Goal: Task Accomplishment & Management: Manage account settings

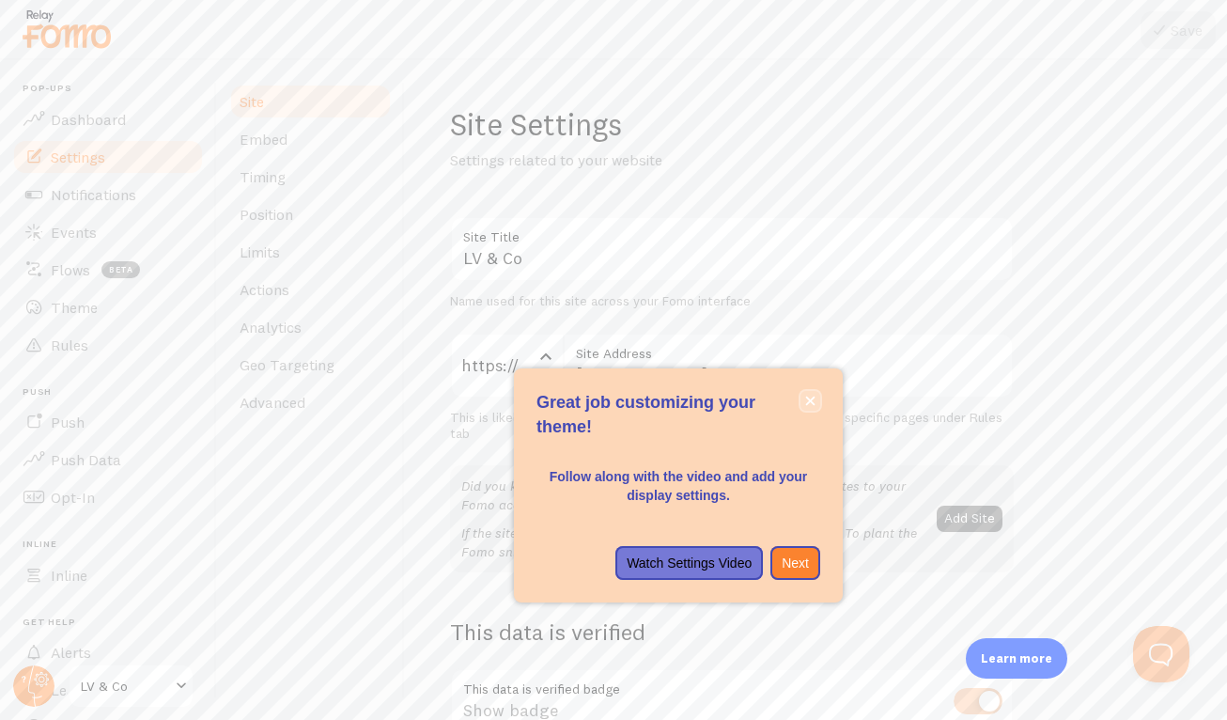
click at [817, 398] on button "close," at bounding box center [811, 401] width 20 height 20
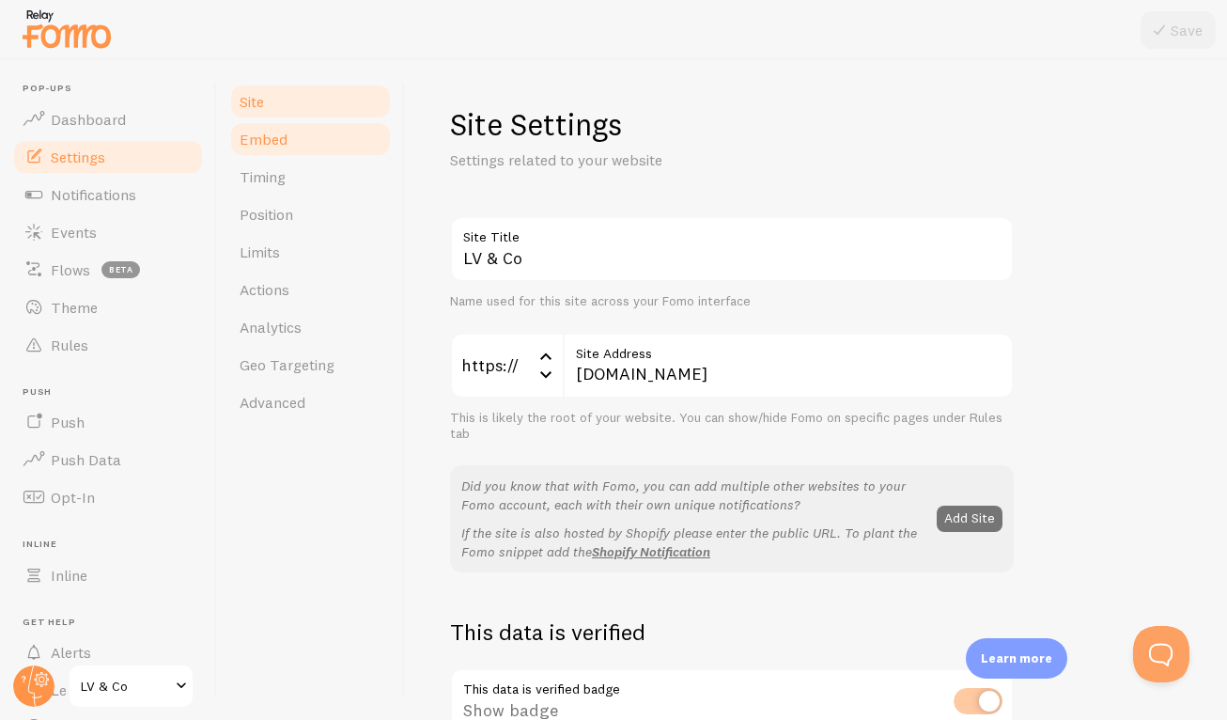
click at [311, 153] on link "Embed" at bounding box center [310, 139] width 164 height 38
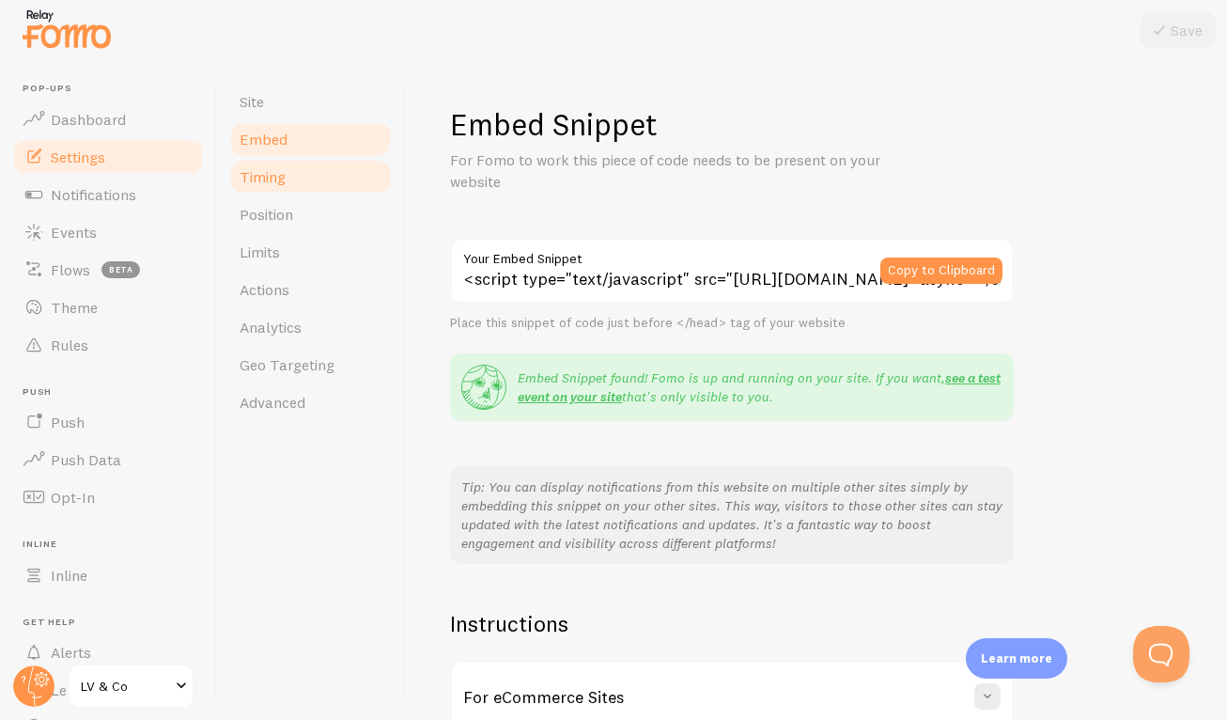
click at [310, 167] on link "Timing" at bounding box center [310, 177] width 164 height 38
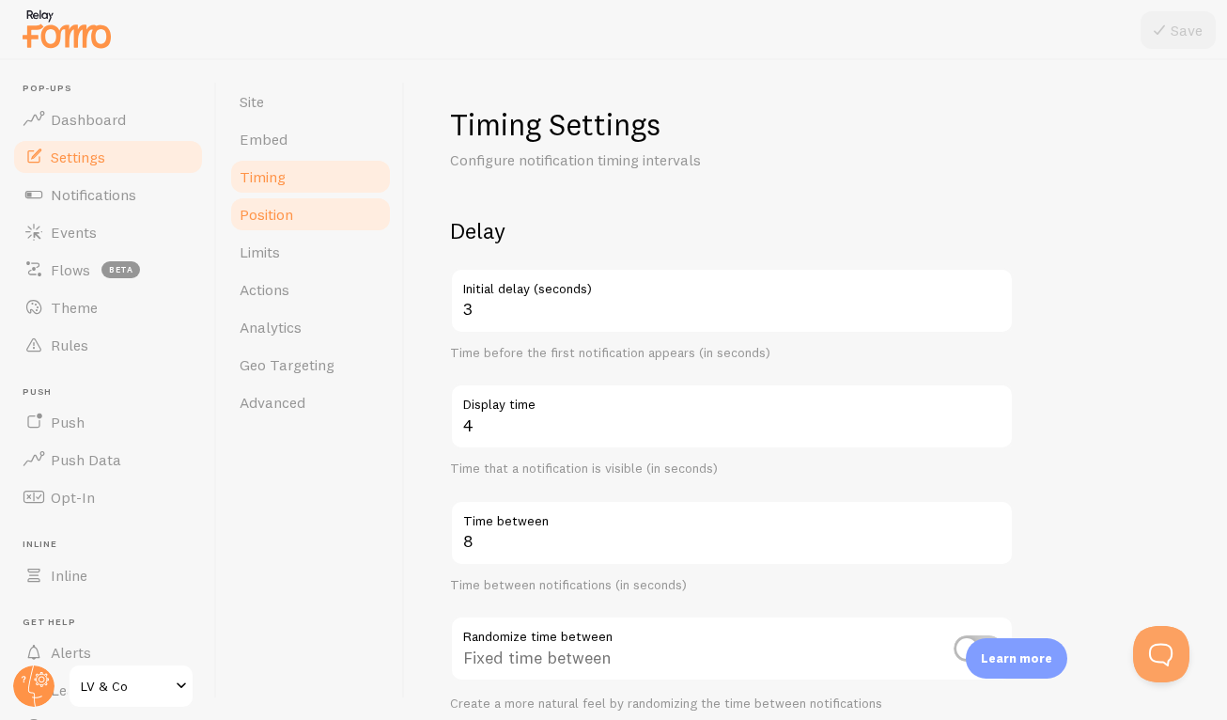
click at [304, 203] on link "Position" at bounding box center [310, 214] width 164 height 38
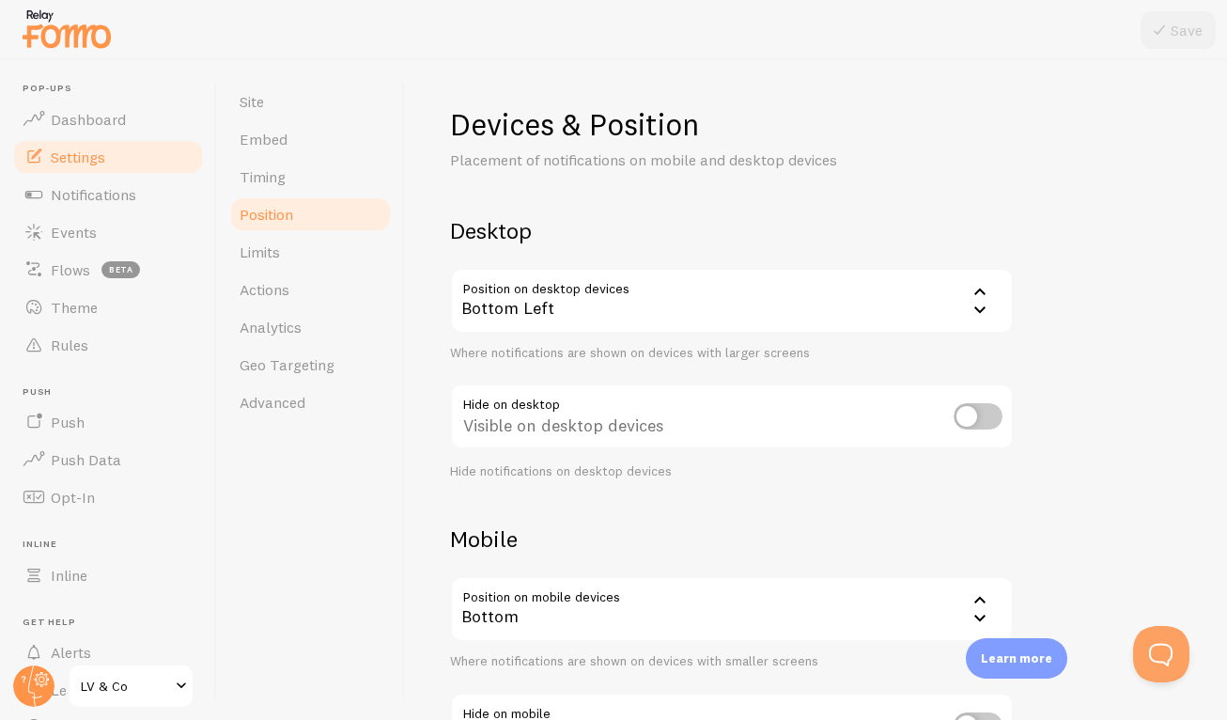
click at [525, 318] on div "Bottom Left" at bounding box center [732, 301] width 564 height 66
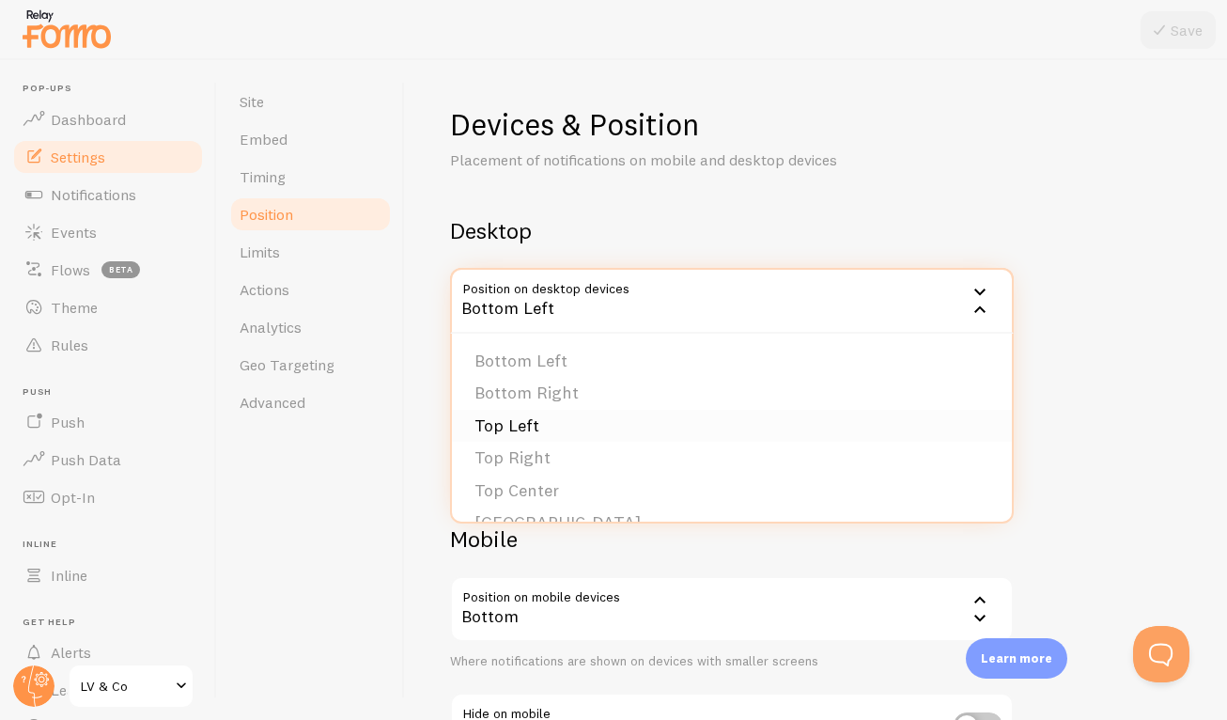
click at [519, 416] on li "Top Left" at bounding box center [732, 426] width 560 height 33
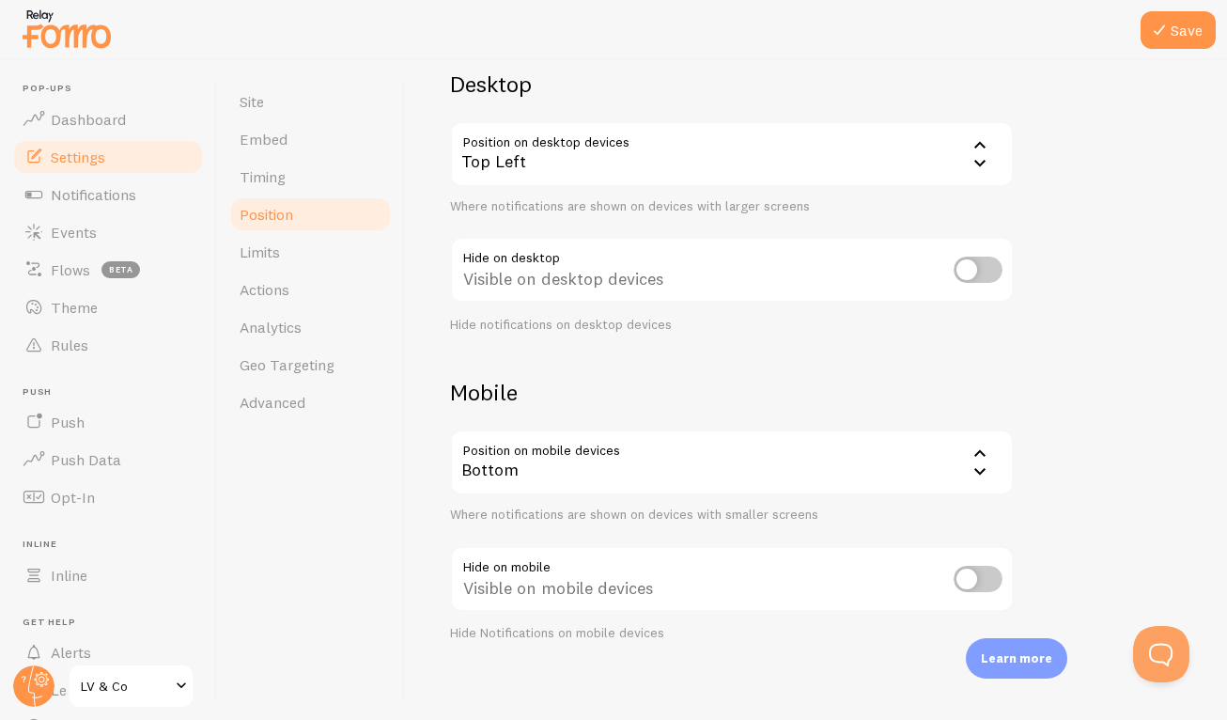
scroll to position [158, 0]
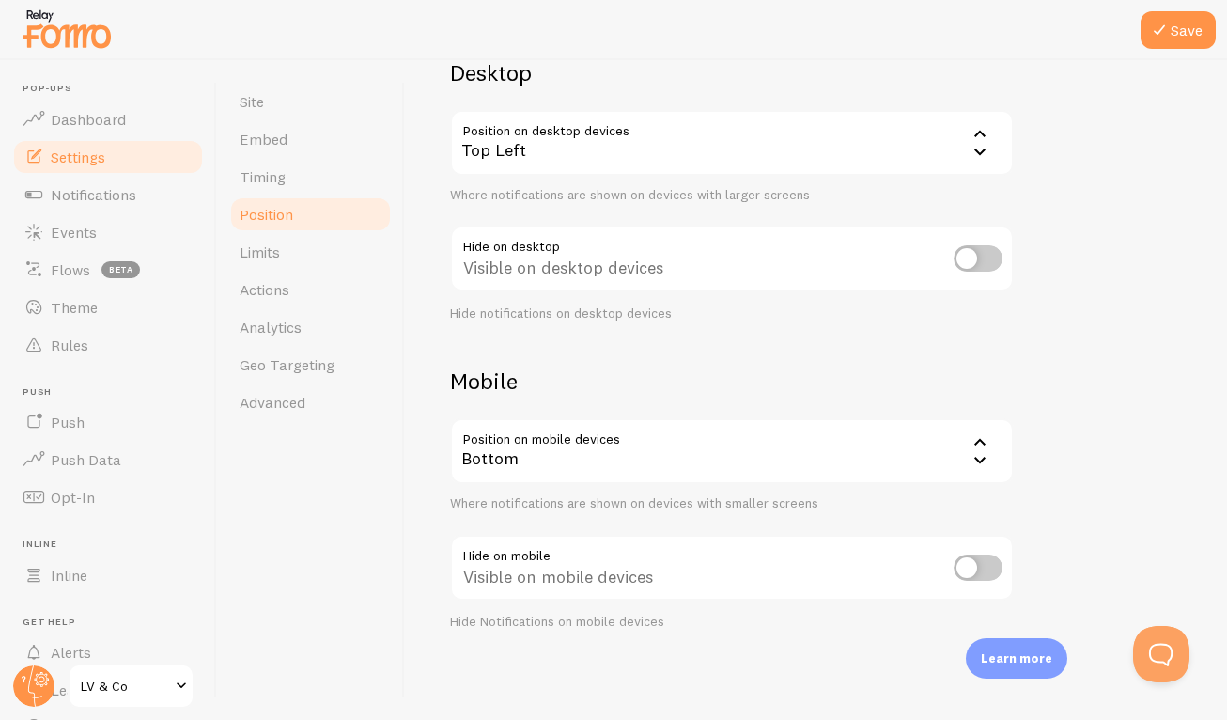
click at [507, 338] on div "Devices & Position Placement of notifications on mobile and desktop devices Des…" at bounding box center [816, 288] width 732 height 683
click at [298, 247] on link "Limits" at bounding box center [310, 252] width 164 height 38
click at [1173, 21] on button "Save" at bounding box center [1178, 30] width 75 height 38
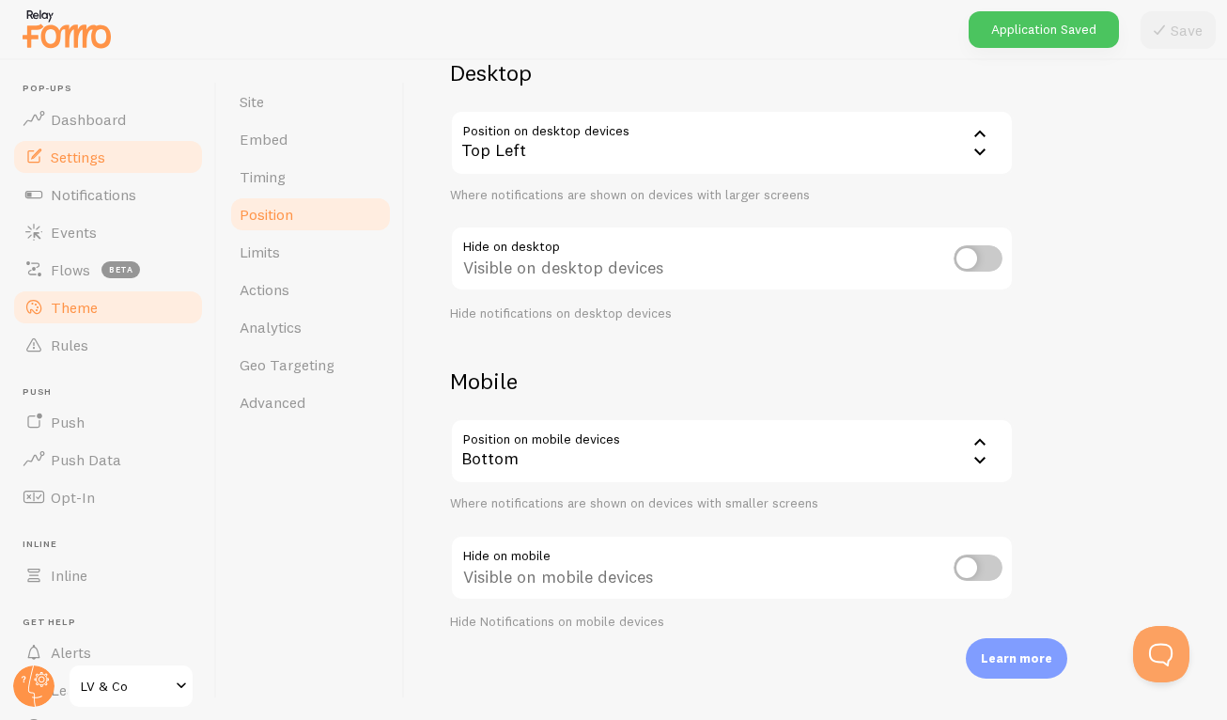
click at [70, 313] on span "Theme" at bounding box center [74, 307] width 47 height 19
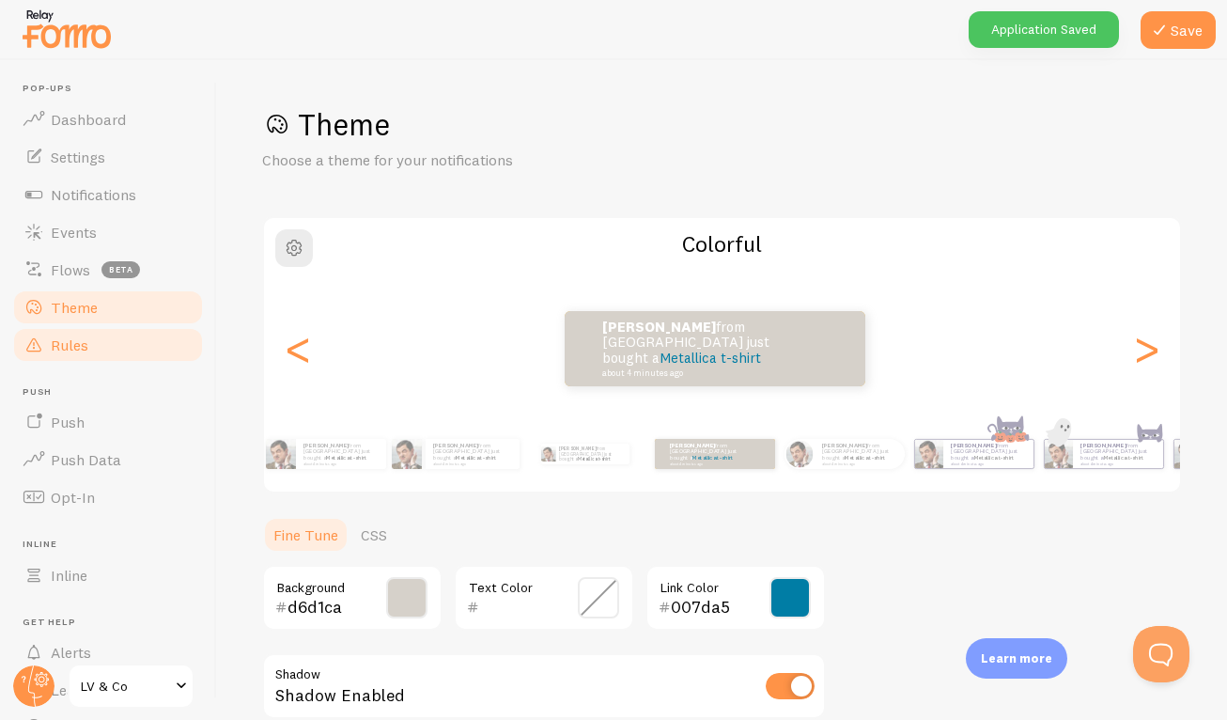
click at [72, 351] on span "Rules" at bounding box center [70, 344] width 38 height 19
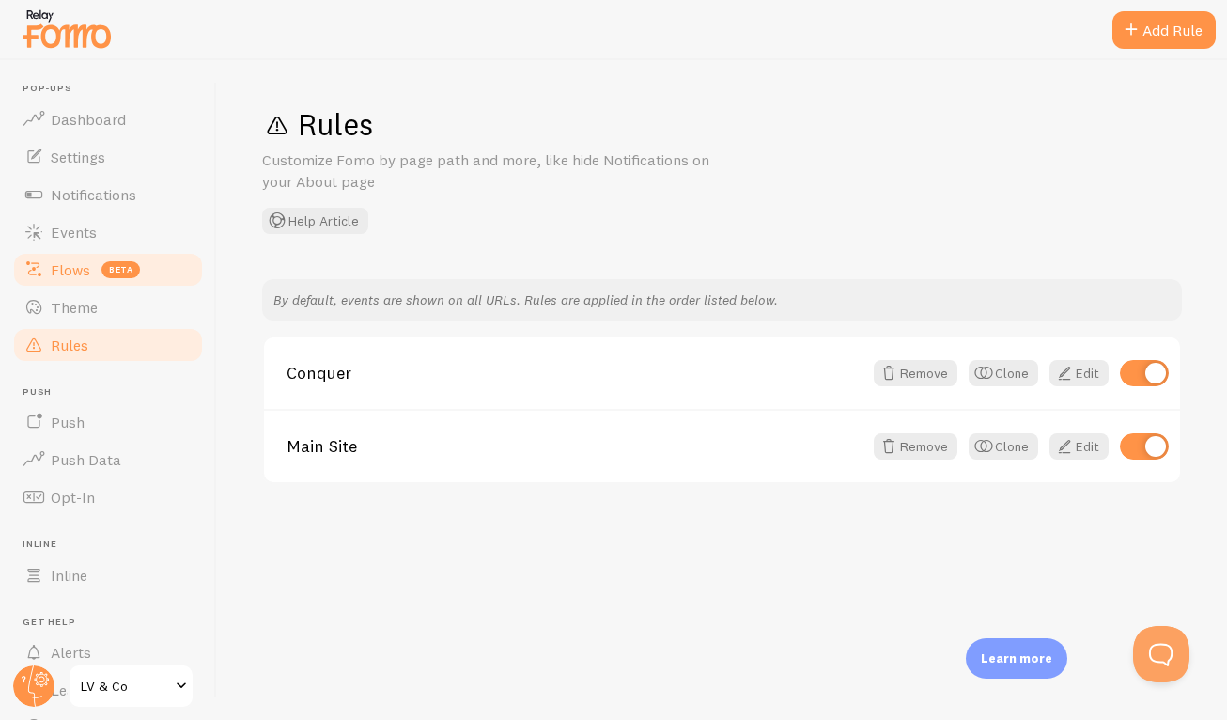
click at [100, 275] on link "Flows beta" at bounding box center [108, 270] width 194 height 38
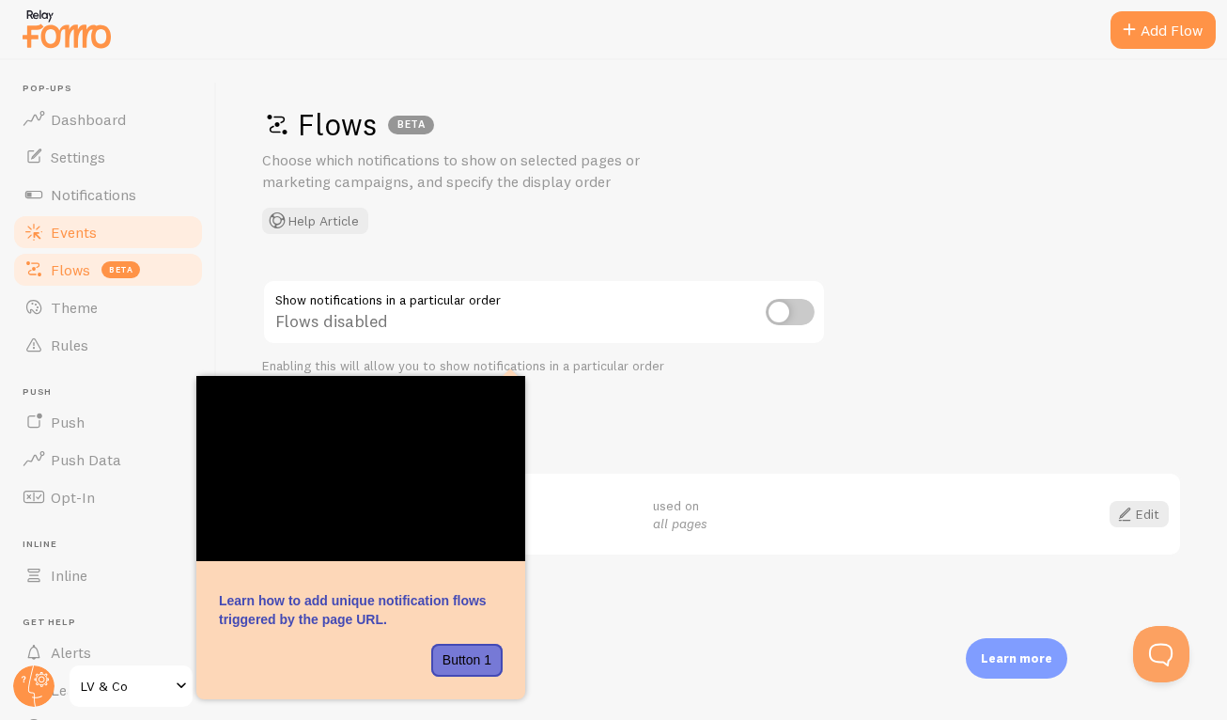
click at [136, 240] on link "Events" at bounding box center [108, 232] width 194 height 38
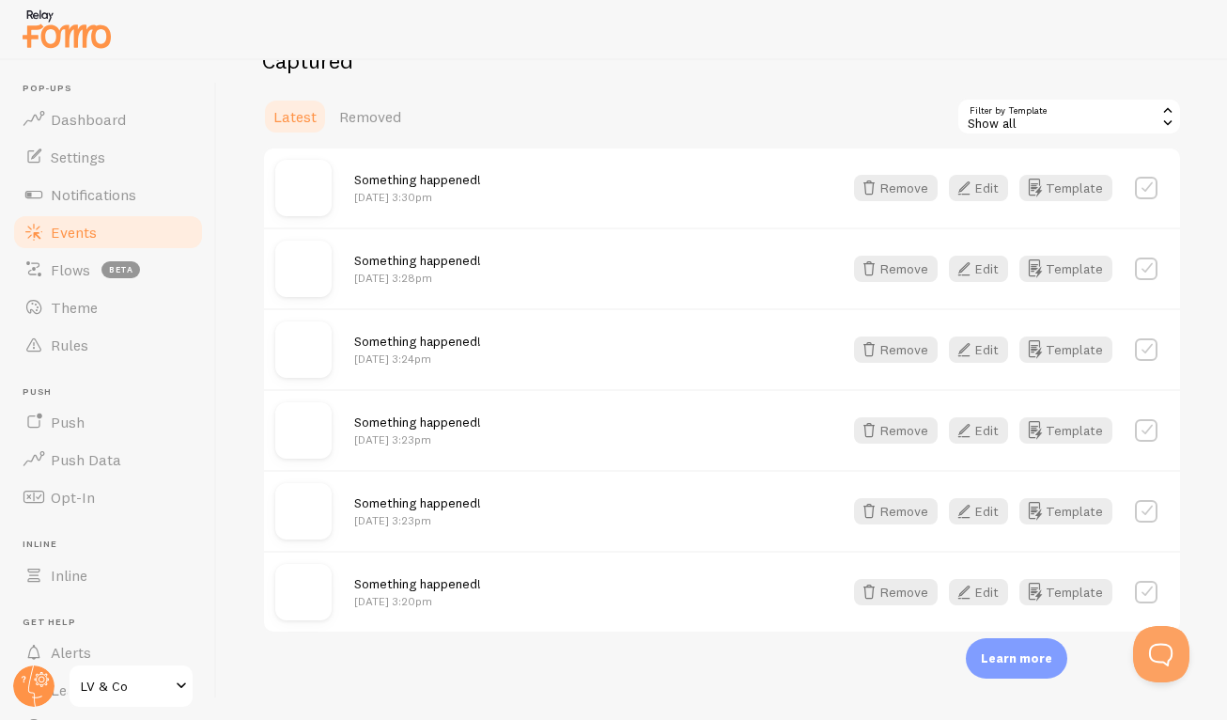
scroll to position [415, 0]
click at [953, 191] on icon "button" at bounding box center [964, 185] width 23 height 23
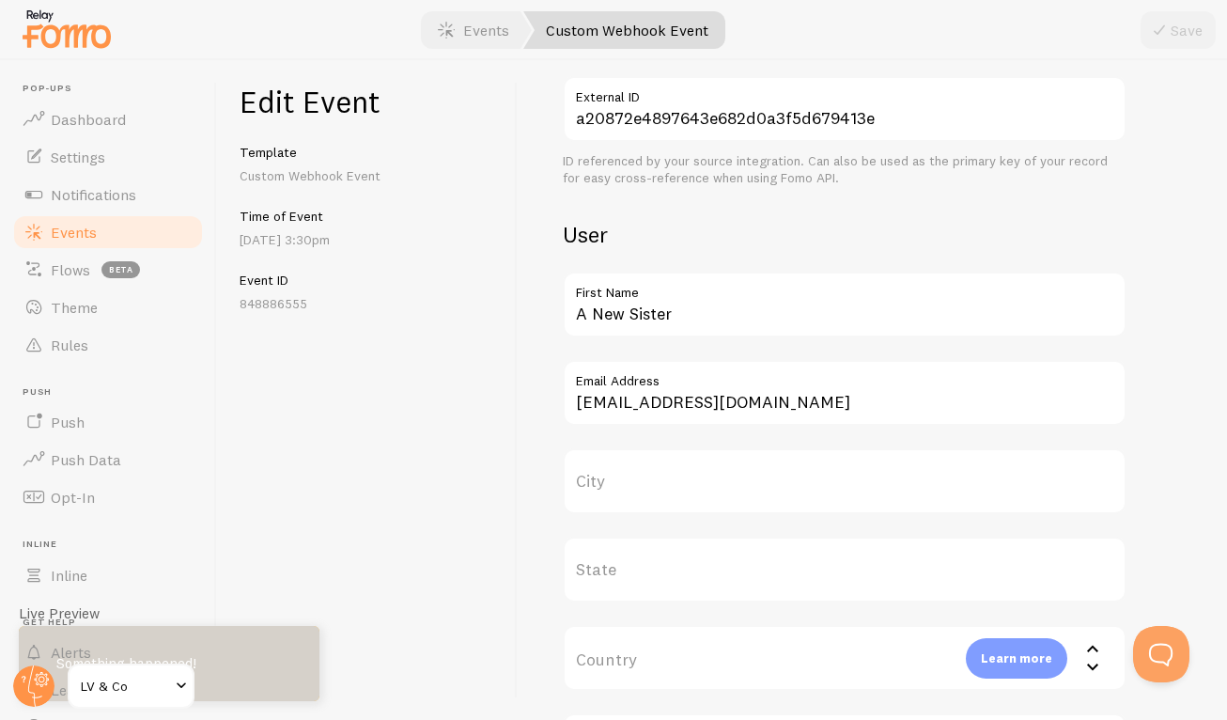
scroll to position [748, 0]
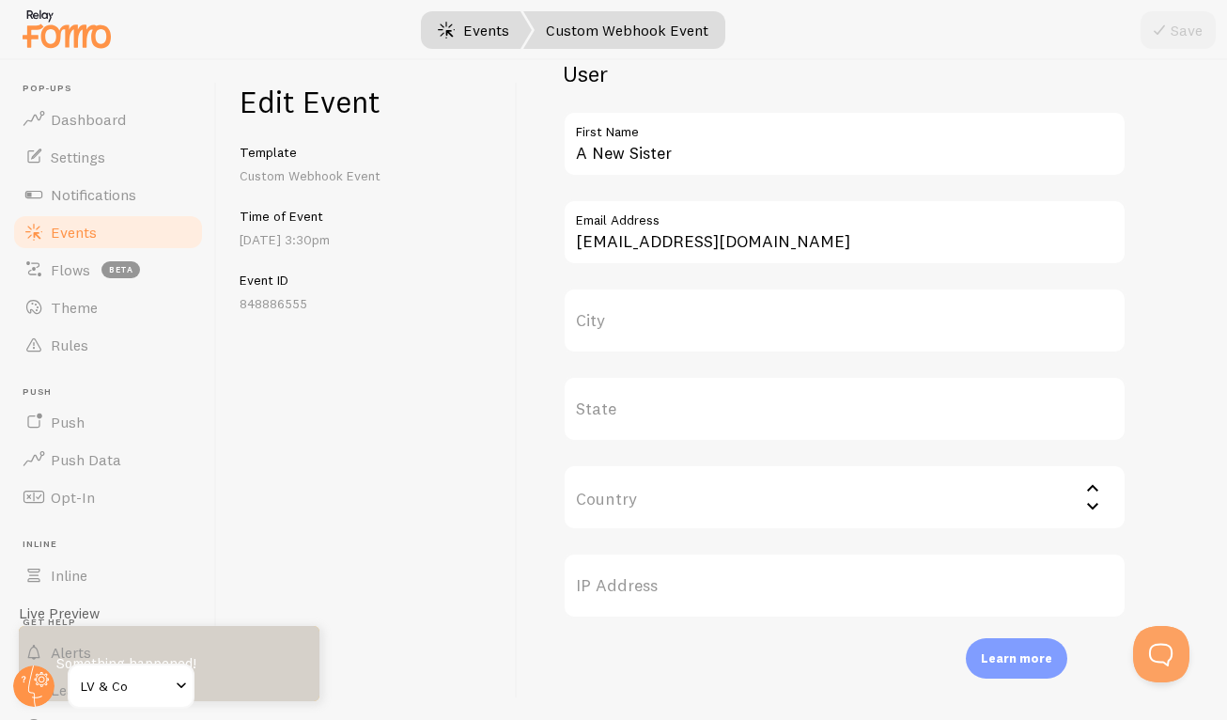
click at [488, 36] on link "Events" at bounding box center [473, 30] width 117 height 38
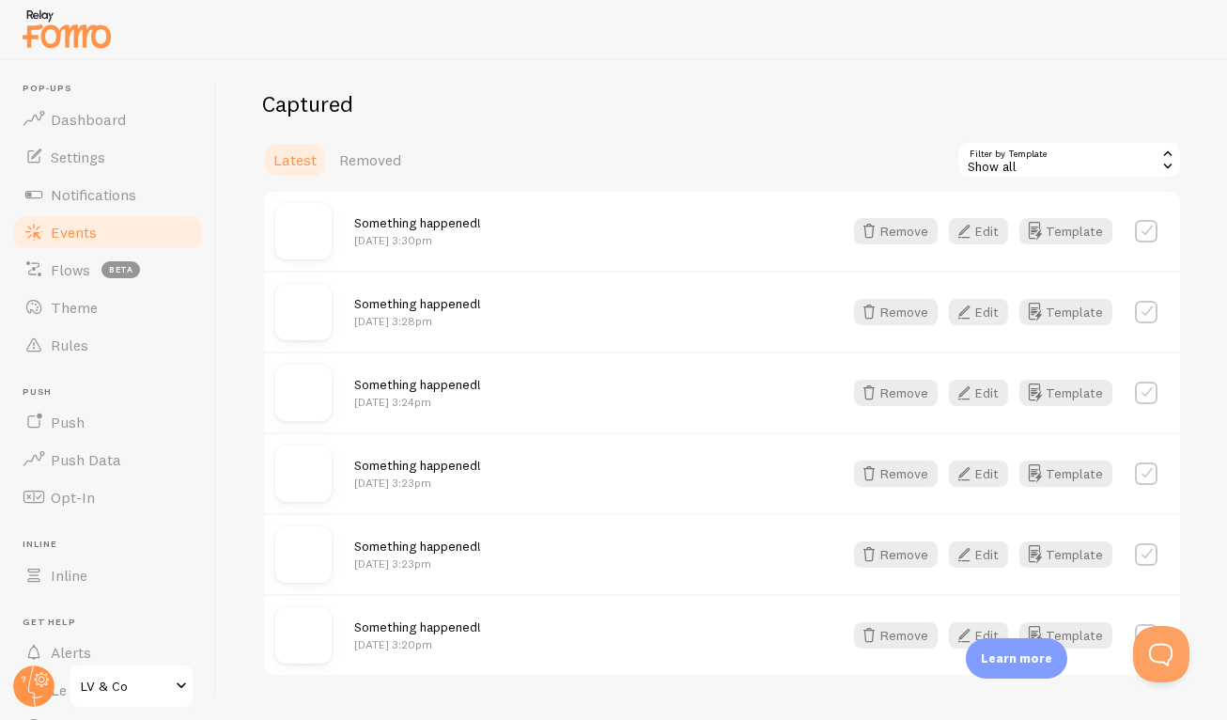
scroll to position [368, 0]
click at [417, 307] on span "Something happened!" at bounding box center [417, 304] width 127 height 17
click at [1040, 314] on button "Template" at bounding box center [1066, 313] width 93 height 26
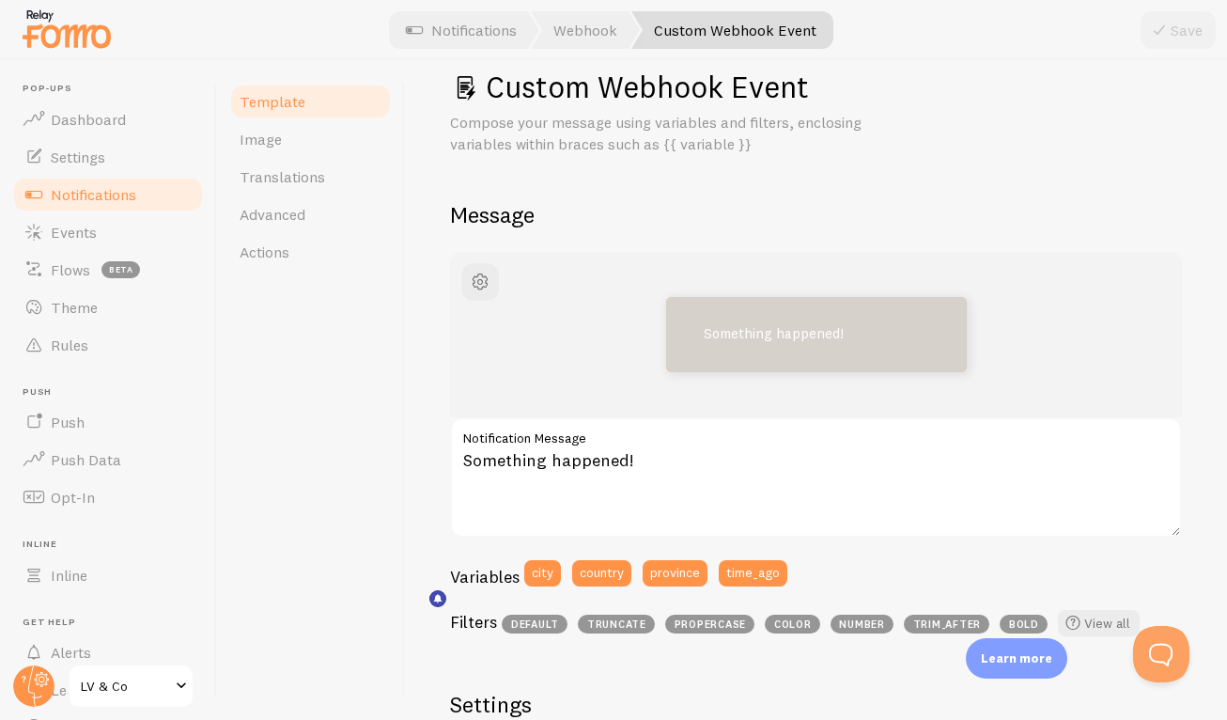
scroll to position [76, 0]
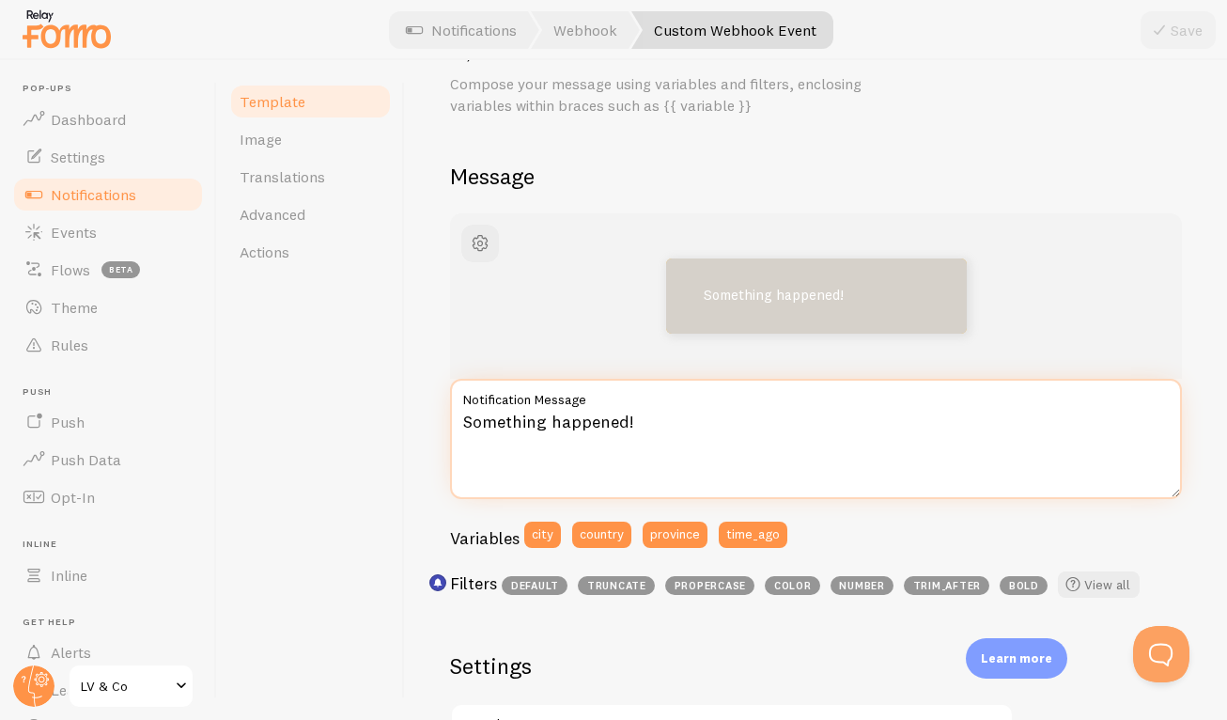
click at [744, 425] on textarea "Something happened!" at bounding box center [816, 439] width 732 height 120
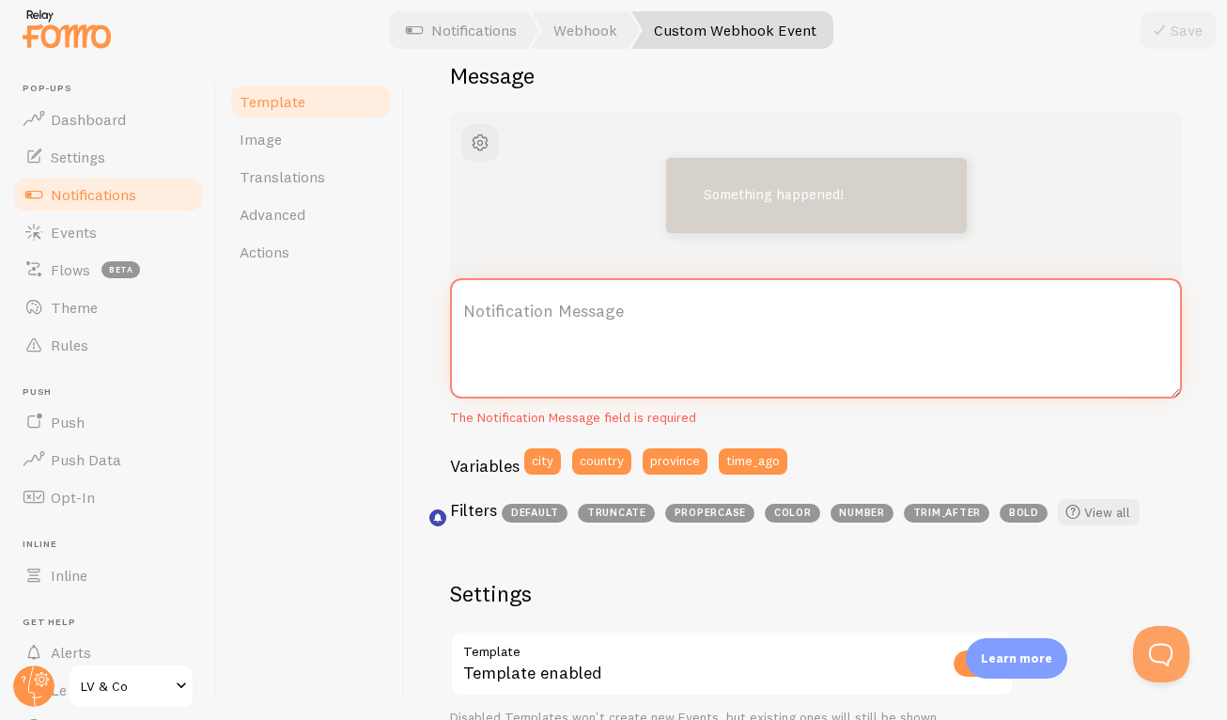
scroll to position [168, 0]
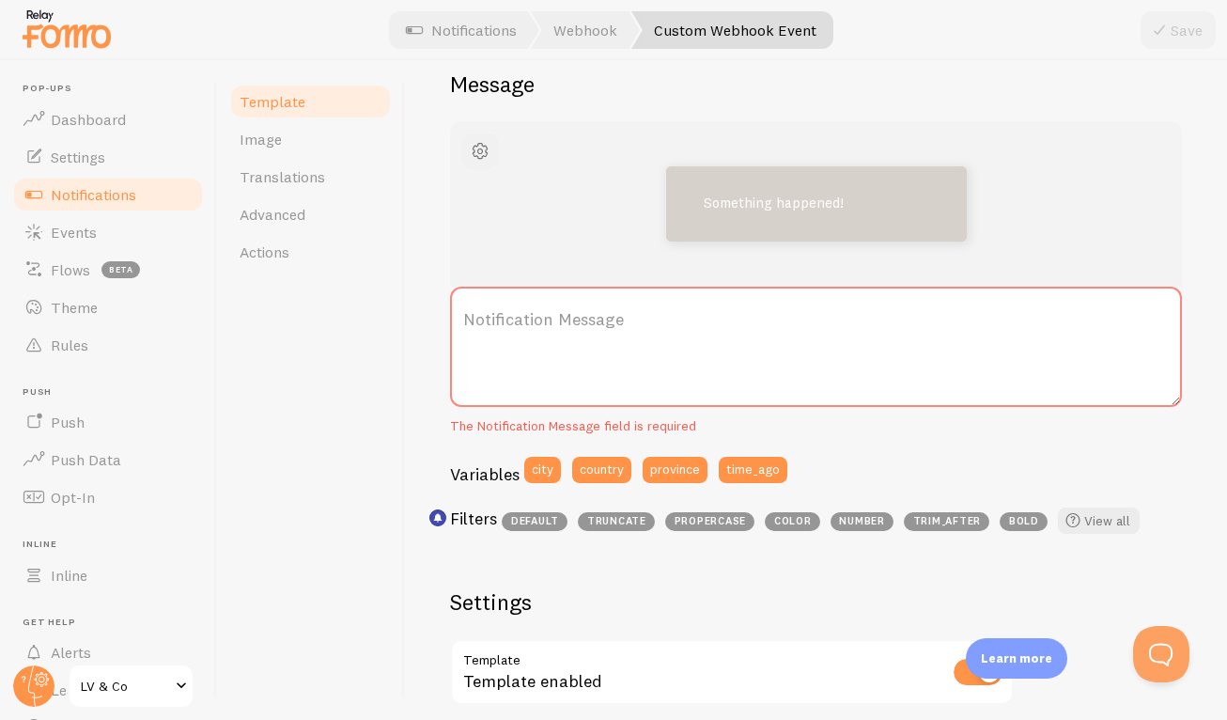
click at [484, 149] on span "button" at bounding box center [480, 151] width 23 height 23
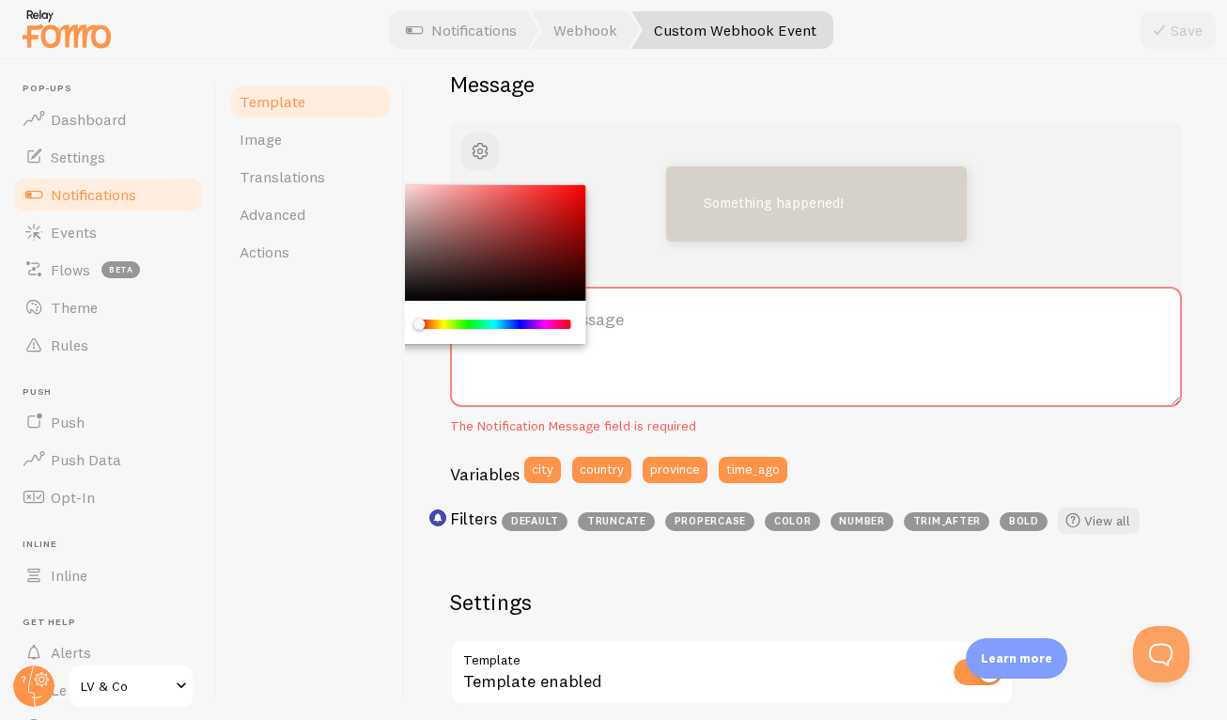
click at [695, 339] on label "Notification Message" at bounding box center [816, 320] width 732 height 66
click at [695, 339] on textarea "Notification Message" at bounding box center [816, 347] width 732 height 120
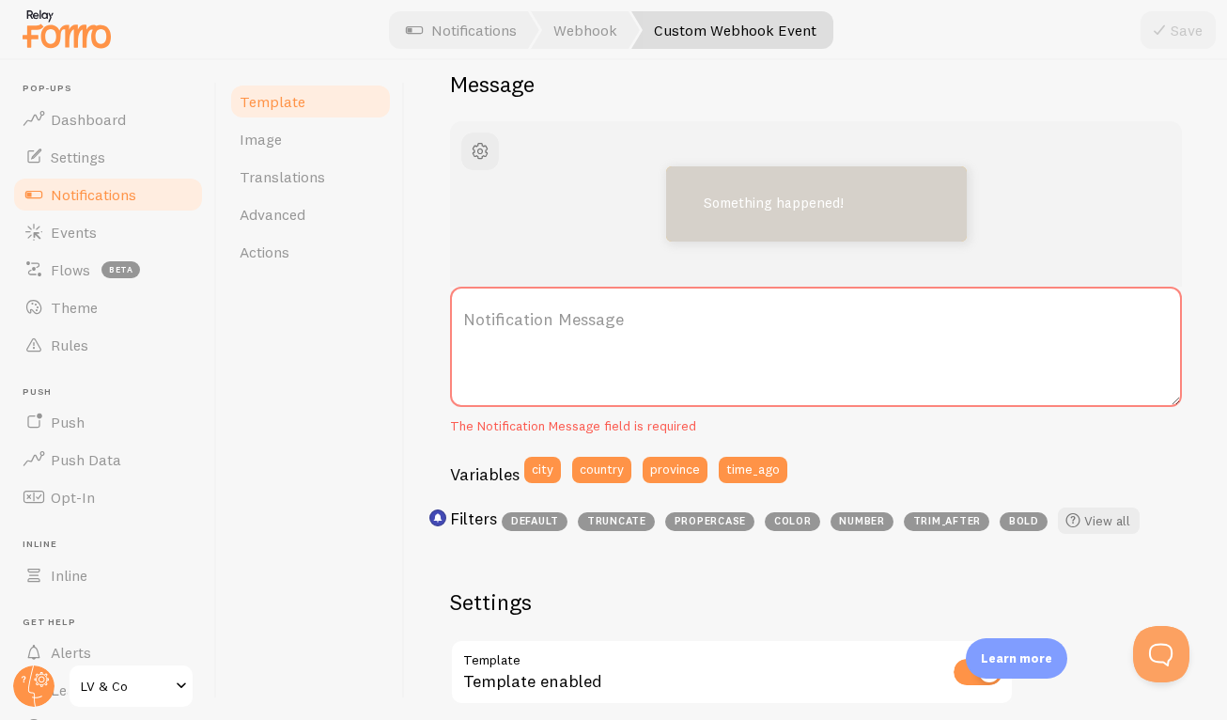
click at [712, 314] on label "Notification Message" at bounding box center [816, 320] width 732 height 66
click at [712, 314] on textarea "Notification Message" at bounding box center [816, 347] width 732 height 120
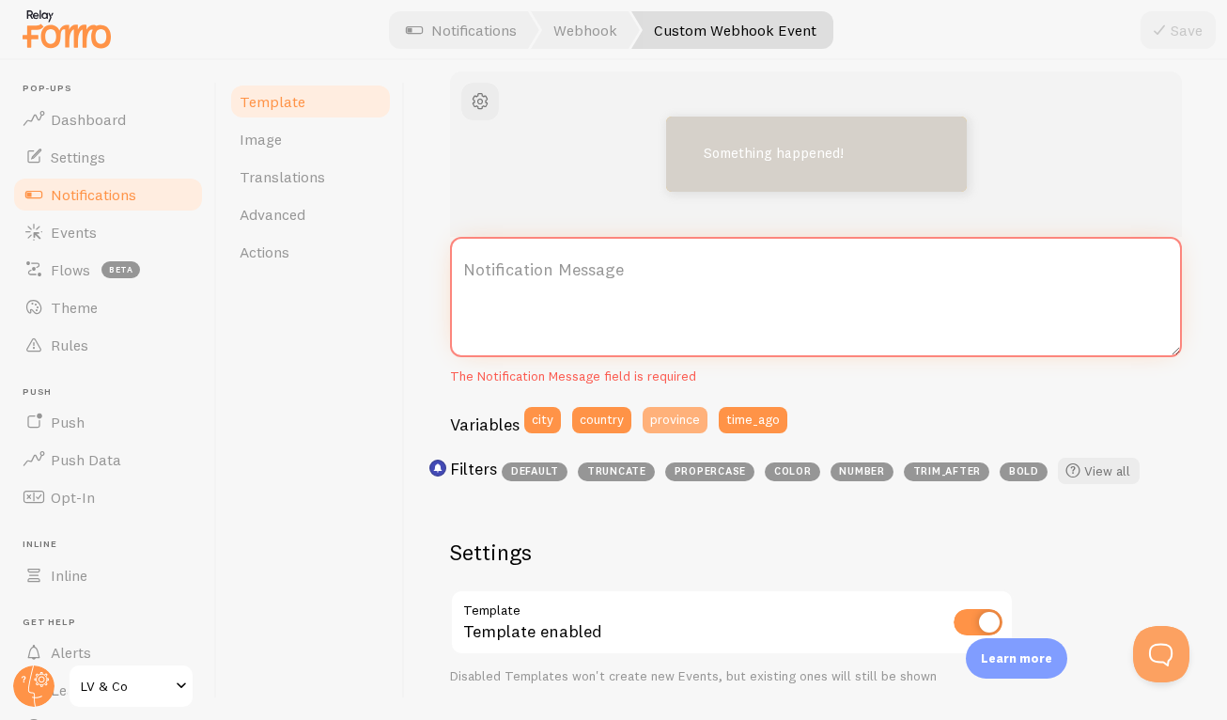
scroll to position [217, 0]
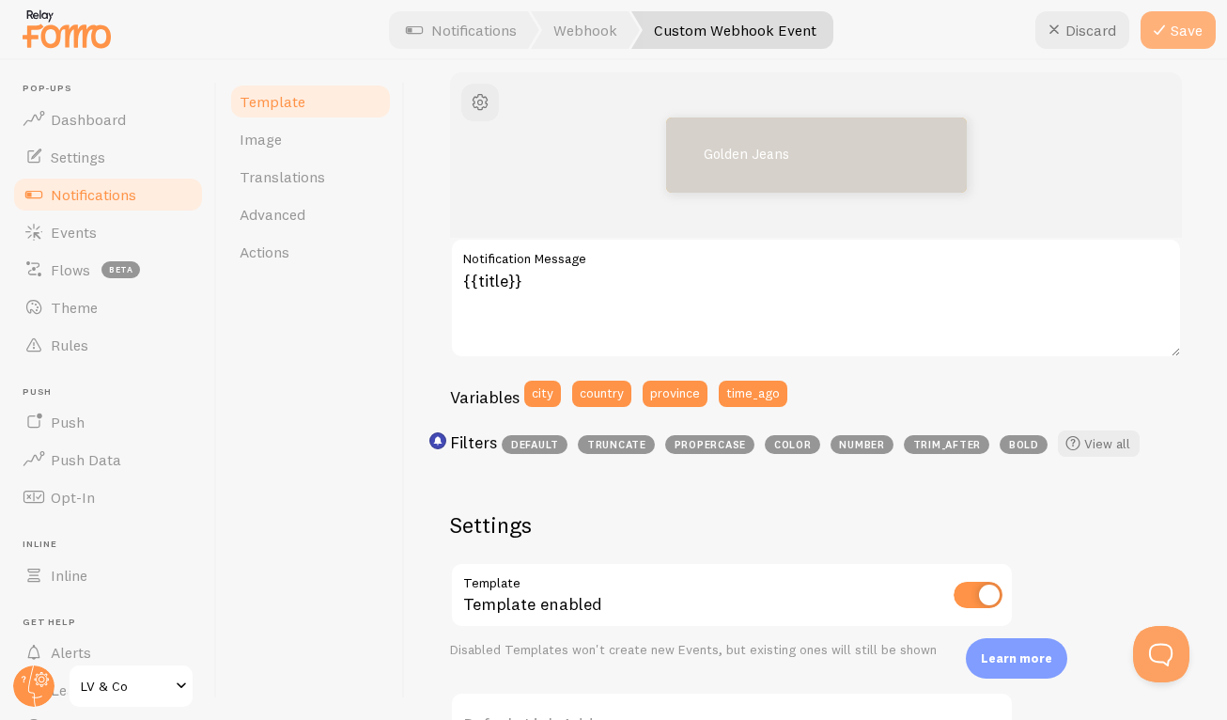
click at [1177, 33] on button "Save" at bounding box center [1178, 30] width 75 height 38
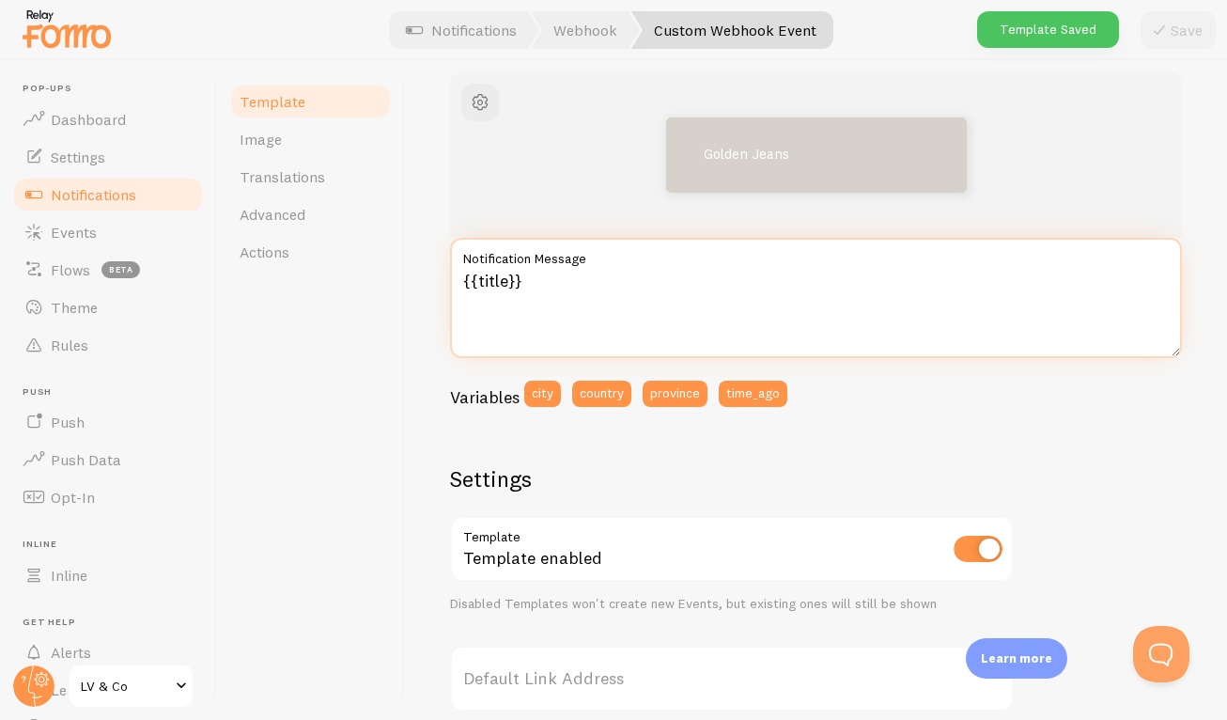
click at [699, 315] on textarea "{{title}}" at bounding box center [816, 298] width 732 height 120
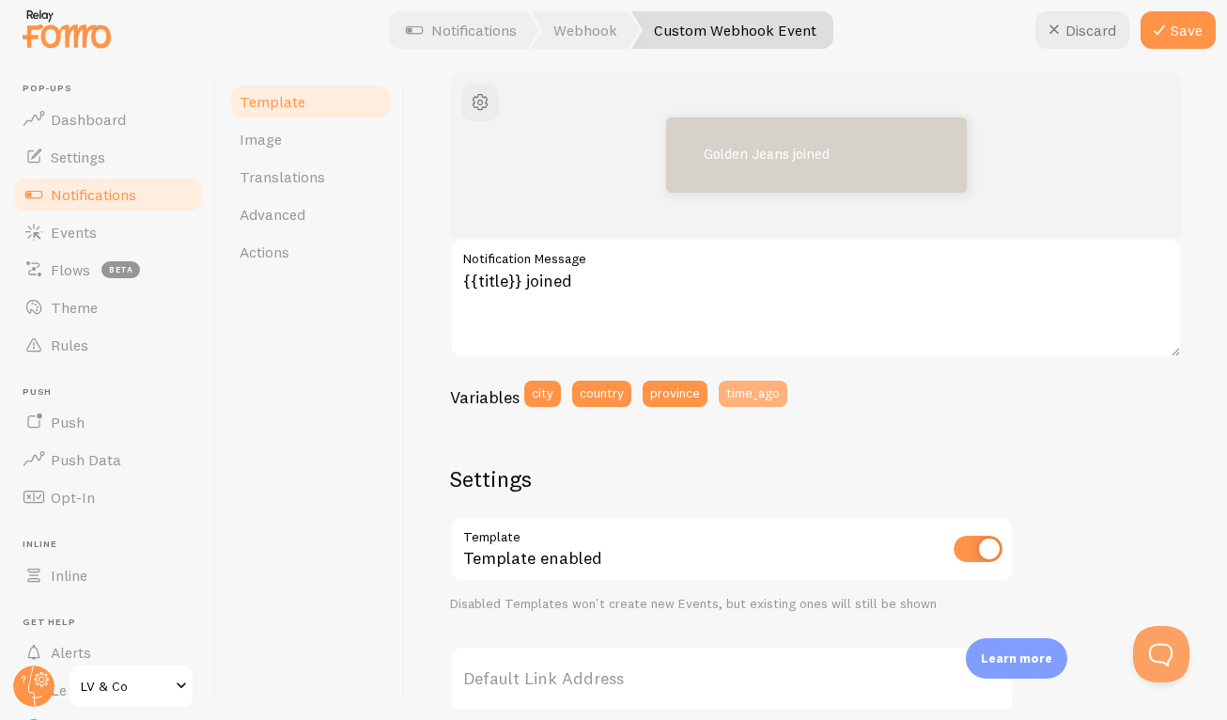
click at [762, 391] on button "time_ago" at bounding box center [753, 394] width 69 height 26
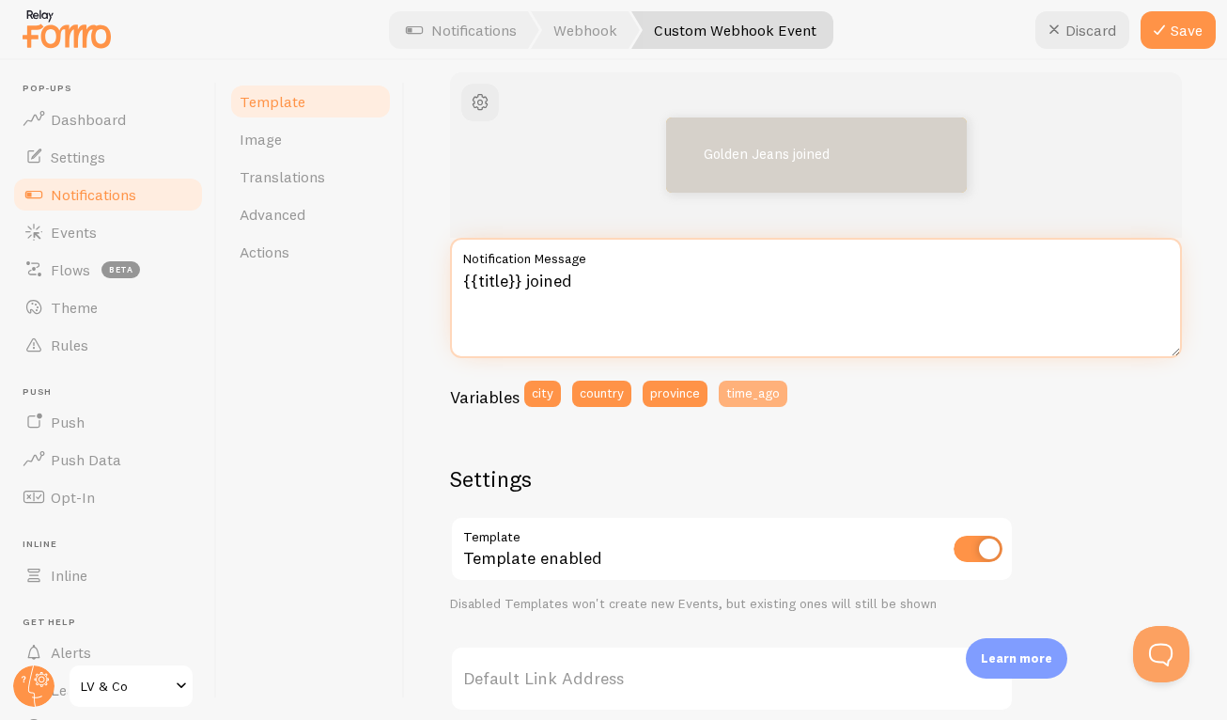
type textarea "{{title}} joined {{ time_ago }}"
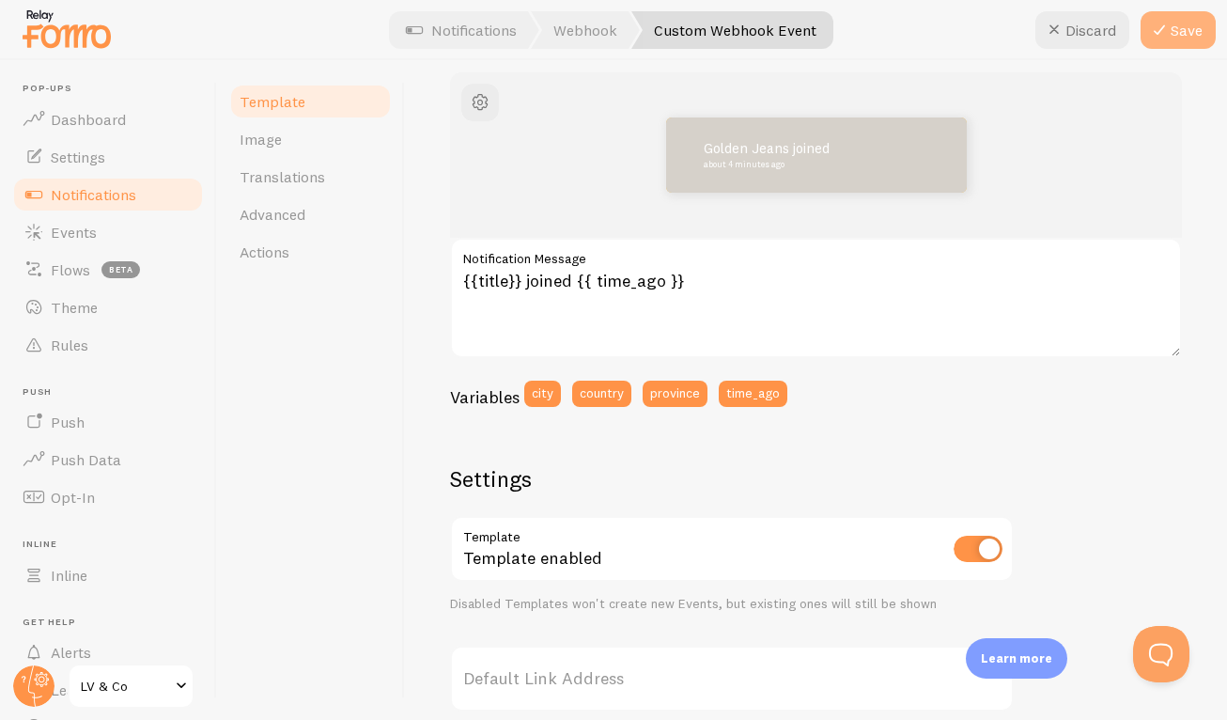
click at [1186, 36] on button "Save" at bounding box center [1178, 30] width 75 height 38
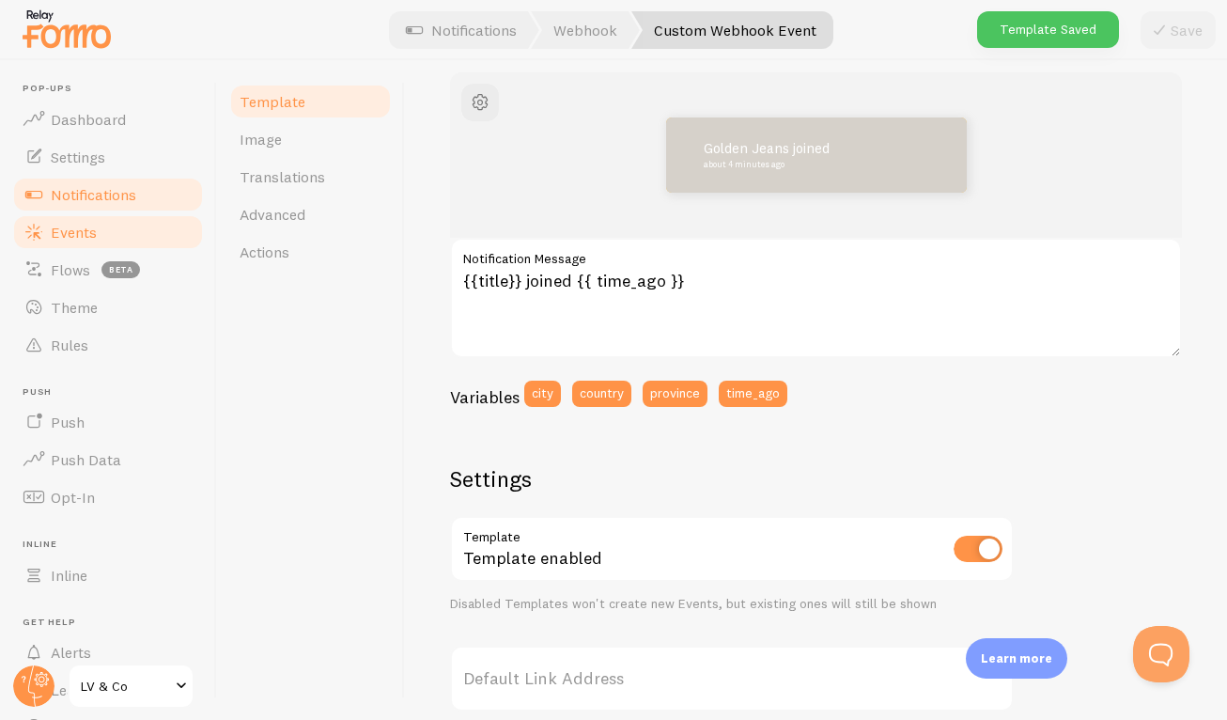
click at [130, 224] on link "Events" at bounding box center [108, 232] width 194 height 38
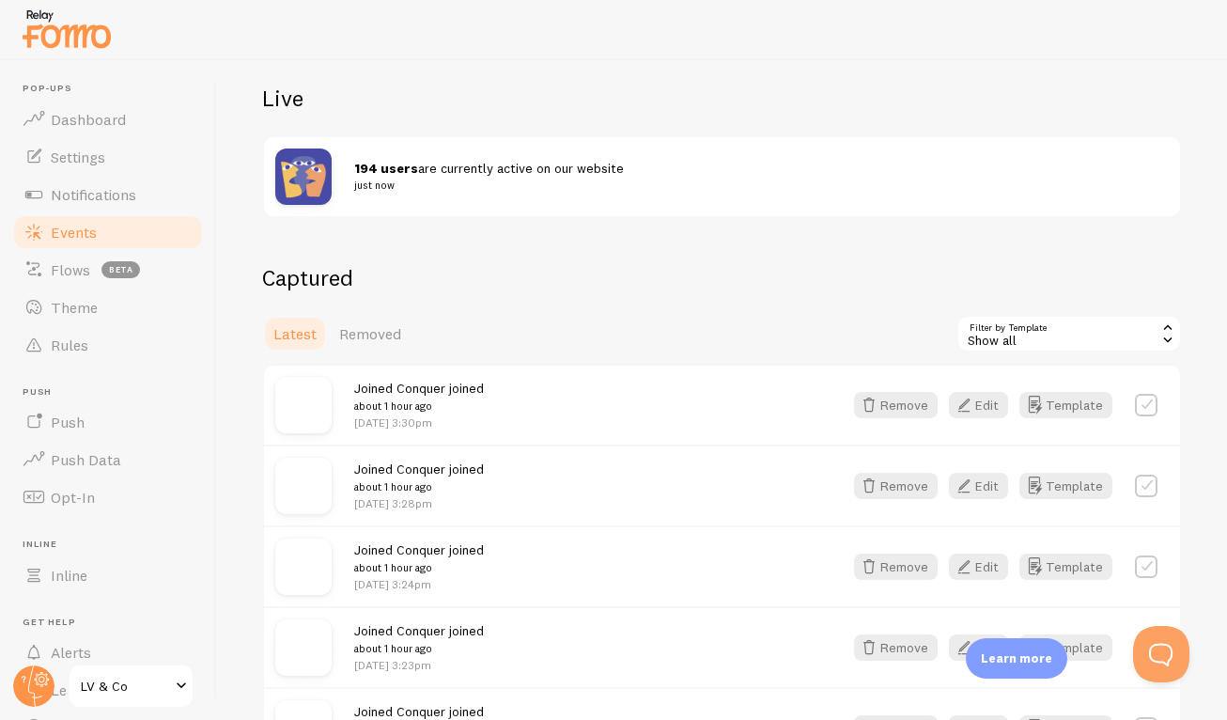
scroll to position [196, 0]
click at [981, 402] on button "Edit" at bounding box center [978, 404] width 59 height 26
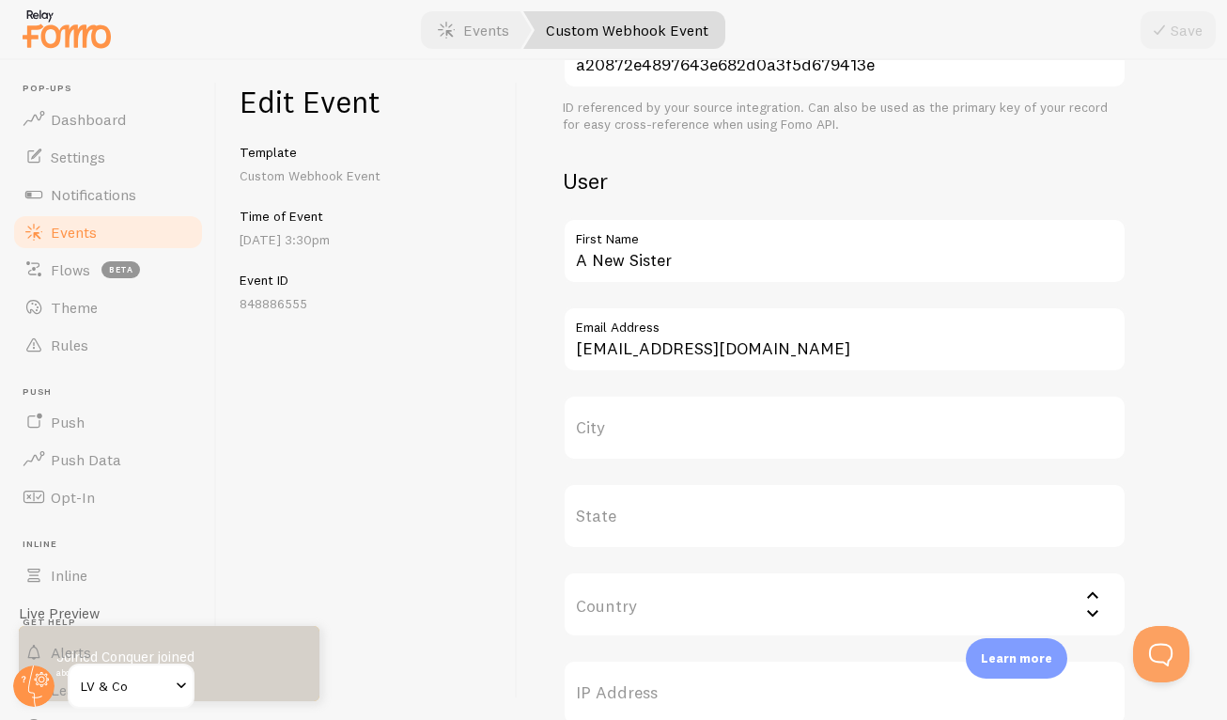
scroll to position [748, 0]
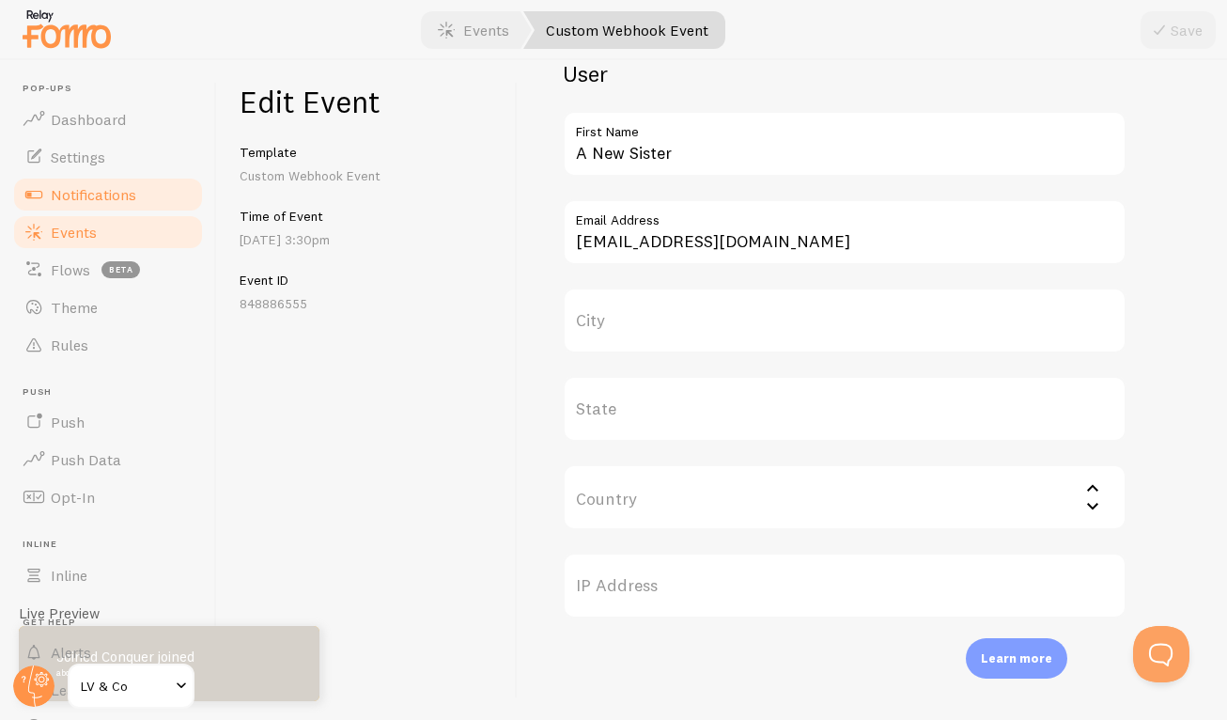
click at [165, 197] on link "Notifications" at bounding box center [108, 195] width 194 height 38
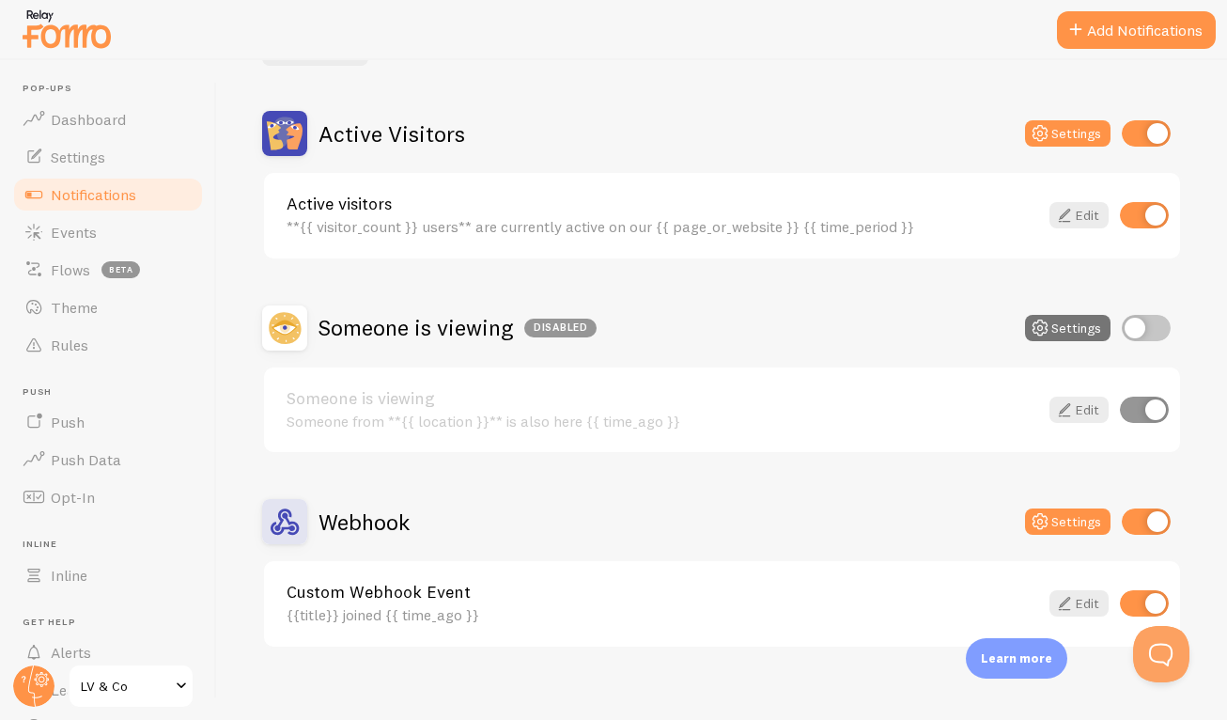
scroll to position [164, 0]
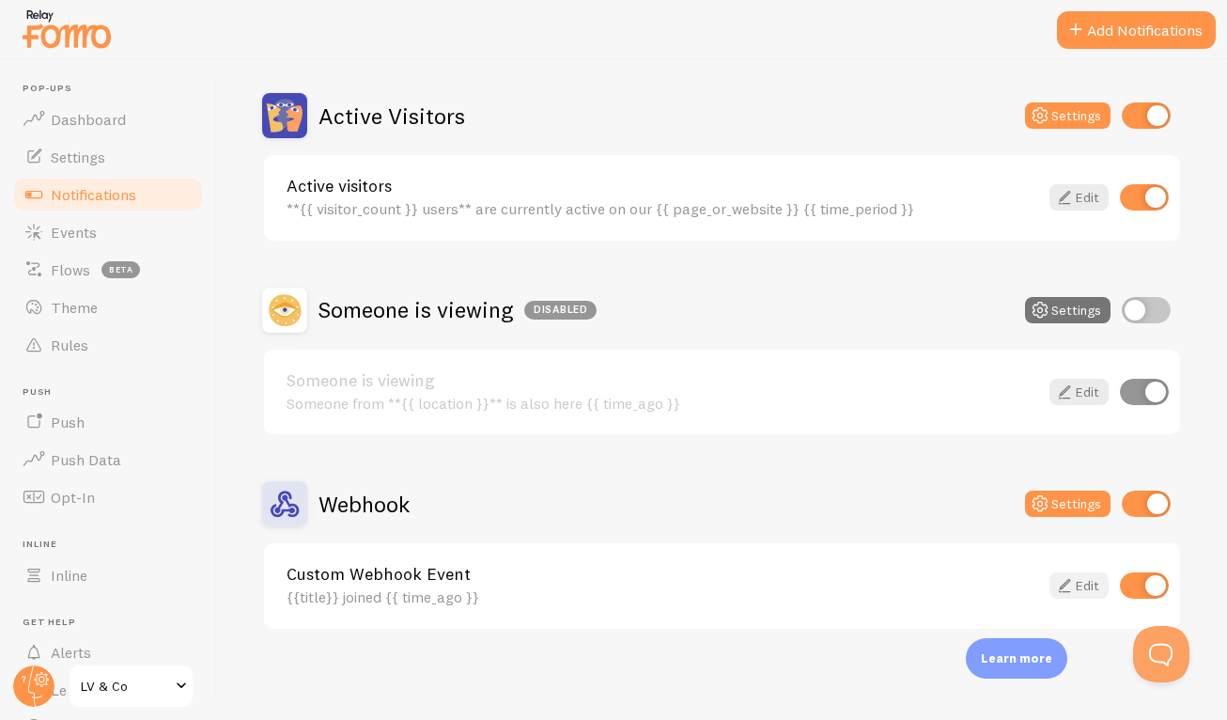
click at [1064, 585] on link "Edit" at bounding box center [1079, 585] width 59 height 26
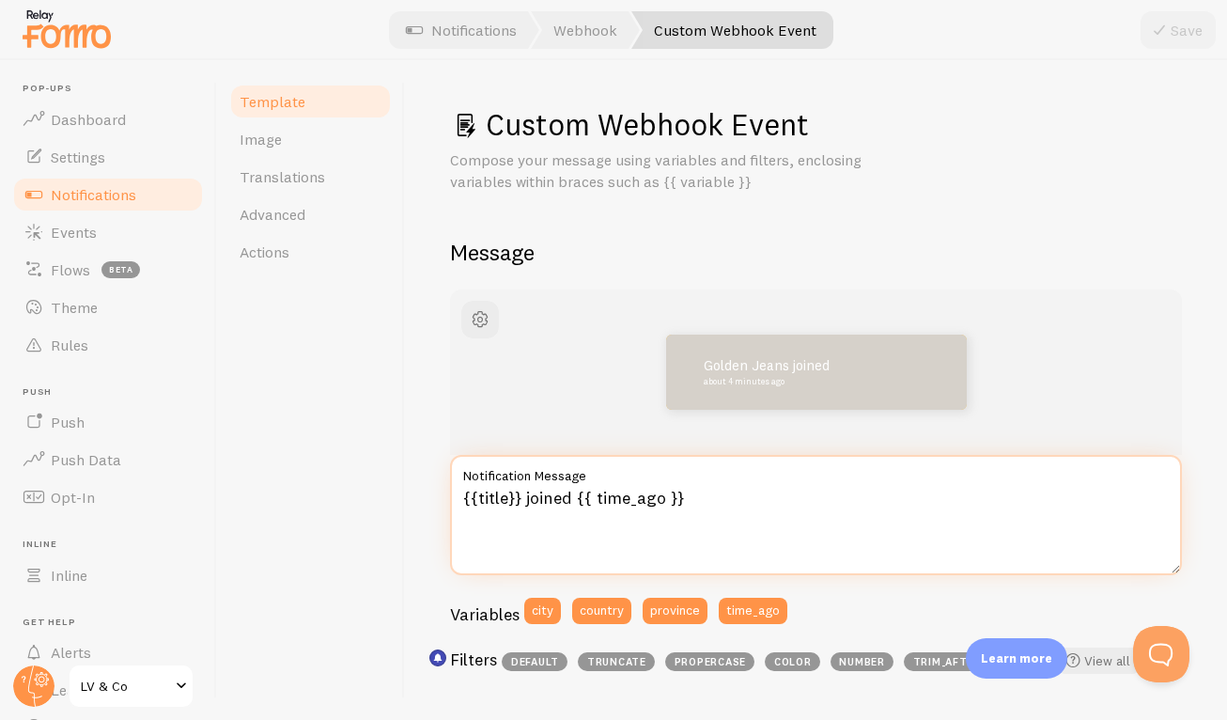
drag, startPoint x: 523, startPoint y: 502, endPoint x: 458, endPoint y: 501, distance: 65.8
click at [458, 501] on textarea "{{title}} joined {{ time_ago }}" at bounding box center [816, 515] width 732 height 120
type textarea "{{first_name}} joined {{ time_ago }}"
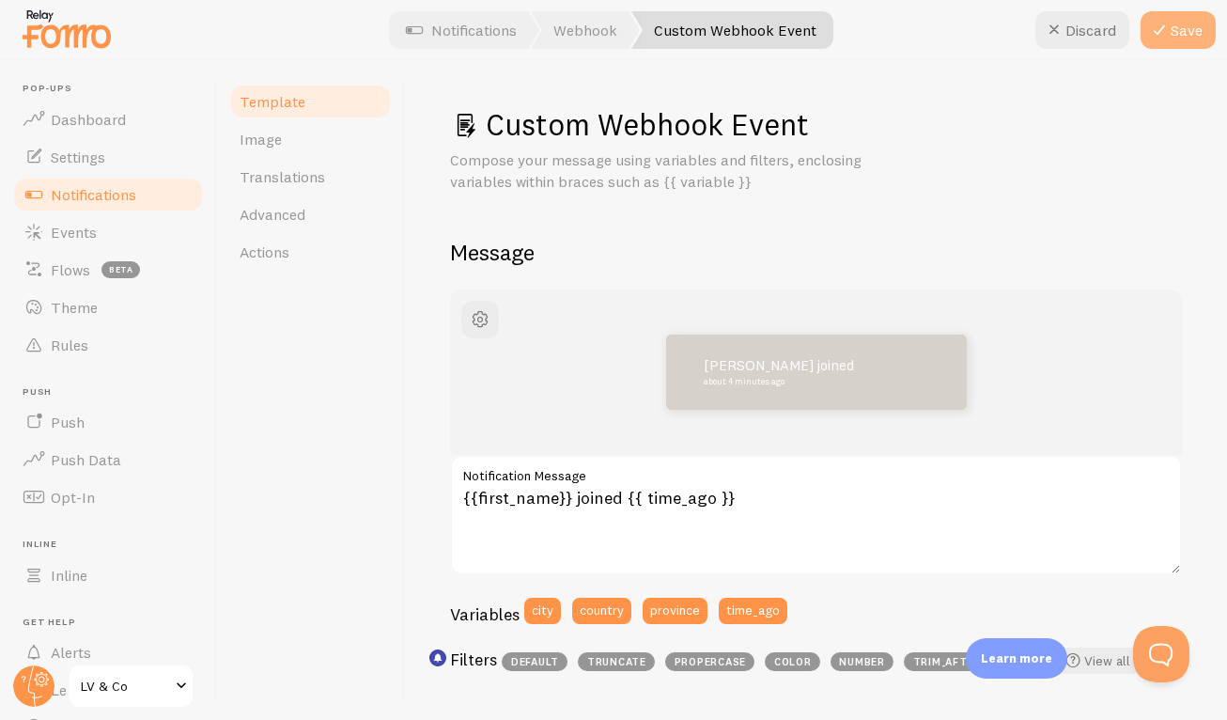
click at [1180, 30] on button "Save" at bounding box center [1178, 30] width 75 height 38
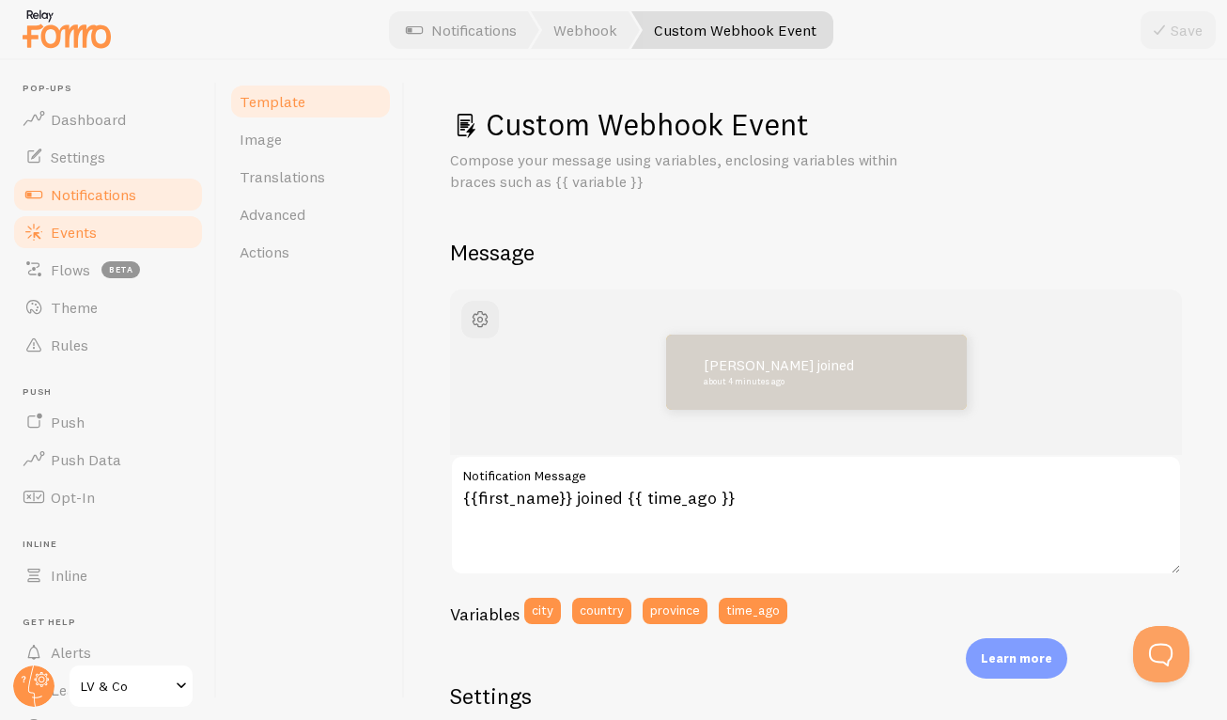
click at [101, 242] on link "Events" at bounding box center [108, 232] width 194 height 38
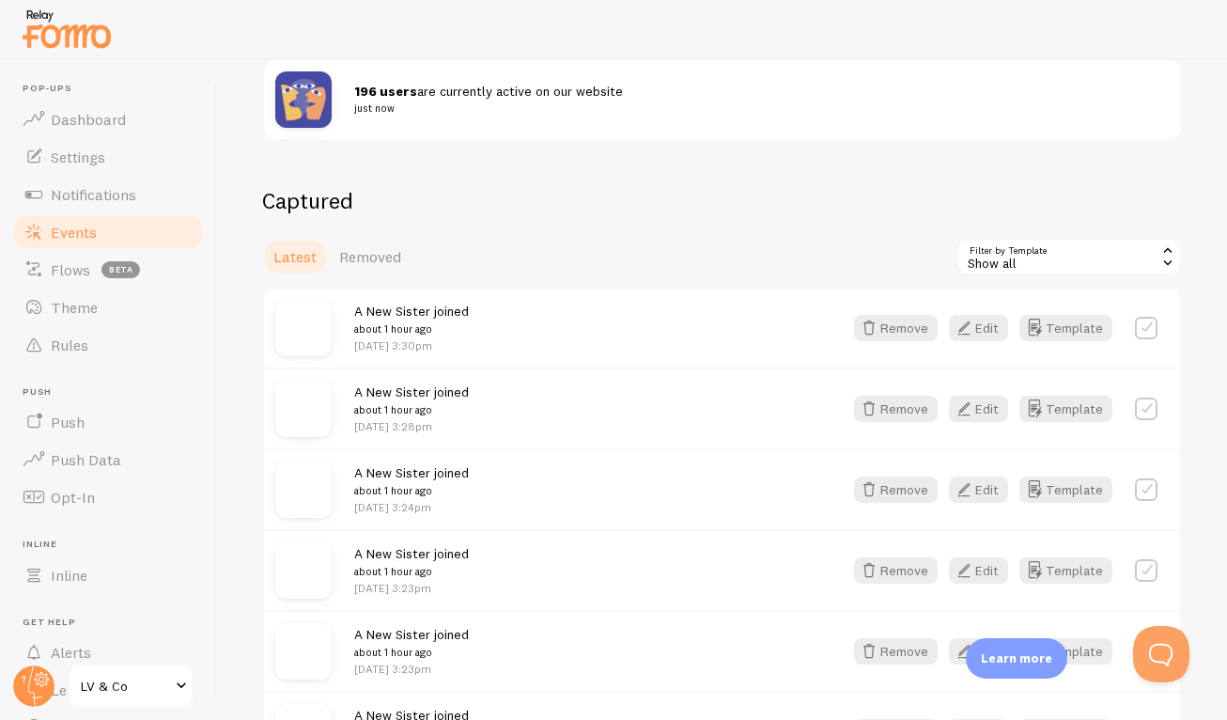
scroll to position [273, 0]
click at [1037, 329] on button "Template" at bounding box center [1066, 327] width 93 height 26
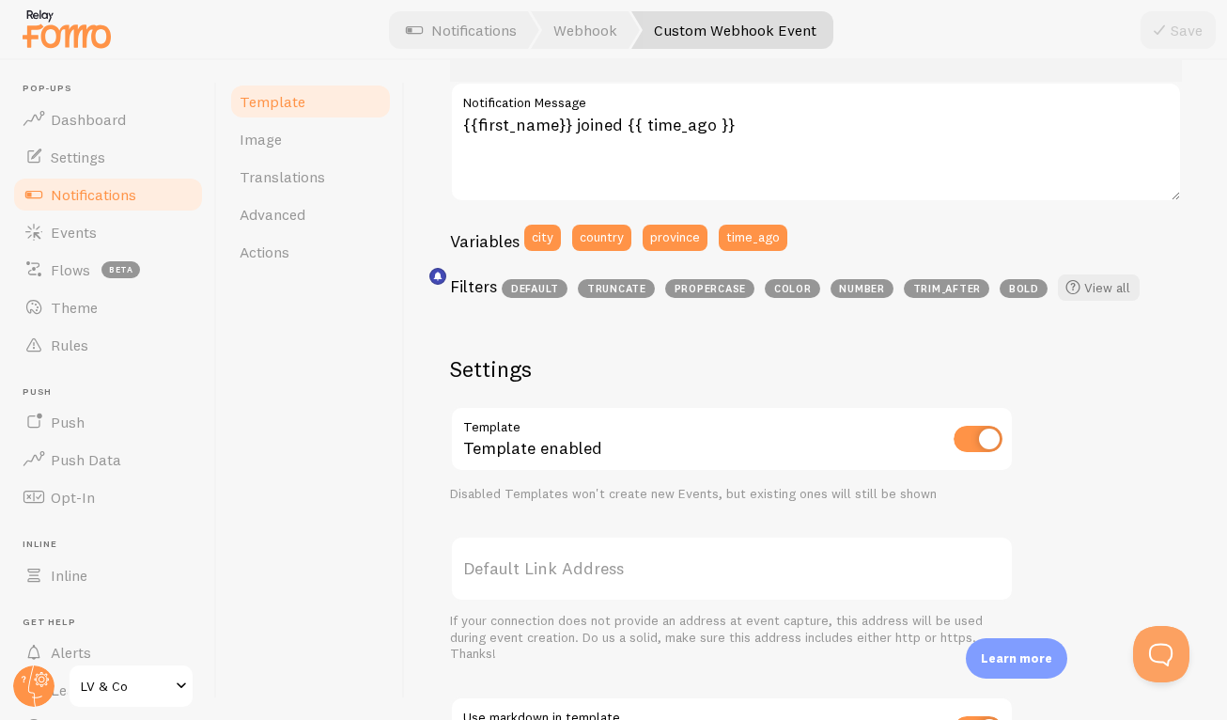
scroll to position [390, 0]
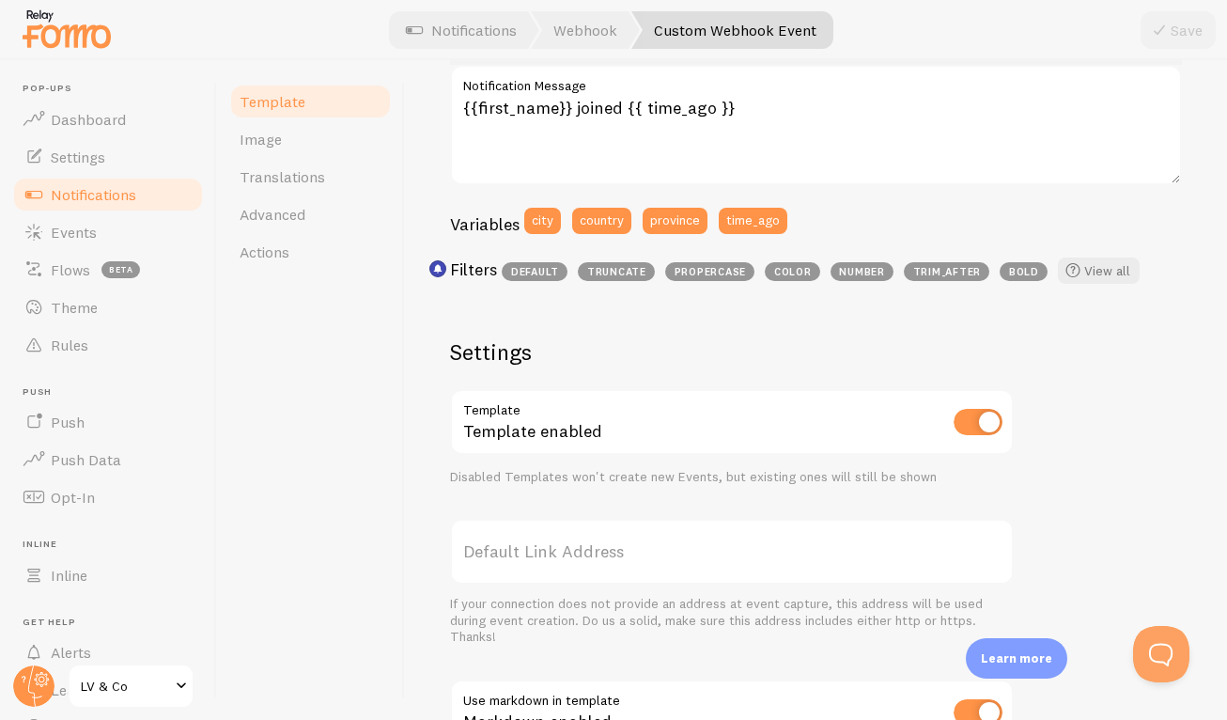
click at [626, 273] on span "truncate" at bounding box center [616, 271] width 77 height 19
click at [1077, 270] on span at bounding box center [1073, 270] width 23 height 23
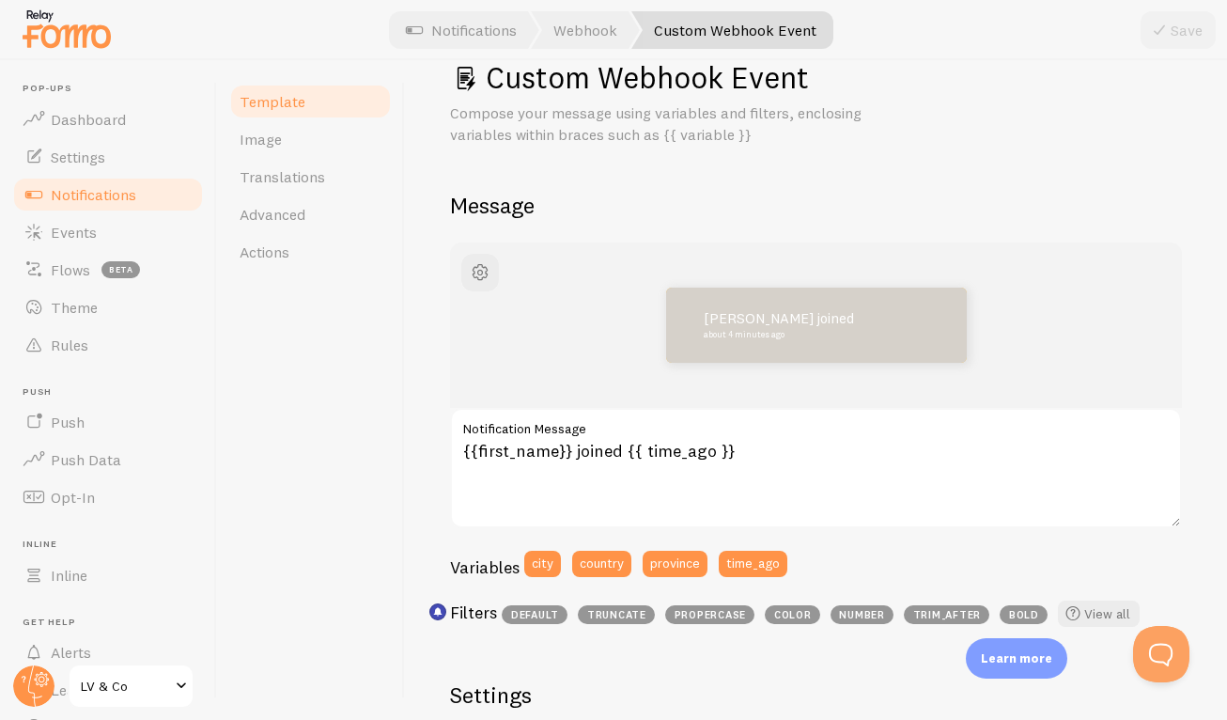
scroll to position [46, 0]
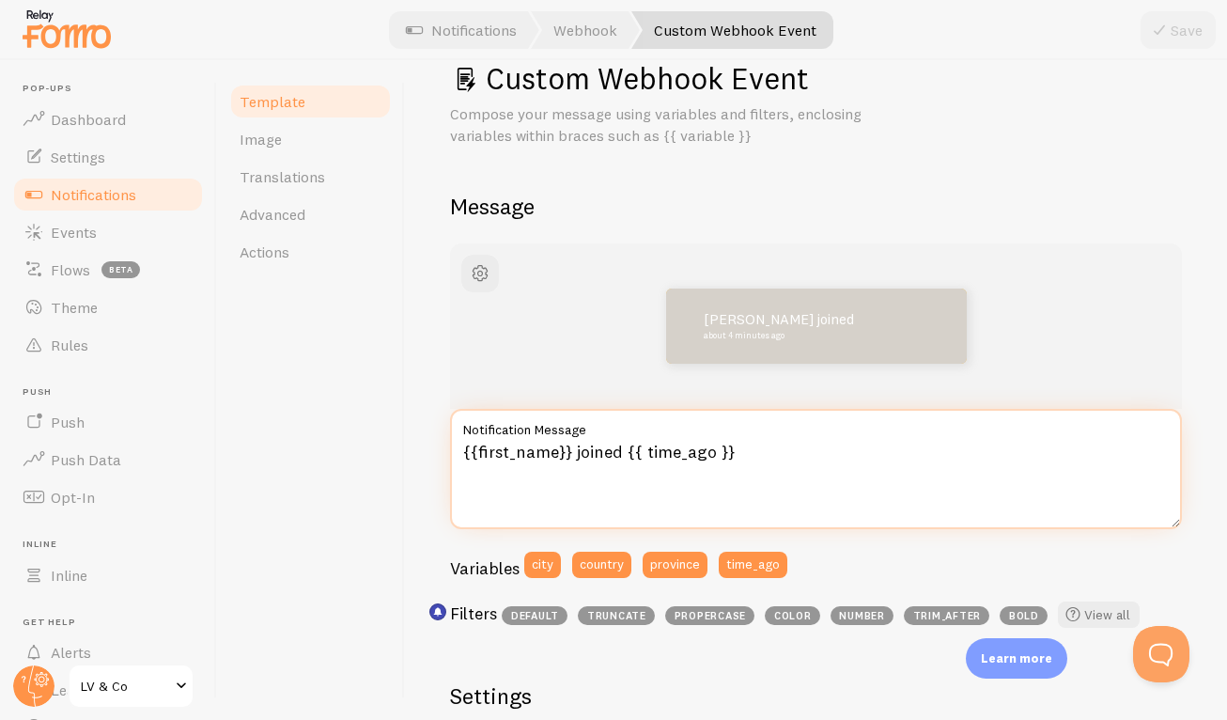
drag, startPoint x: 569, startPoint y: 453, endPoint x: 459, endPoint y: 451, distance: 110.0
click at [459, 451] on textarea "{{first_name}} joined {{ time_ago }}" at bounding box center [816, 469] width 732 height 120
paste textarea "variable | first"
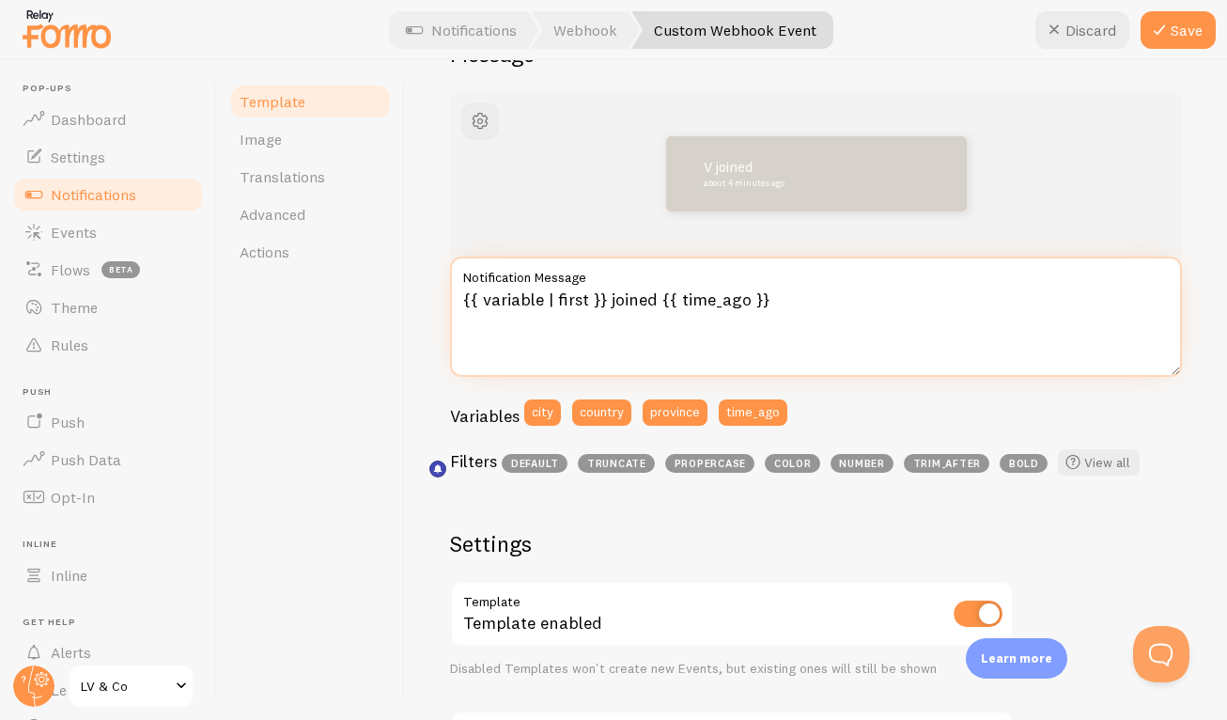
scroll to position [202, 0]
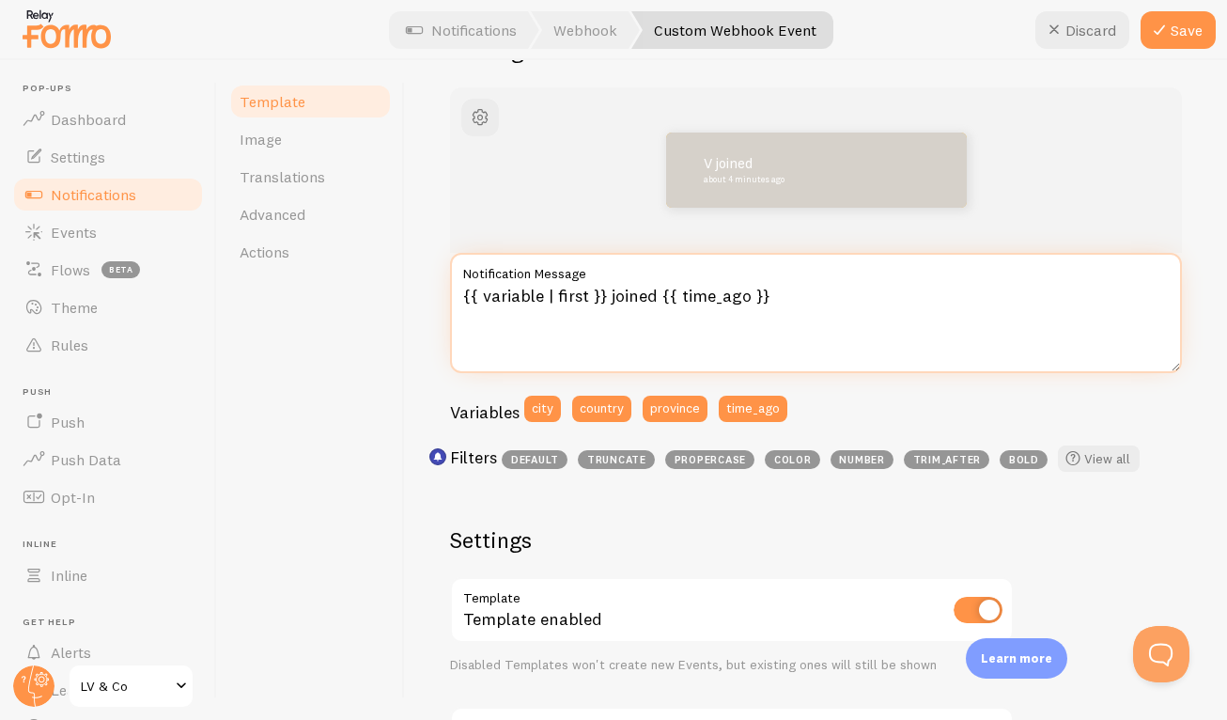
type textarea "{{ variable | first }} joined {{ time_ago }}"
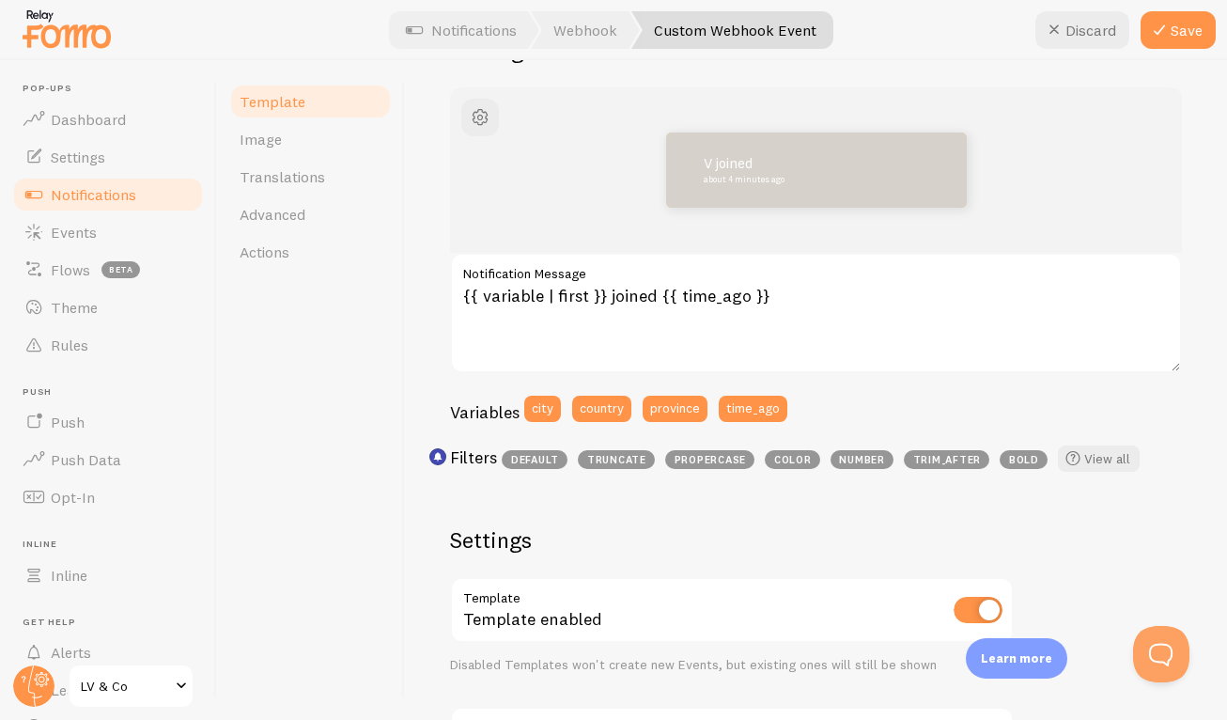
click at [802, 460] on span "color" at bounding box center [792, 459] width 55 height 19
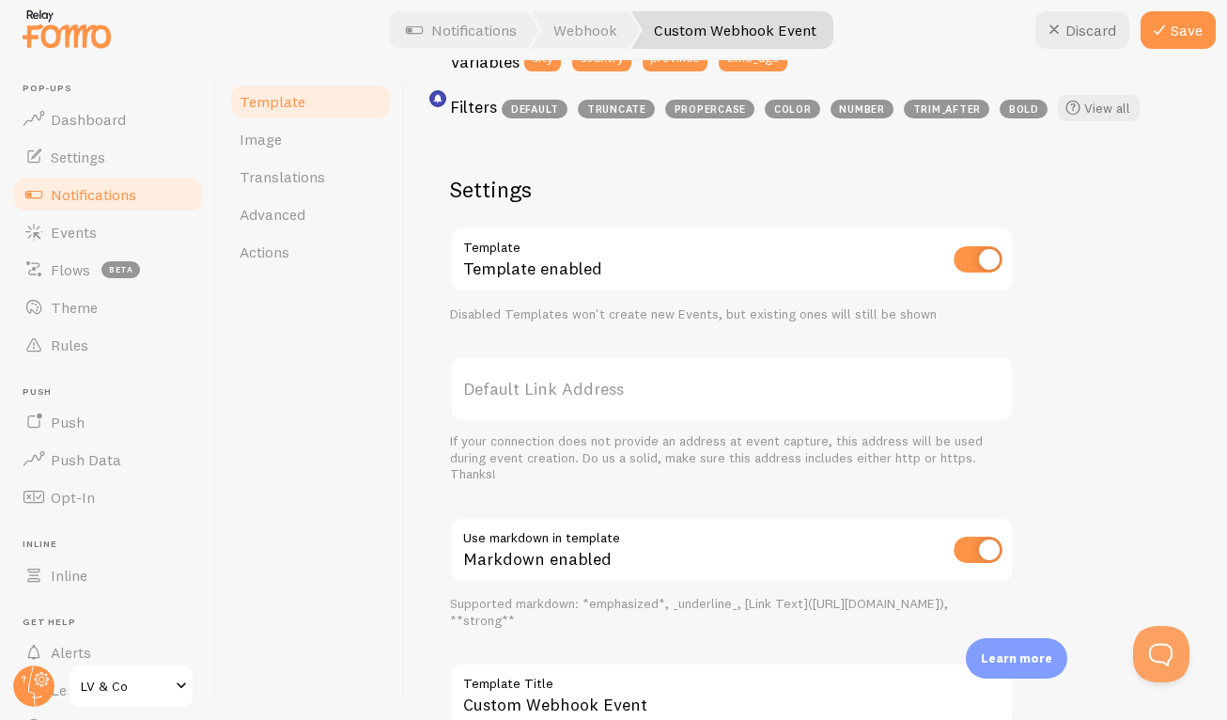
scroll to position [566, 0]
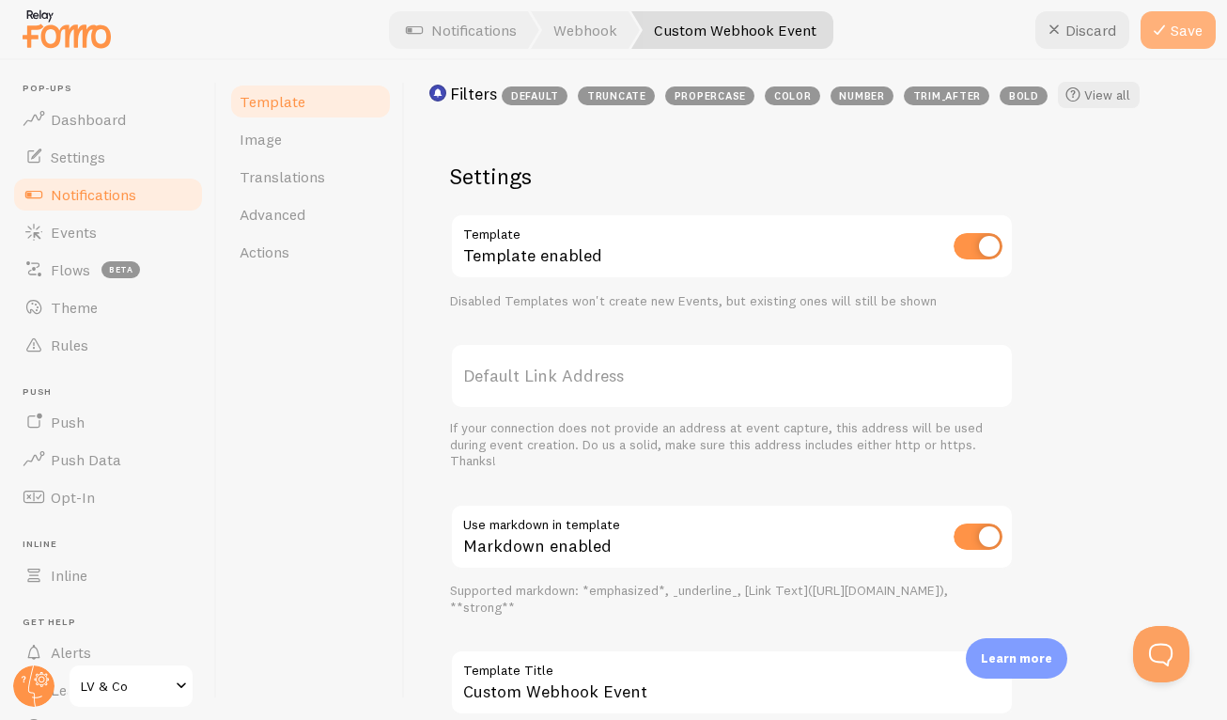
click at [1194, 40] on button "Save" at bounding box center [1178, 30] width 75 height 38
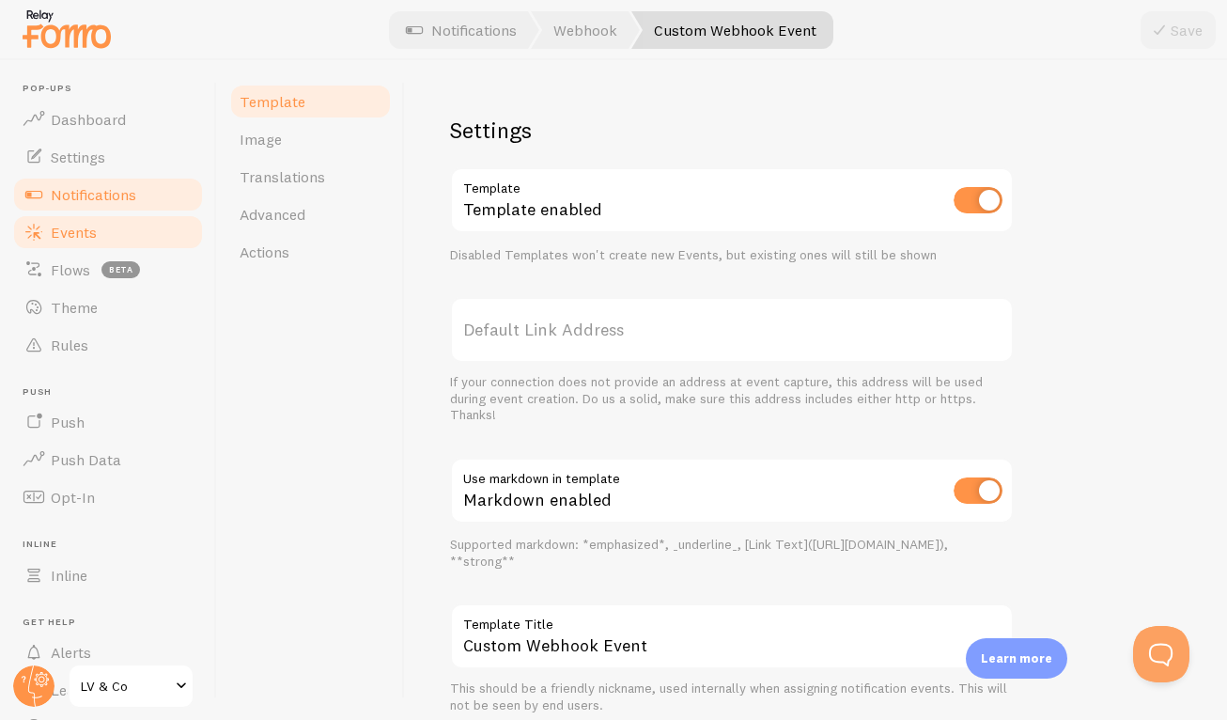
click at [91, 238] on span "Events" at bounding box center [74, 232] width 46 height 19
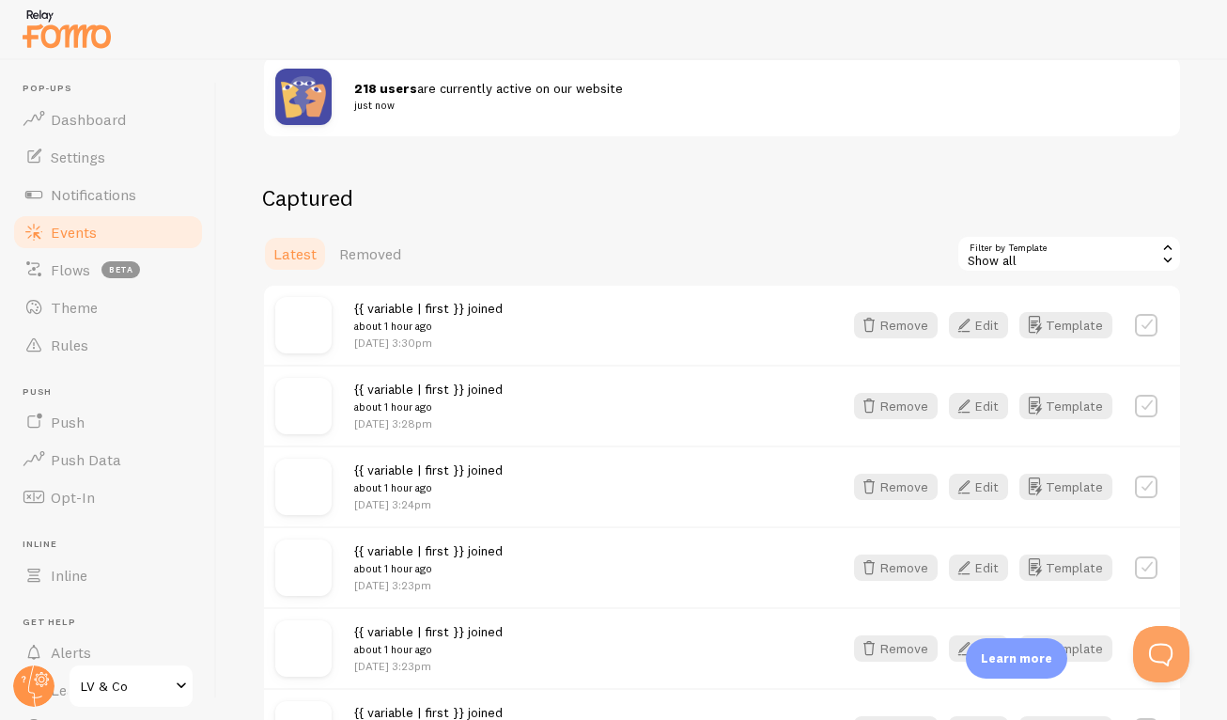
scroll to position [415, 0]
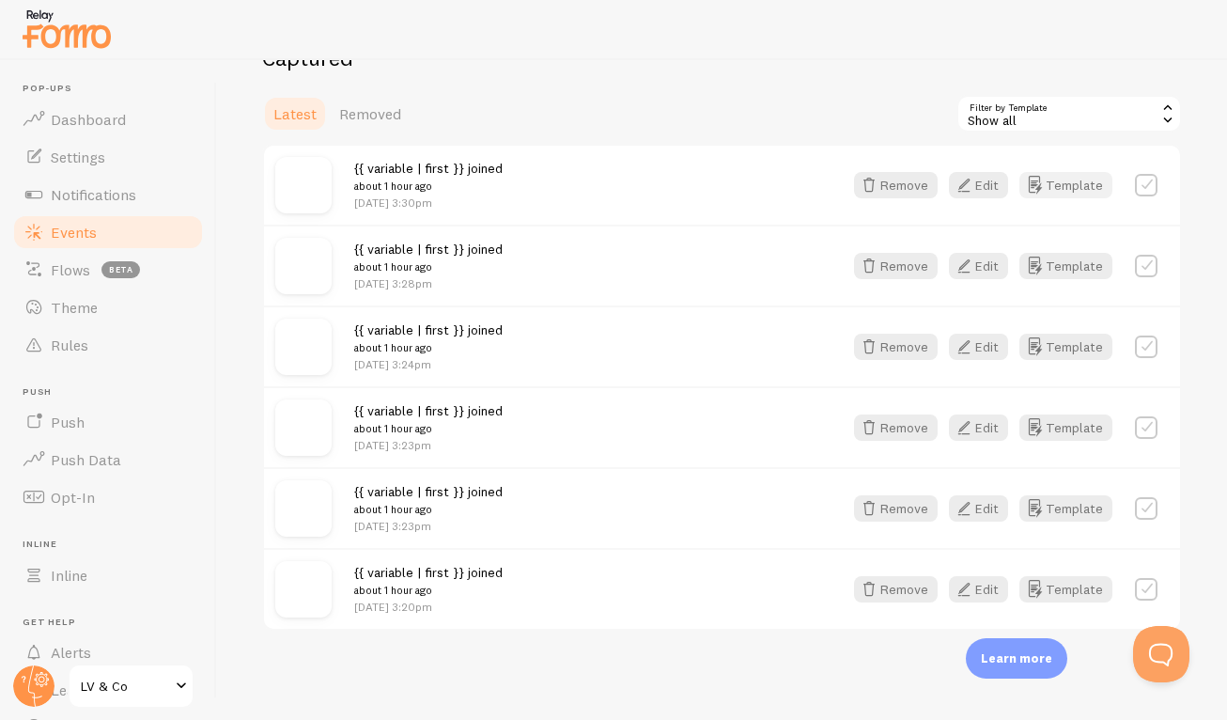
click at [1033, 182] on icon "button" at bounding box center [1034, 185] width 23 height 23
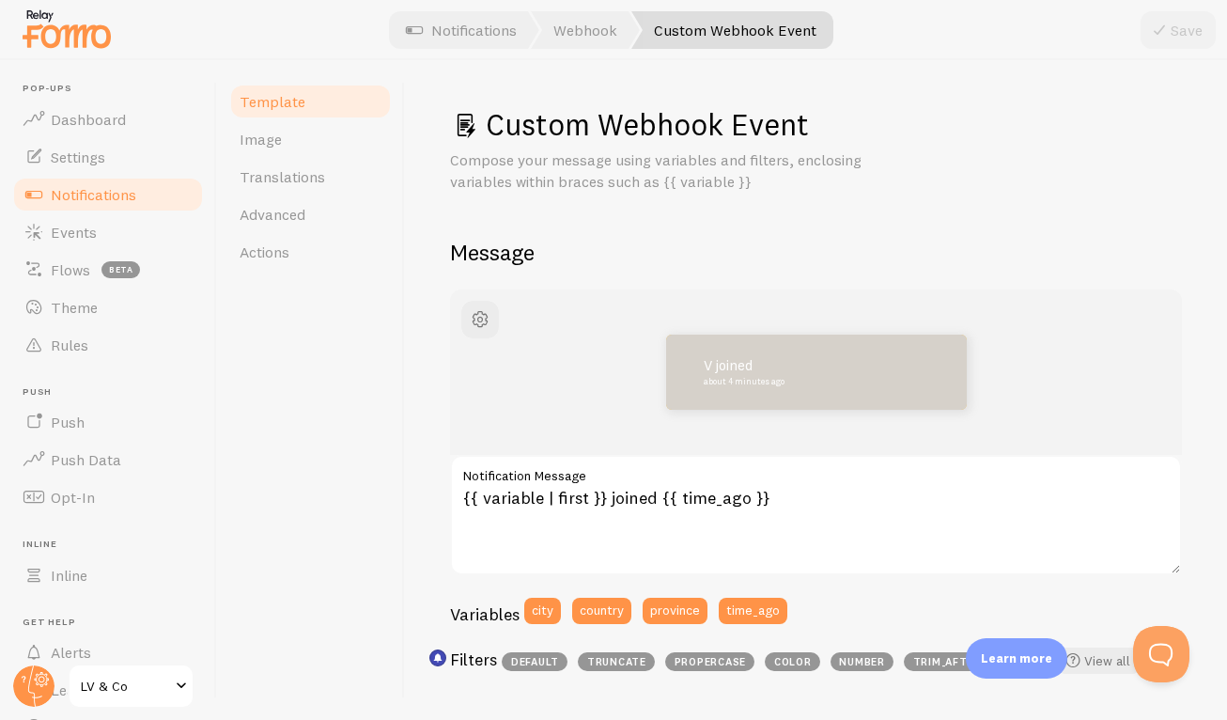
scroll to position [23, 0]
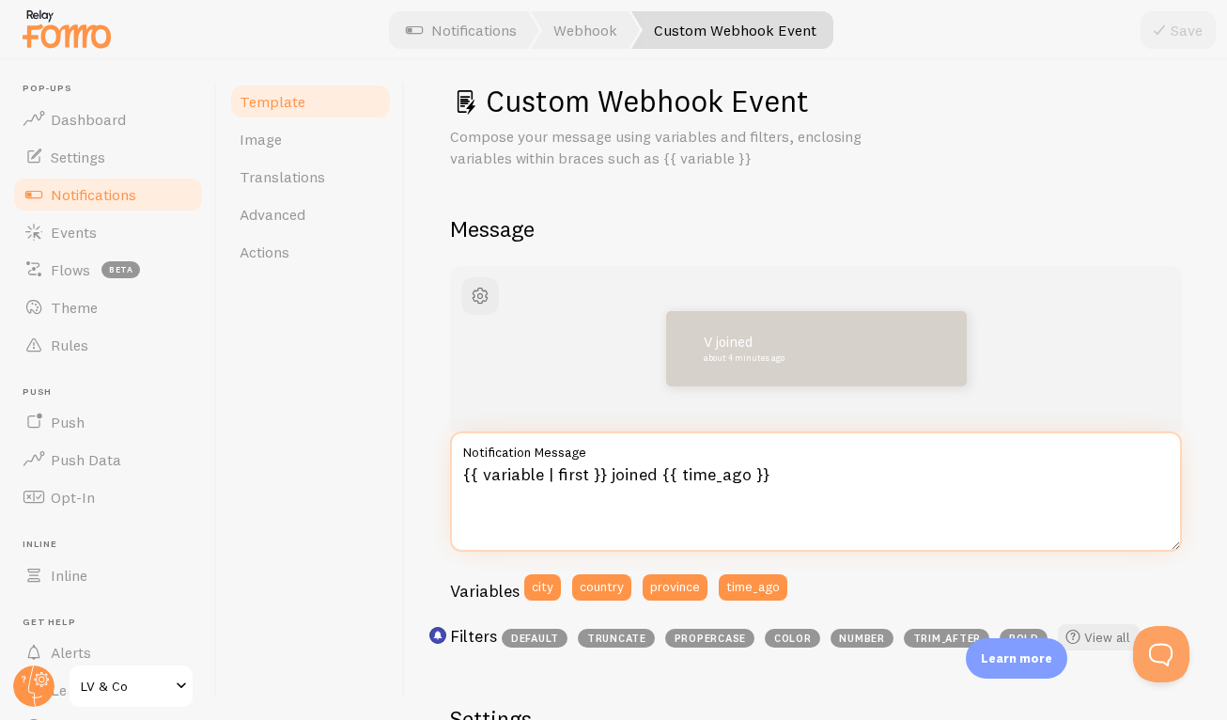
click at [602, 477] on textarea "{{ variable | first }} joined {{ time_ago }}" at bounding box center [816, 491] width 732 height 120
drag, startPoint x: 602, startPoint y: 473, endPoint x: 452, endPoint y: 472, distance: 150.4
click at [452, 472] on textarea "{{ variable | first }} joined {{ time_ago }}" at bounding box center [816, 491] width 732 height 120
type textarea "{{first_name}} joined {{ time_ago }}"
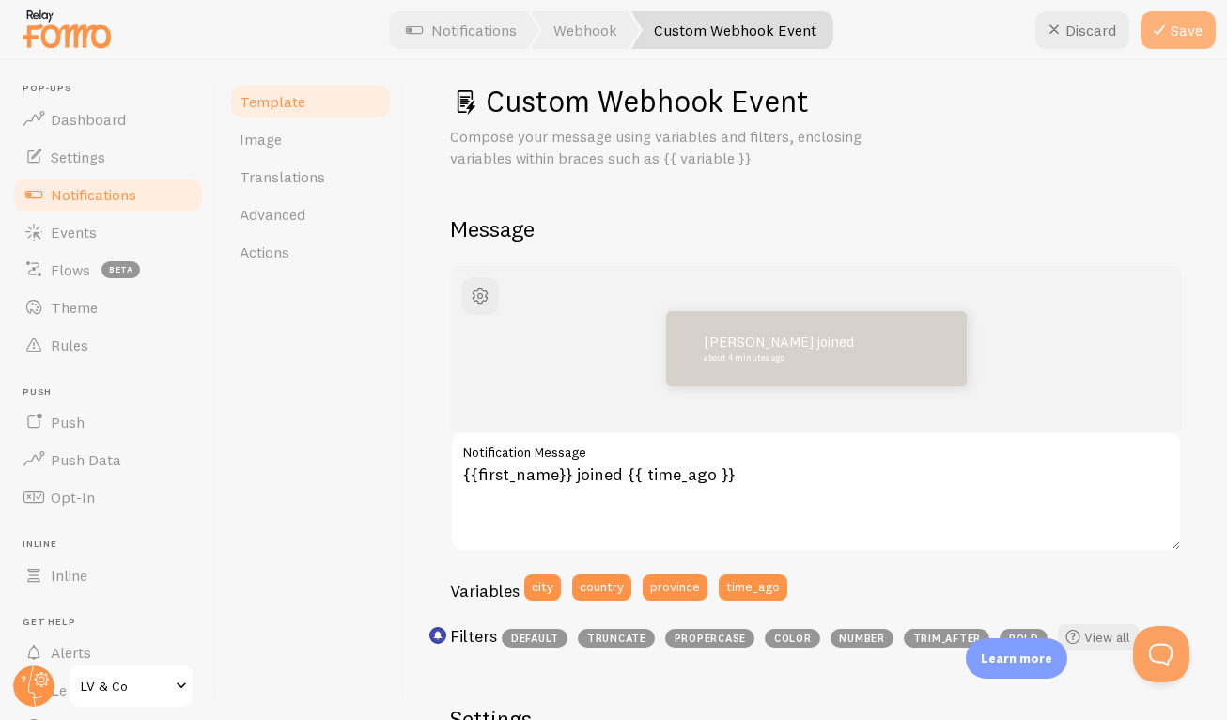
click at [1173, 29] on button "Save" at bounding box center [1178, 30] width 75 height 38
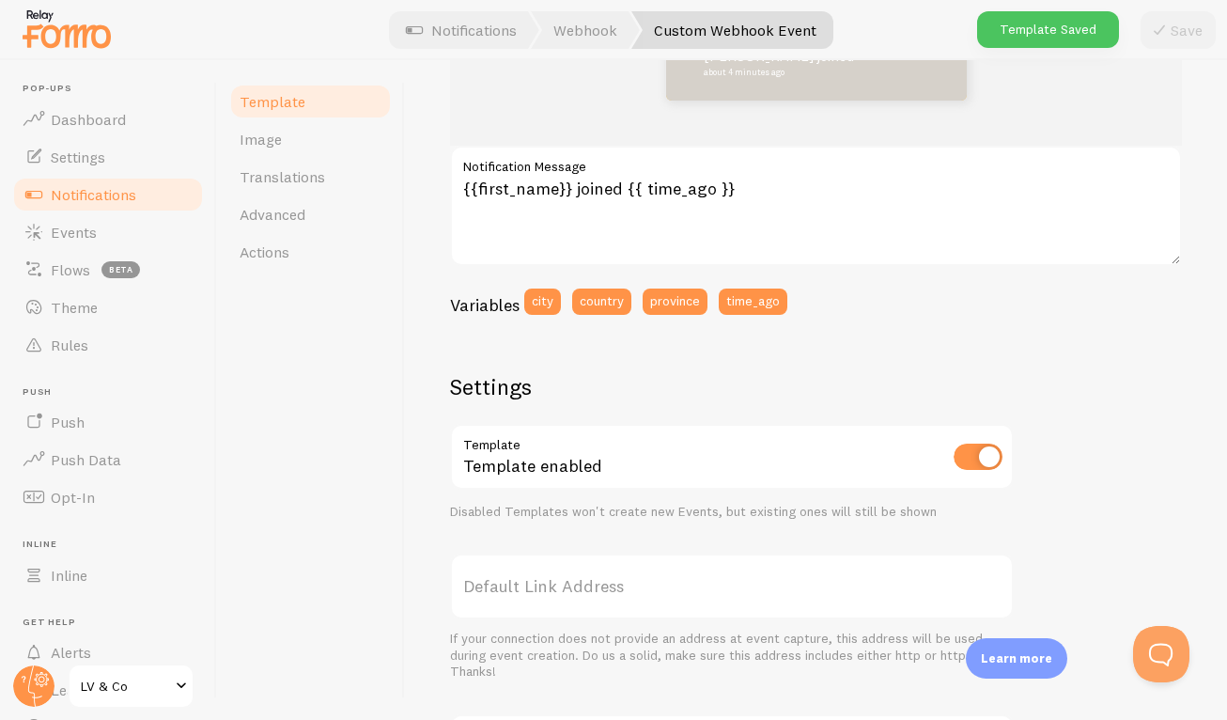
scroll to position [0, 0]
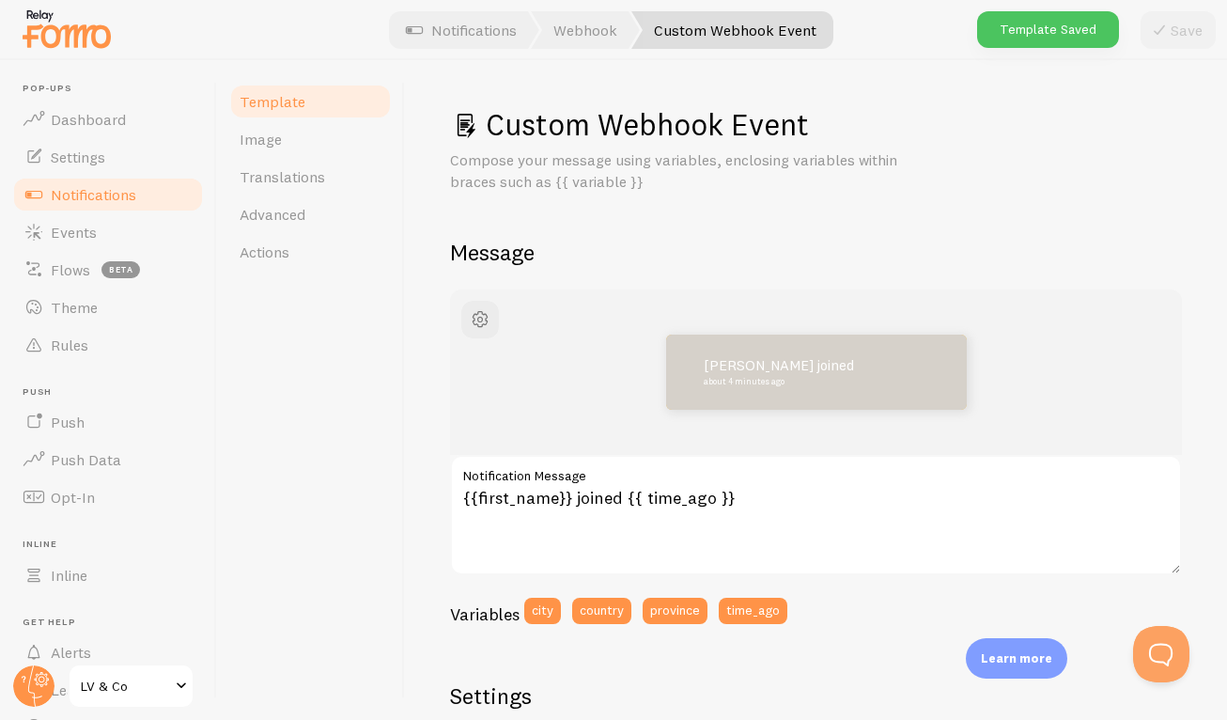
click at [137, 201] on link "Notifications" at bounding box center [108, 195] width 194 height 38
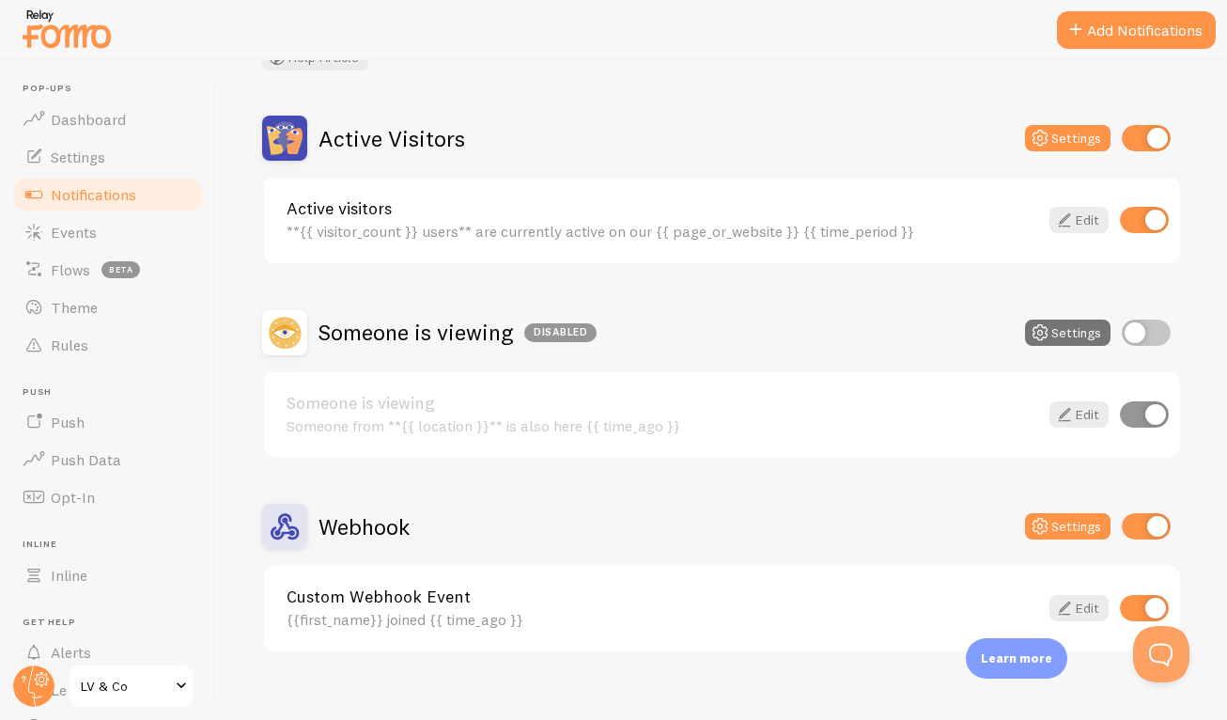
scroll to position [164, 0]
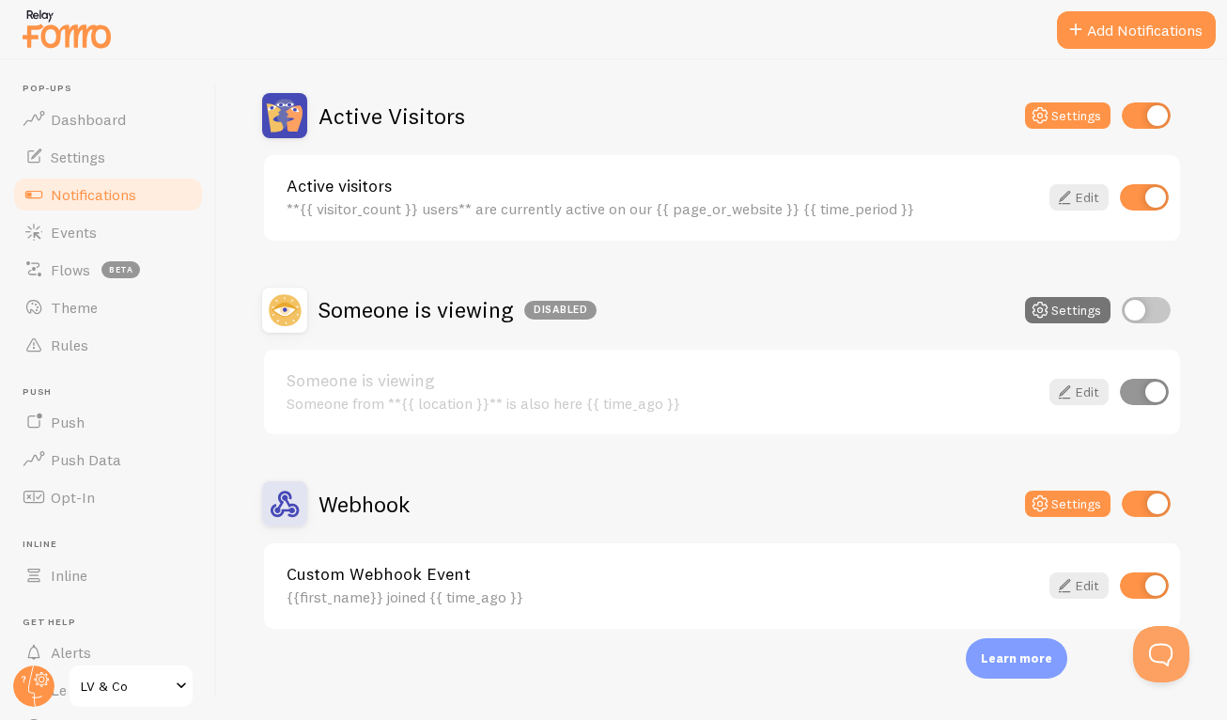
click at [1127, 199] on input "checkbox" at bounding box center [1144, 197] width 49 height 26
checkbox input "false"
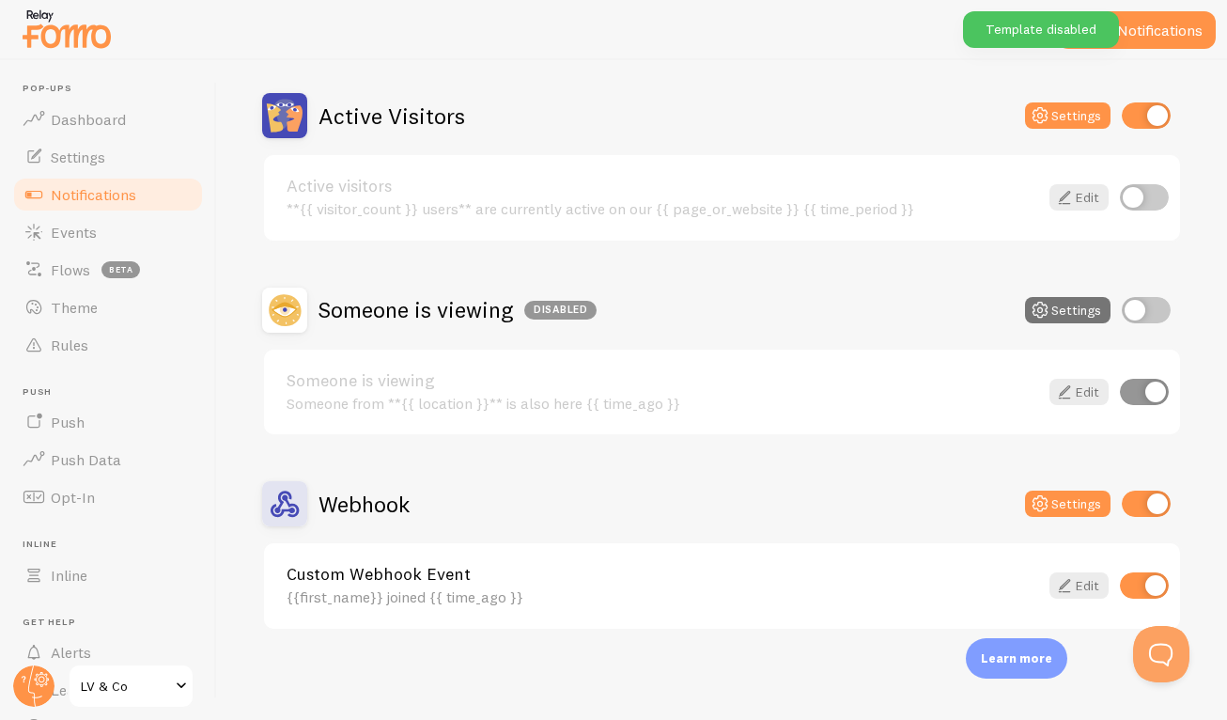
click at [1126, 118] on input "checkbox" at bounding box center [1146, 115] width 49 height 26
checkbox input "false"
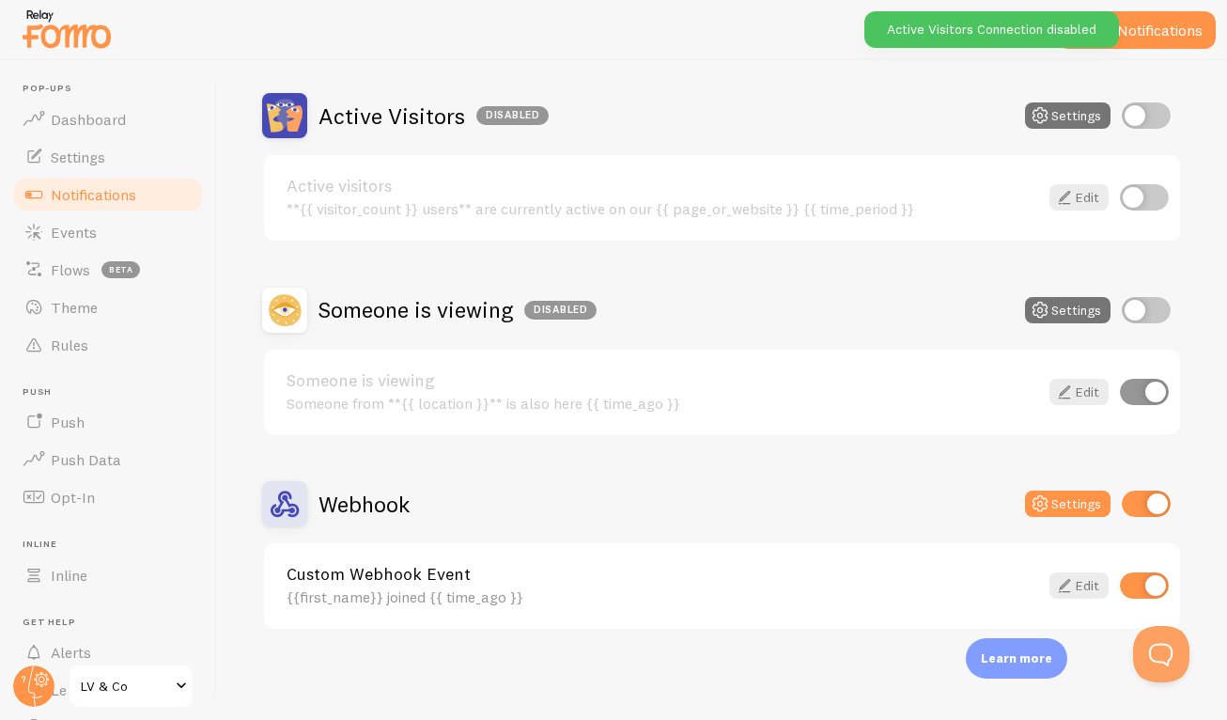
click at [869, 489] on div "Webhook Settings" at bounding box center [722, 503] width 920 height 45
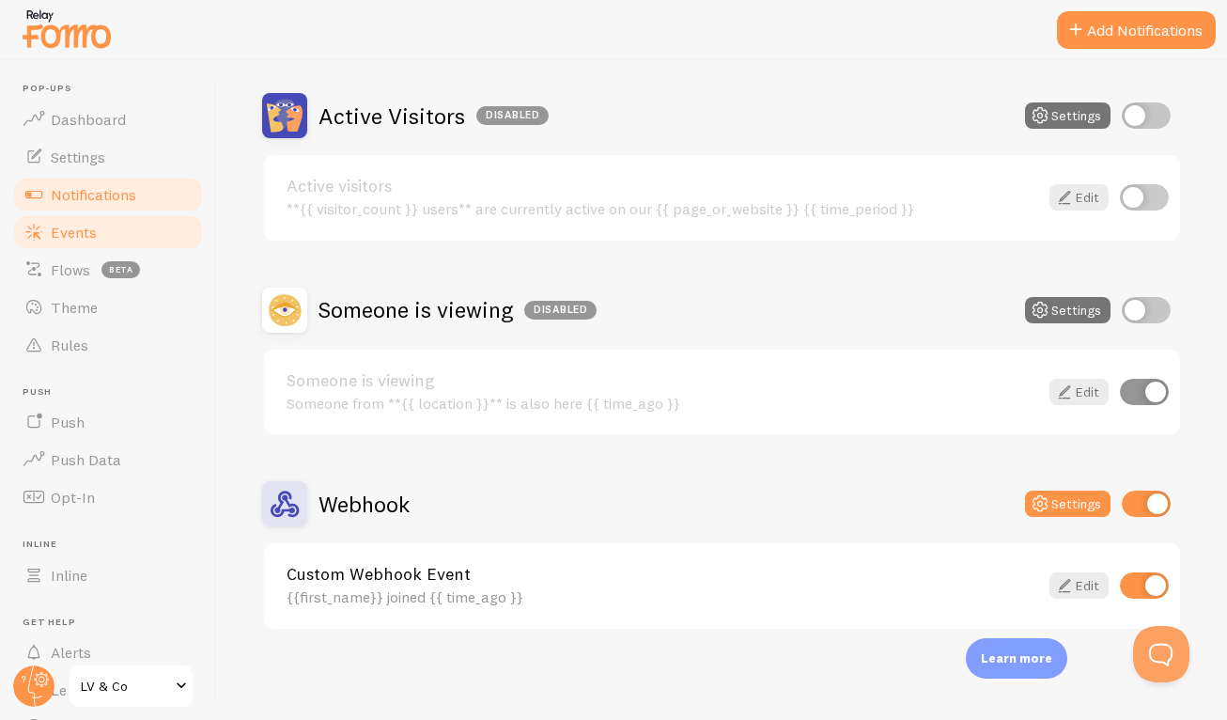
click at [123, 236] on link "Events" at bounding box center [108, 232] width 194 height 38
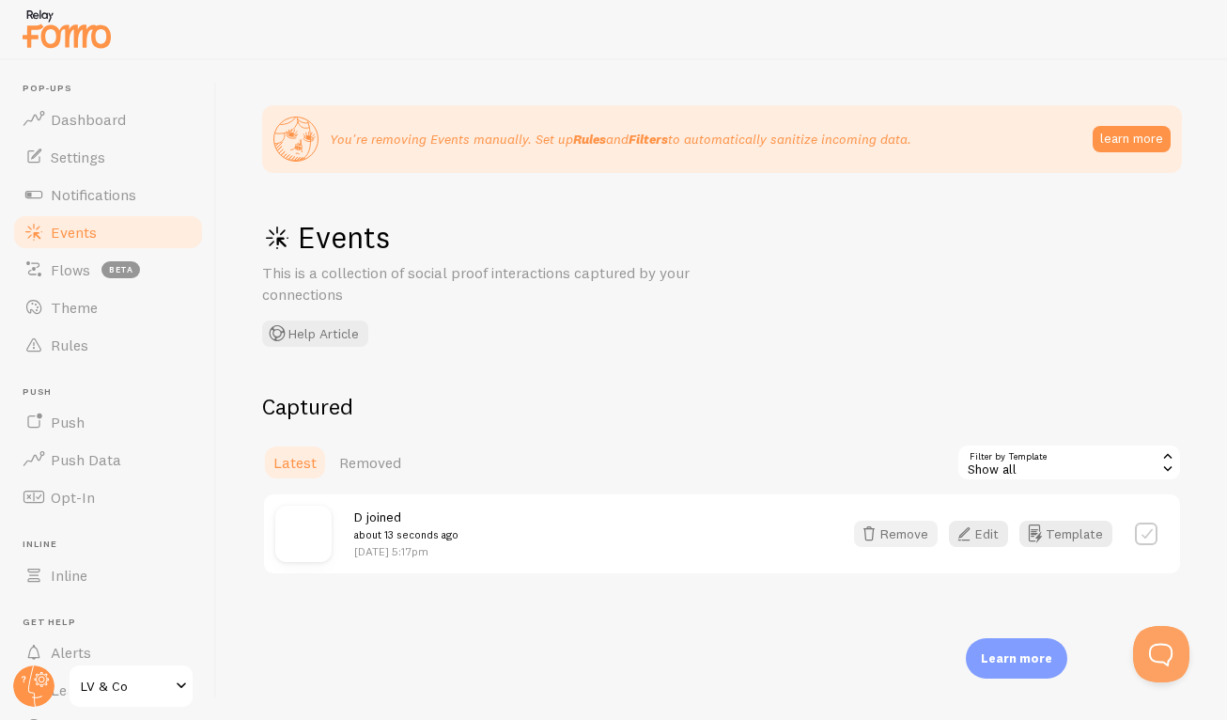
click at [904, 541] on button "Remove" at bounding box center [896, 534] width 84 height 26
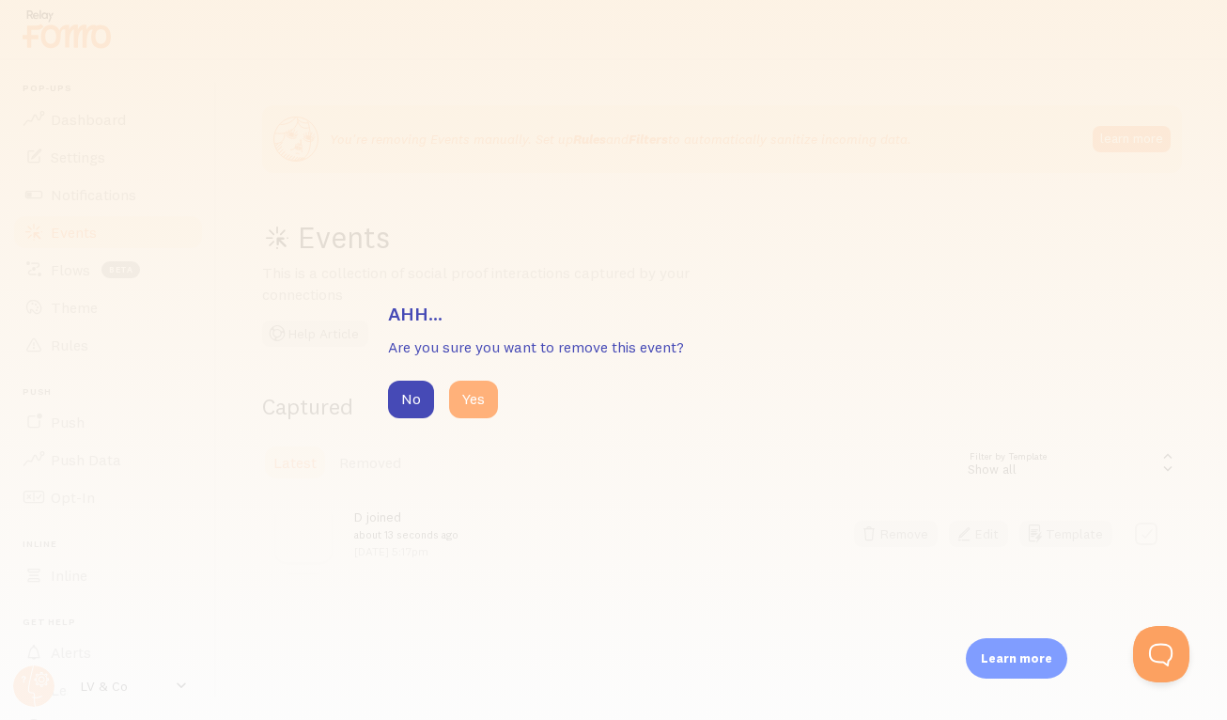
click at [472, 402] on button "Yes" at bounding box center [473, 400] width 49 height 38
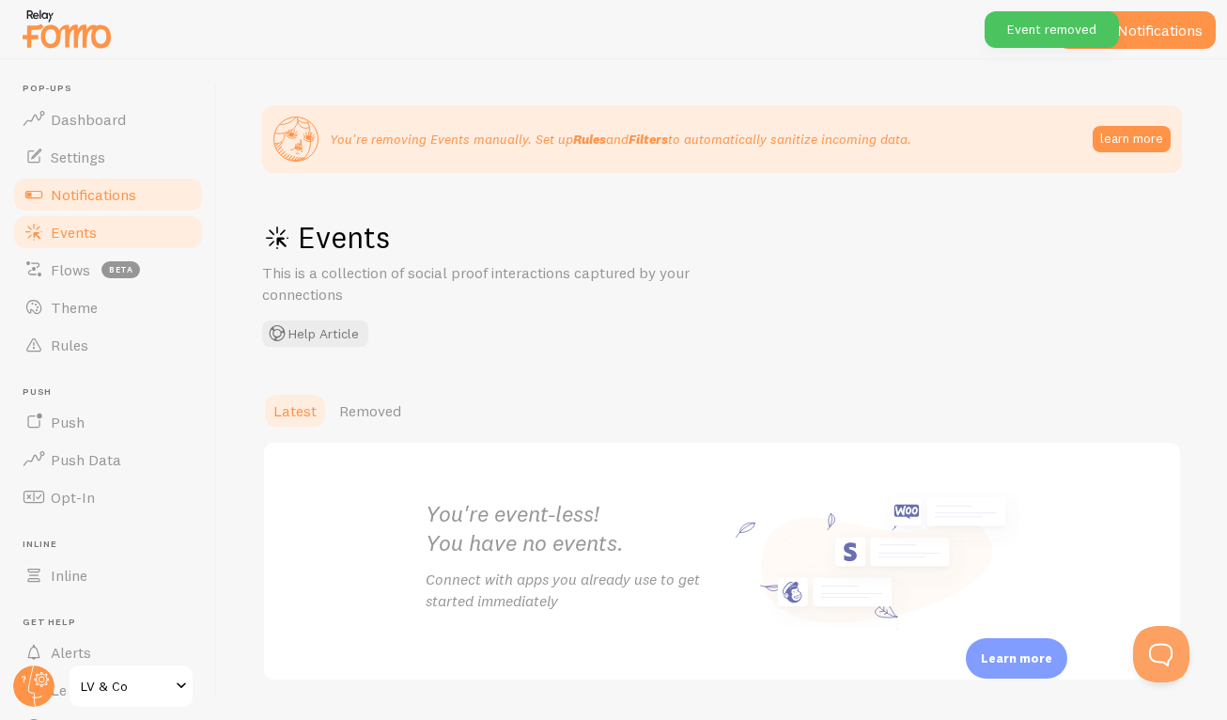
click at [95, 192] on span "Notifications" at bounding box center [94, 194] width 86 height 19
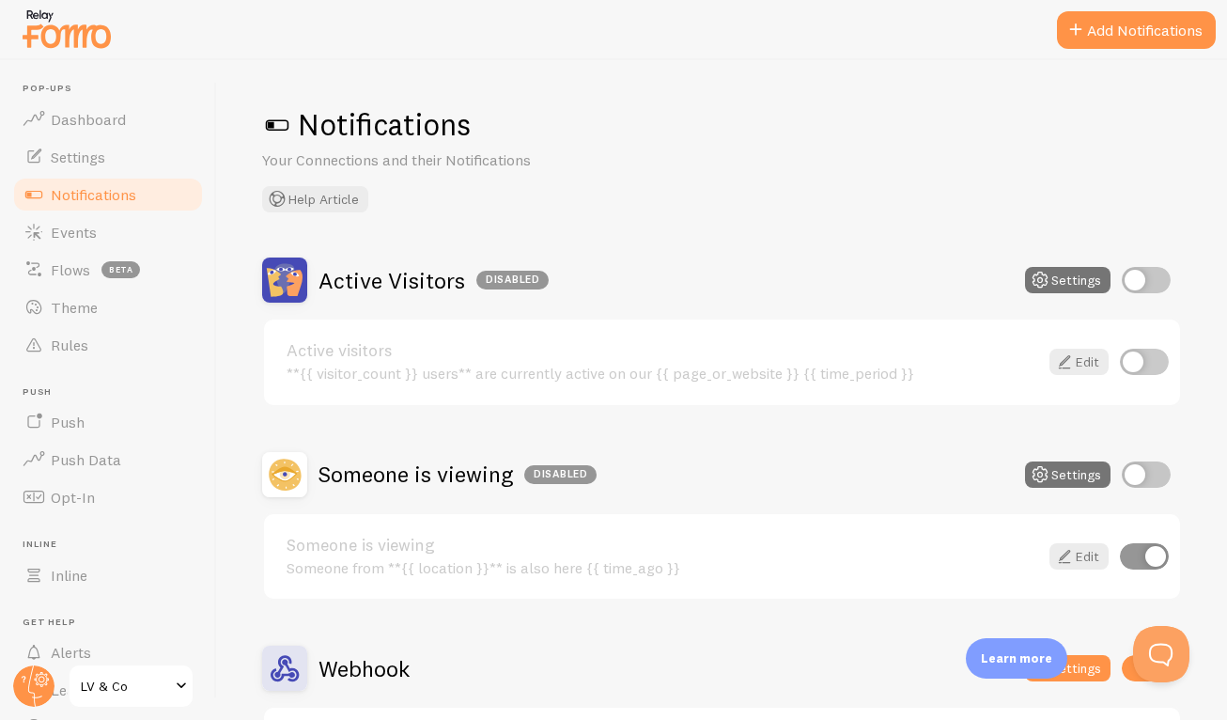
scroll to position [164, 0]
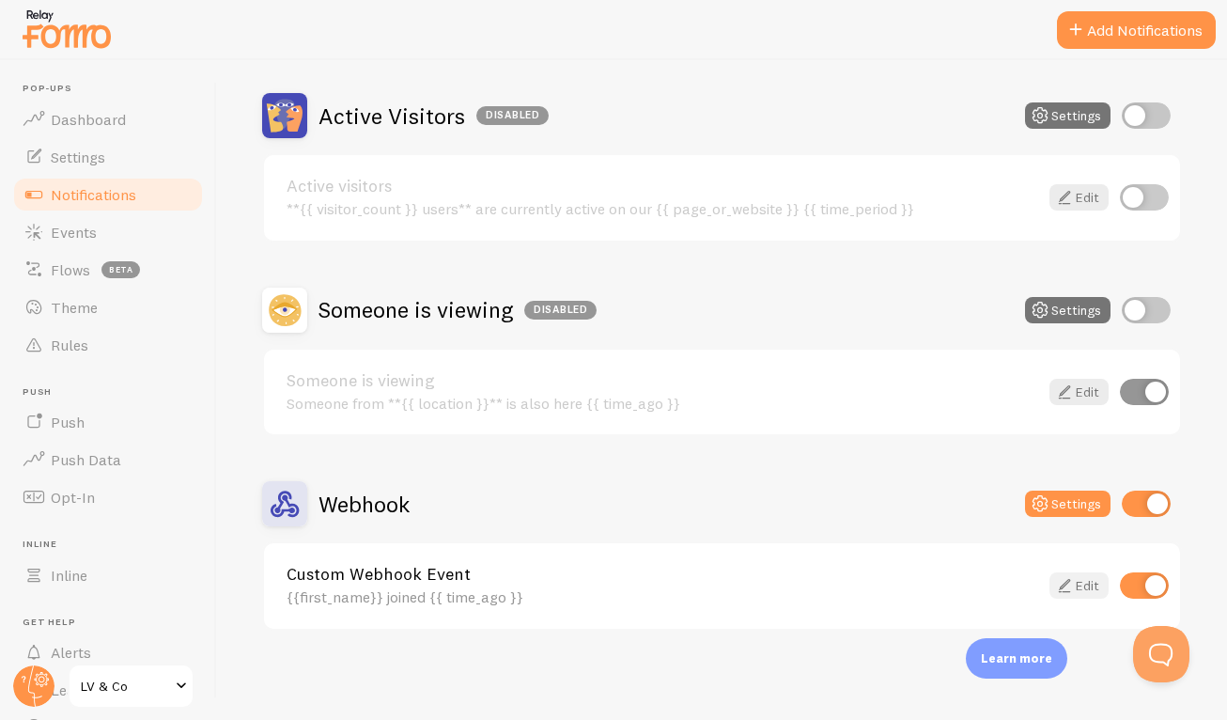
click at [1058, 584] on icon at bounding box center [1064, 585] width 23 height 23
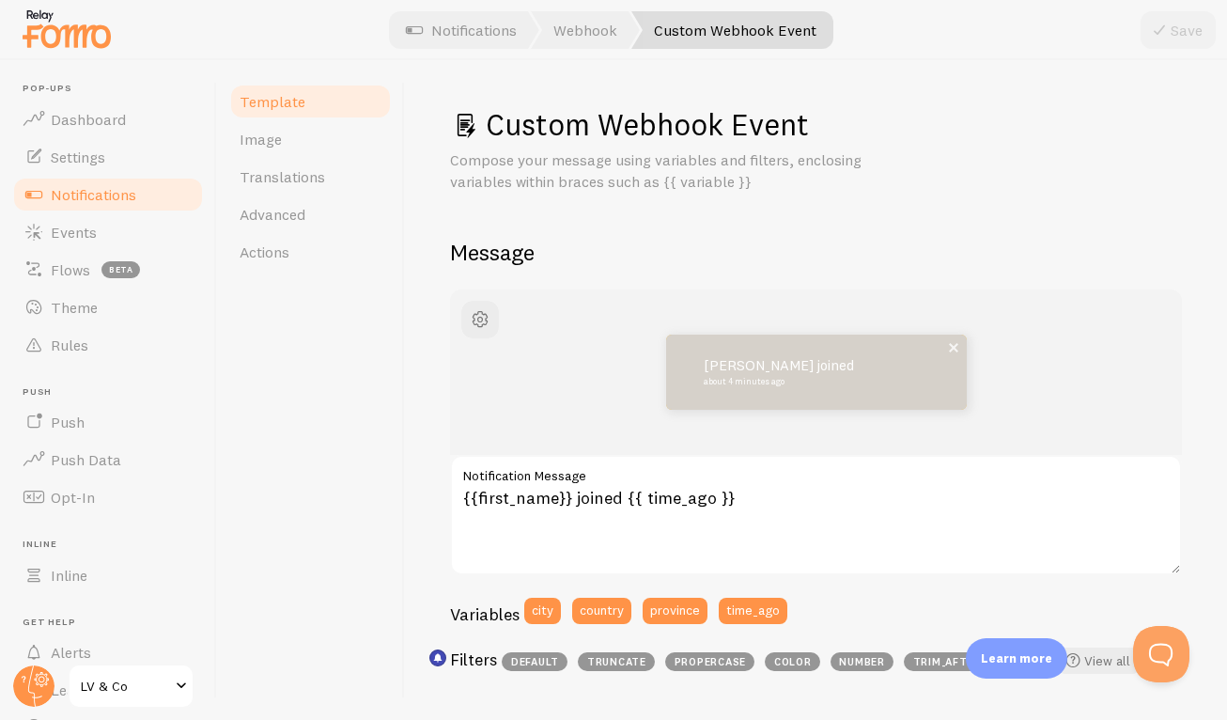
click at [793, 382] on small "about 4 minutes ago" at bounding box center [795, 381] width 182 height 9
click at [466, 314] on button "button" at bounding box center [480, 320] width 38 height 38
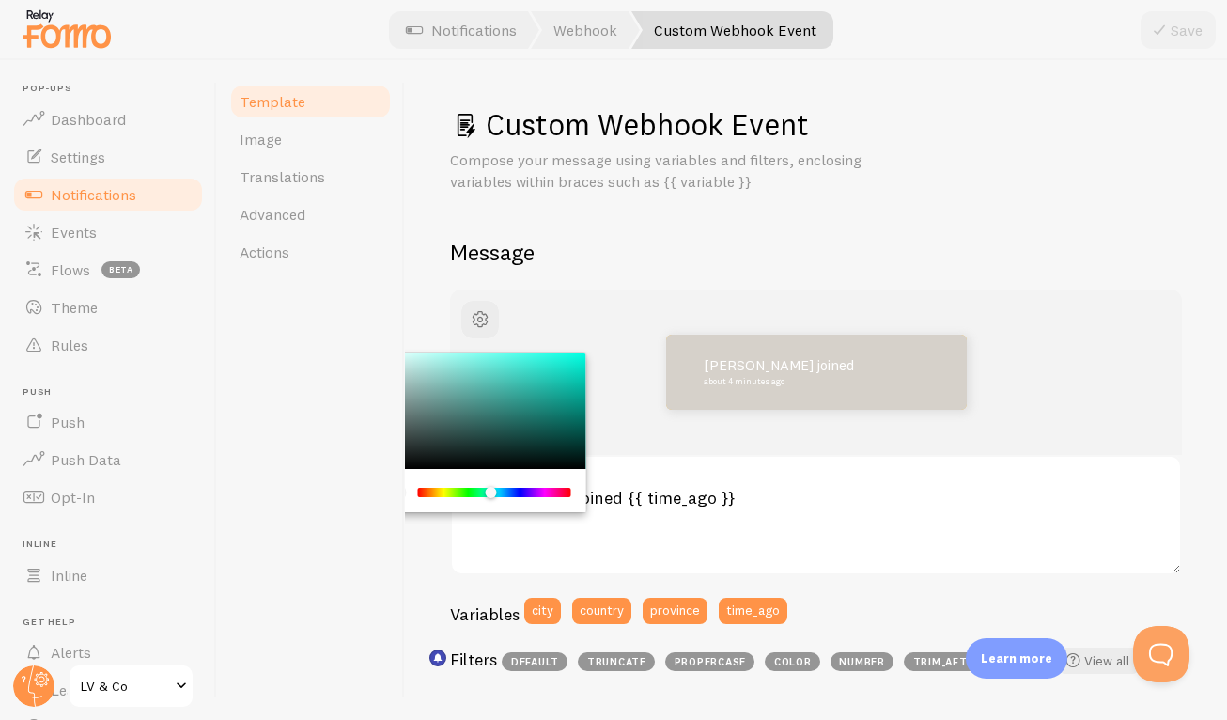
drag, startPoint x: 421, startPoint y: 489, endPoint x: 513, endPoint y: 495, distance: 92.3
click at [497, 495] on div "Chrome color picker" at bounding box center [491, 492] width 11 height 11
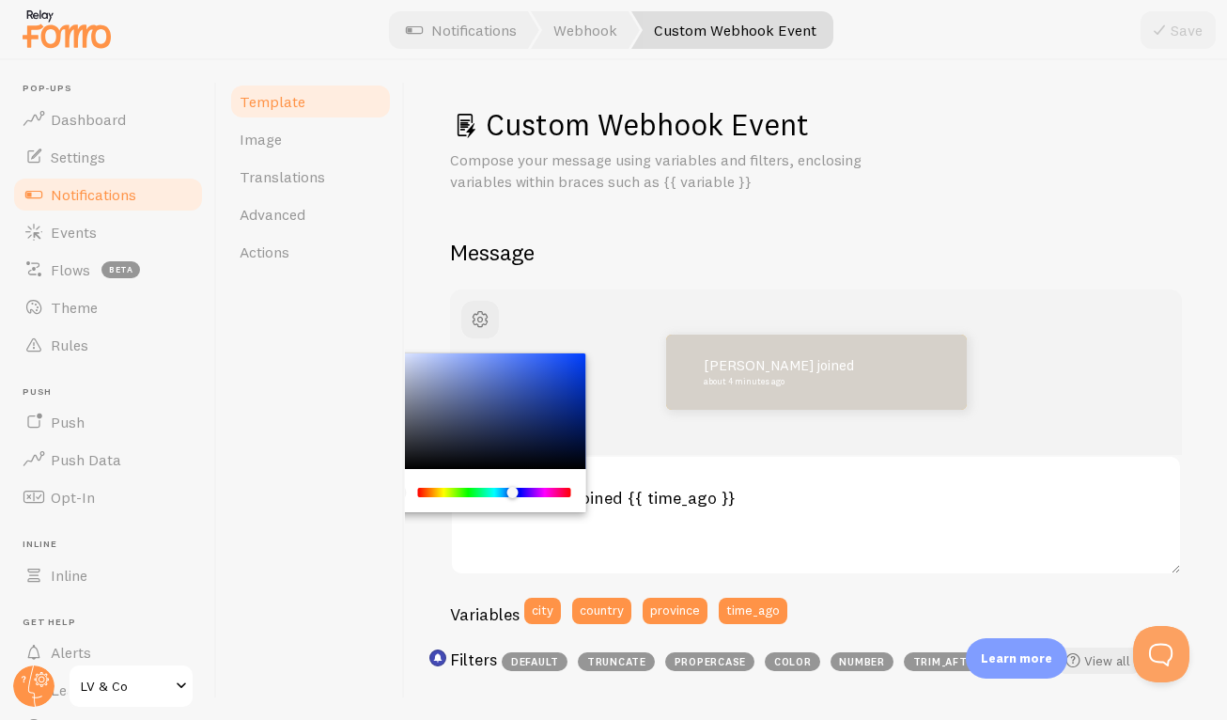
click at [513, 399] on div "Chrome color picker" at bounding box center [480, 411] width 211 height 117
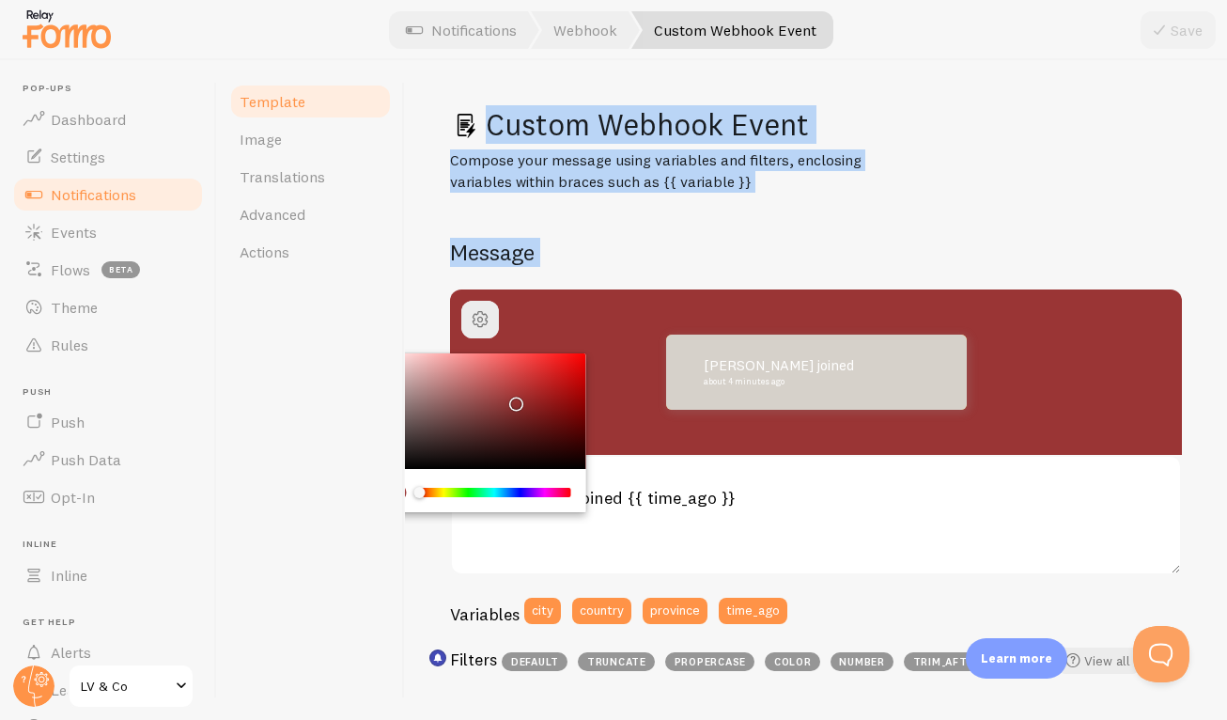
drag, startPoint x: 513, startPoint y: 491, endPoint x: 358, endPoint y: 490, distance: 155.1
click at [358, 490] on div "Template Image Translations Advanced Actions Custom Webhook Event Compose your …" at bounding box center [722, 390] width 1010 height 660
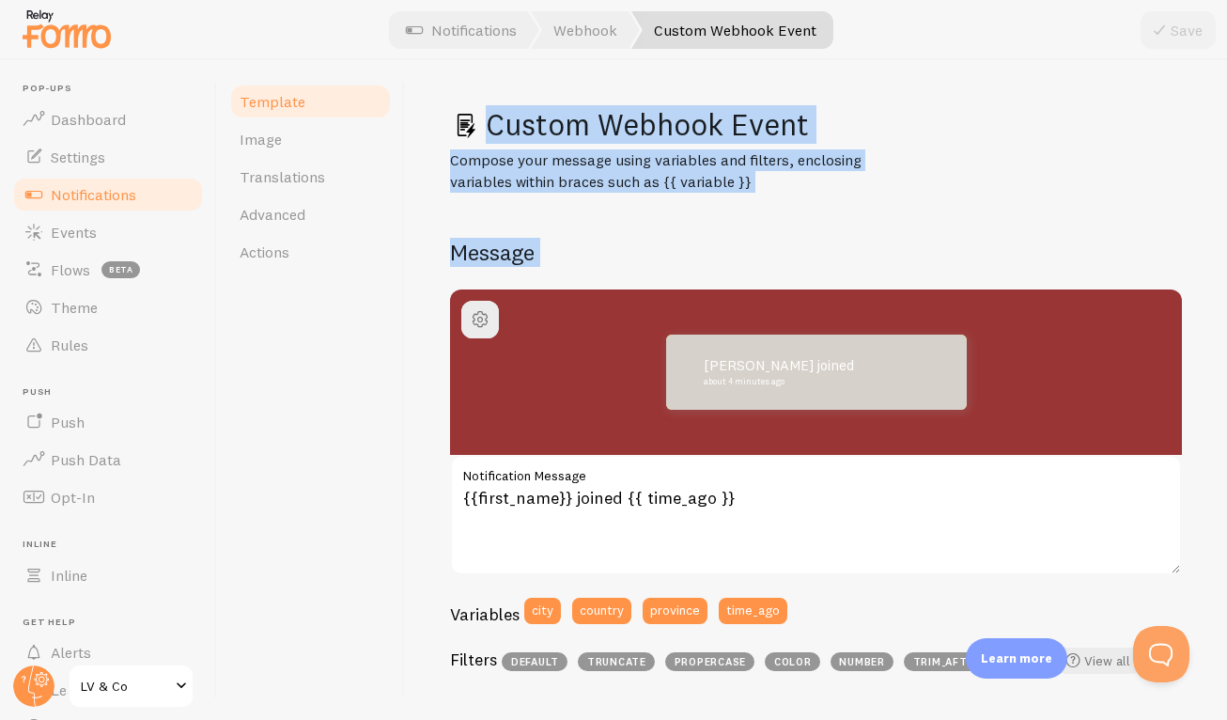
click at [88, 179] on link "Notifications" at bounding box center [108, 195] width 194 height 38
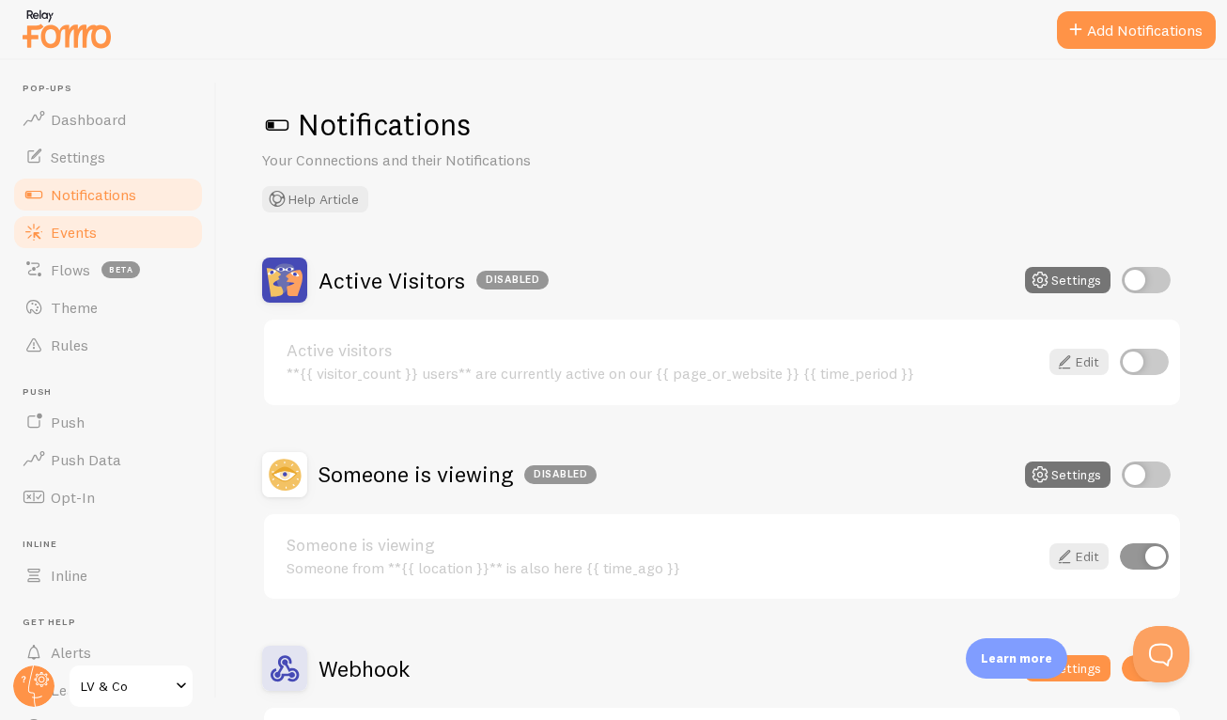
click at [86, 228] on span "Events" at bounding box center [74, 232] width 46 height 19
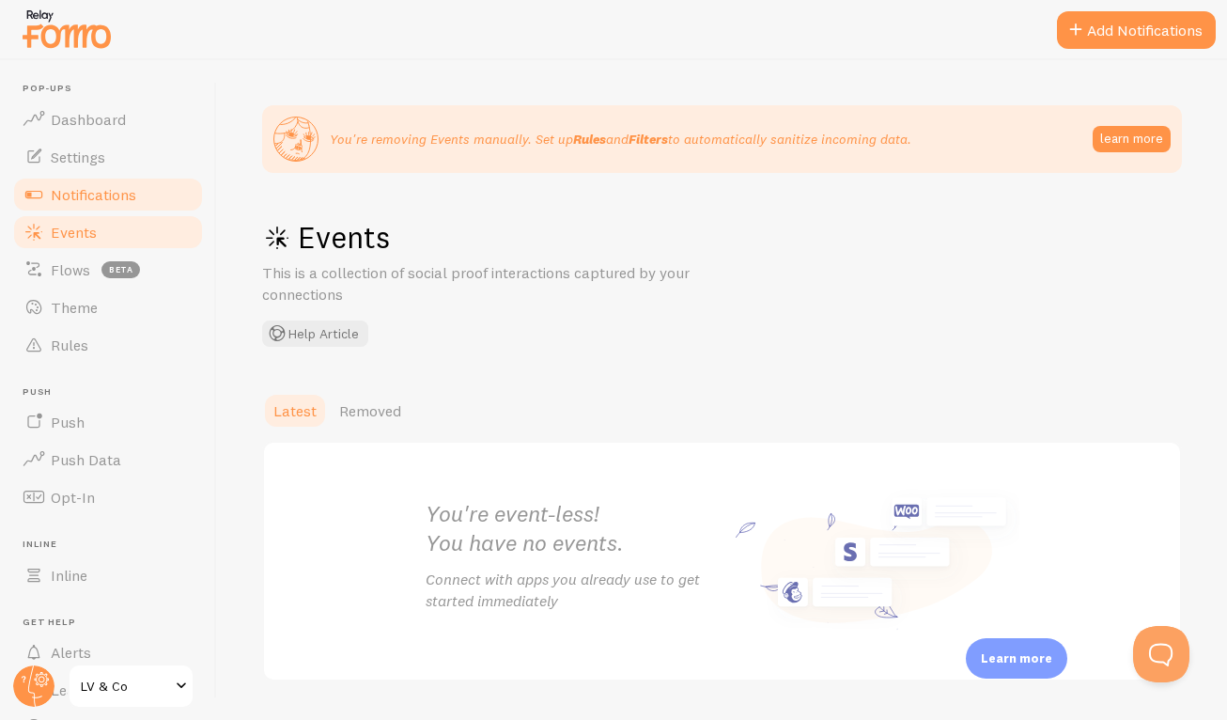
click at [169, 191] on link "Notifications" at bounding box center [108, 195] width 194 height 38
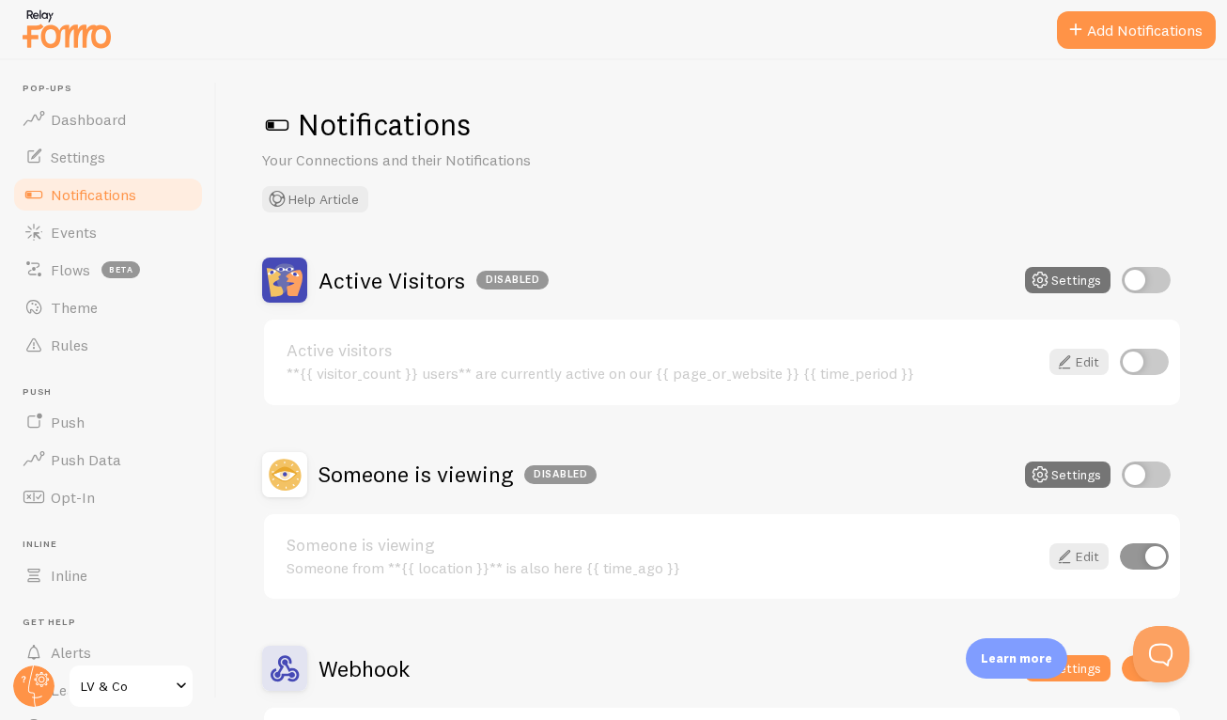
scroll to position [164, 0]
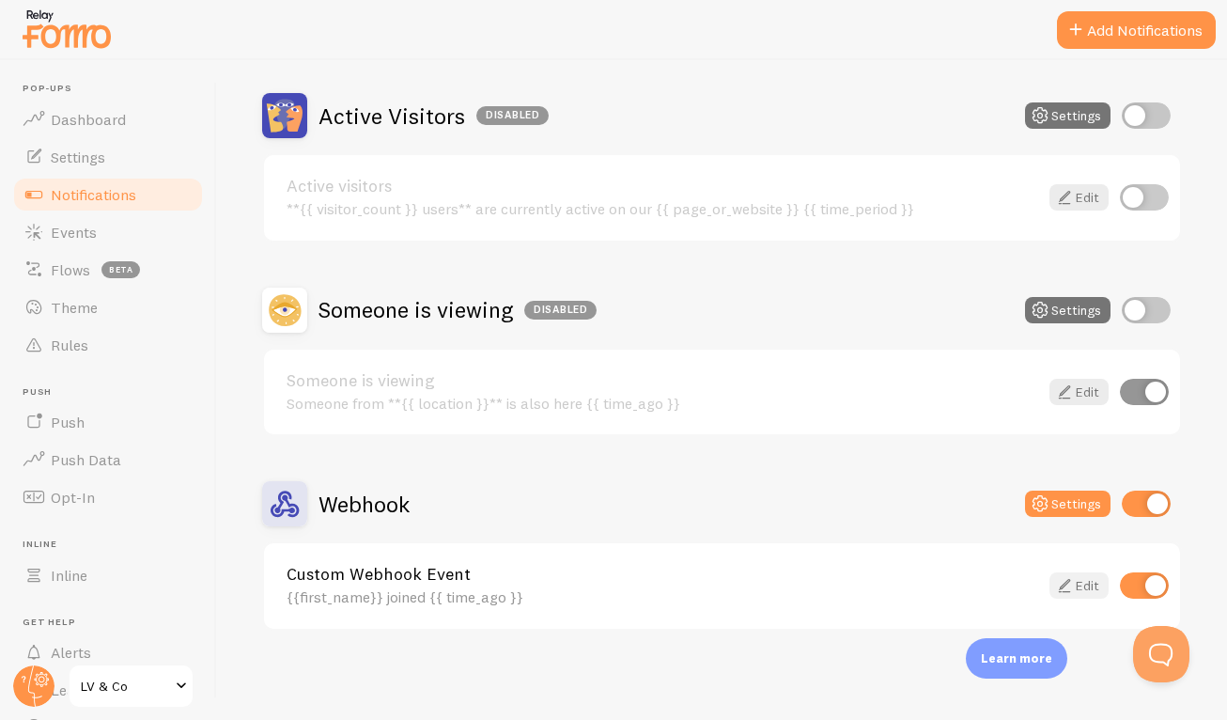
click at [1060, 591] on icon at bounding box center [1064, 585] width 23 height 23
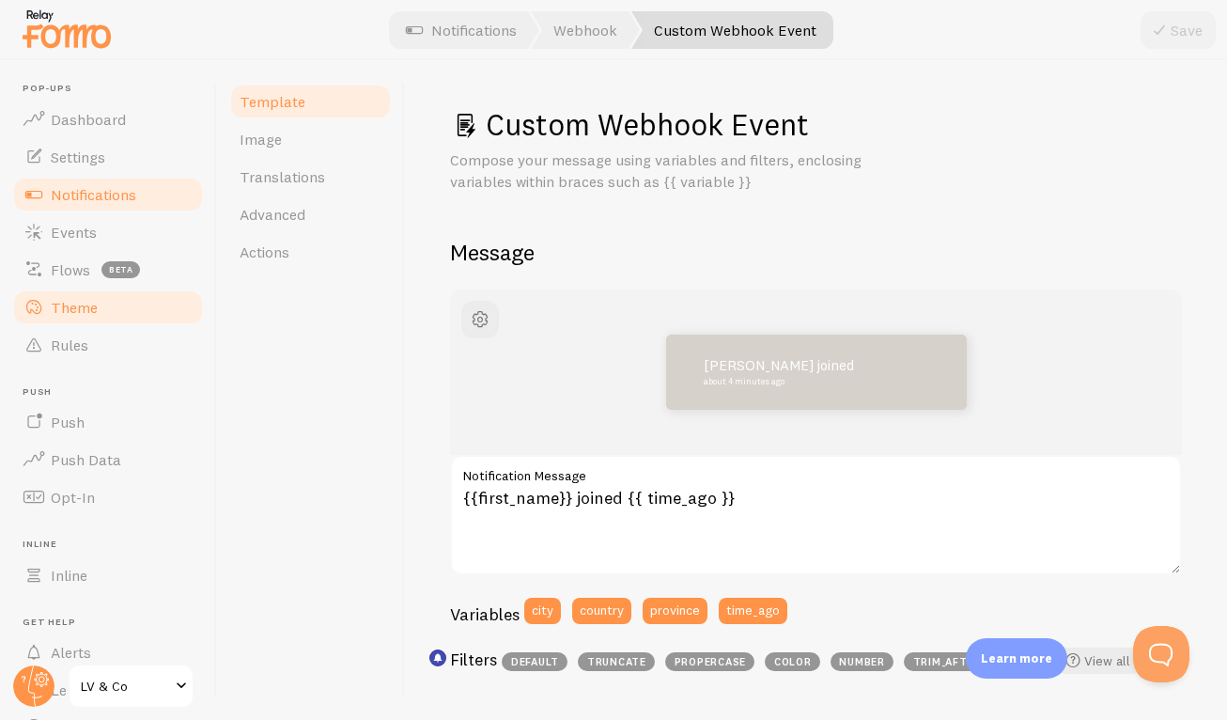
click at [100, 299] on link "Theme" at bounding box center [108, 308] width 194 height 38
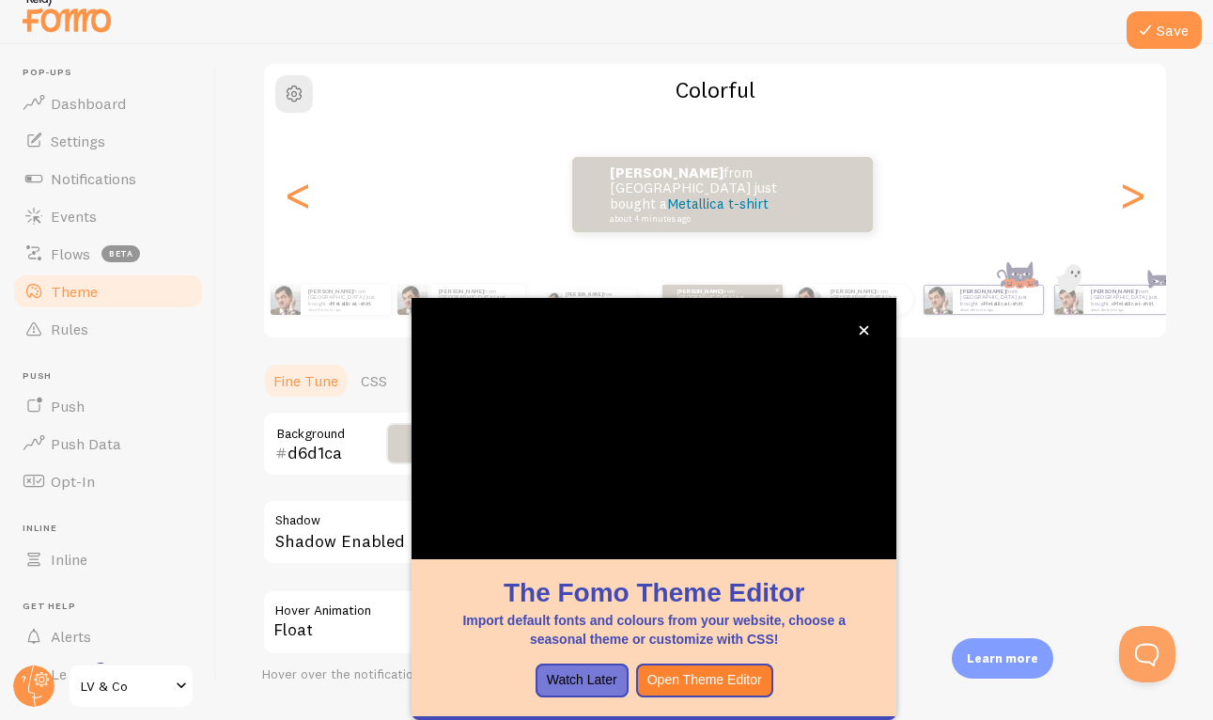
scroll to position [145, 0]
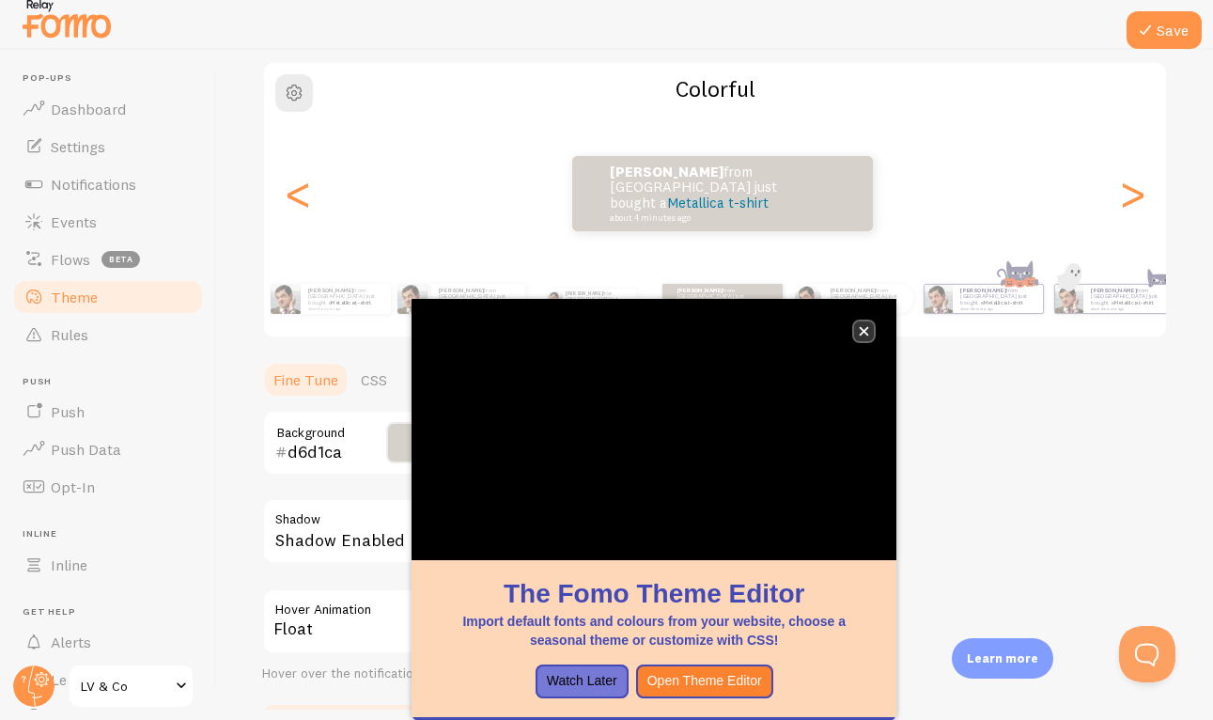
click at [873, 332] on button "close," at bounding box center [864, 331] width 20 height 20
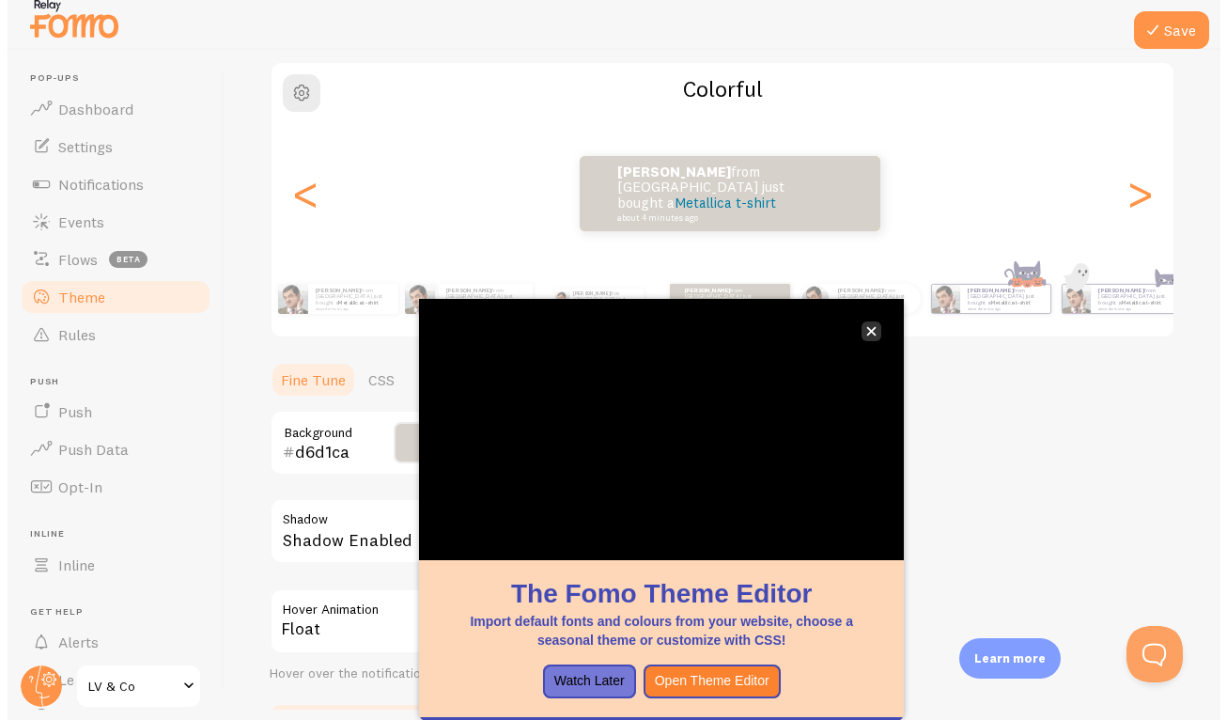
scroll to position [0, 0]
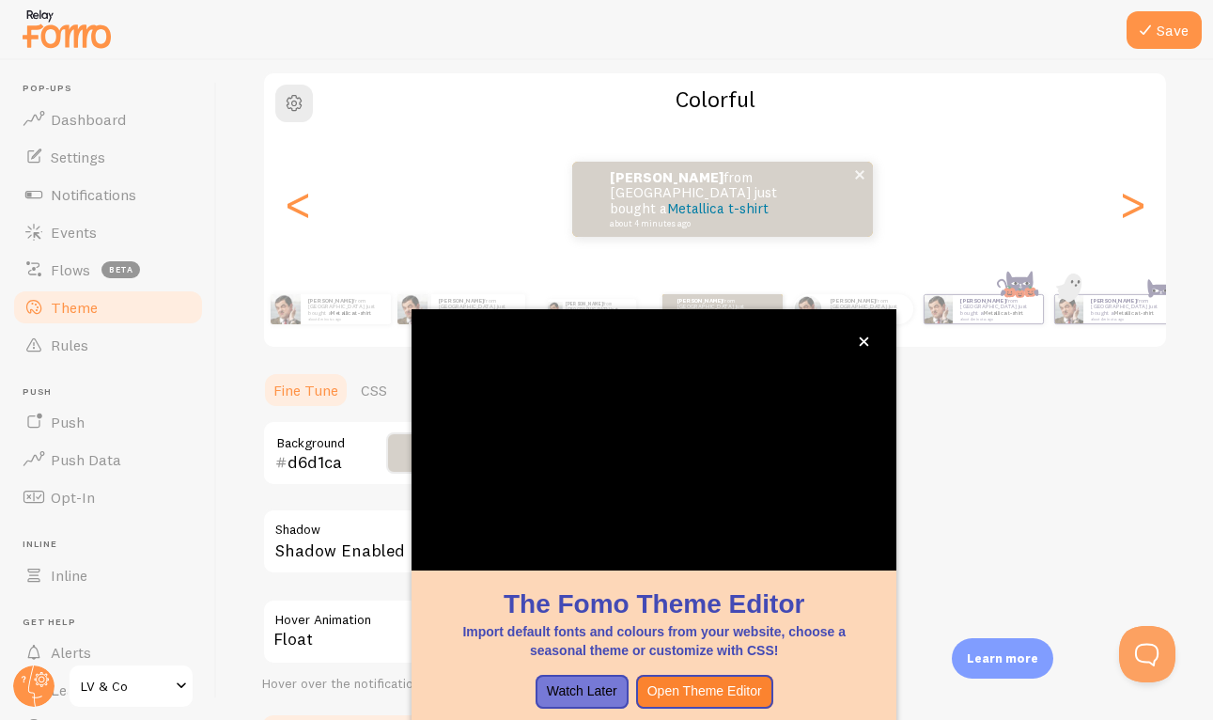
click at [779, 224] on div "[PERSON_NAME] from [GEOGRAPHIC_DATA] just bought a Metallica t-shirt about 4 mi…" at bounding box center [722, 199] width 301 height 75
click at [861, 337] on icon "close," at bounding box center [864, 341] width 9 height 9
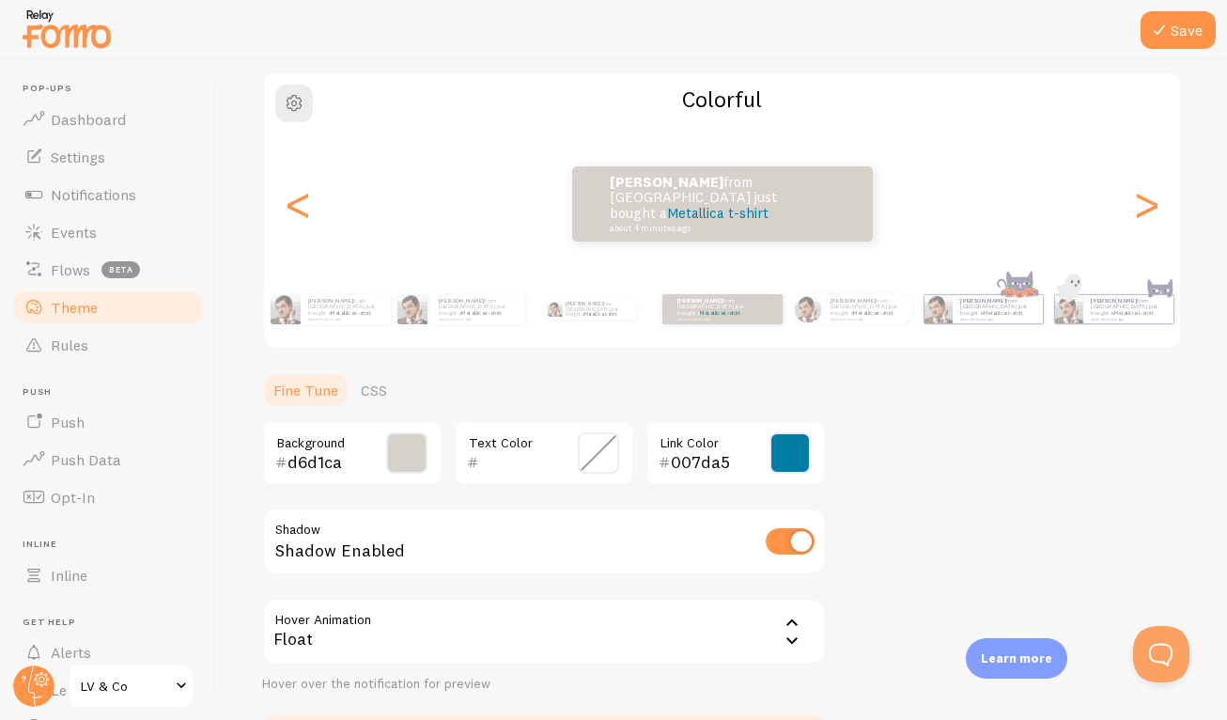
click at [709, 464] on input "007da5" at bounding box center [709, 462] width 76 height 23
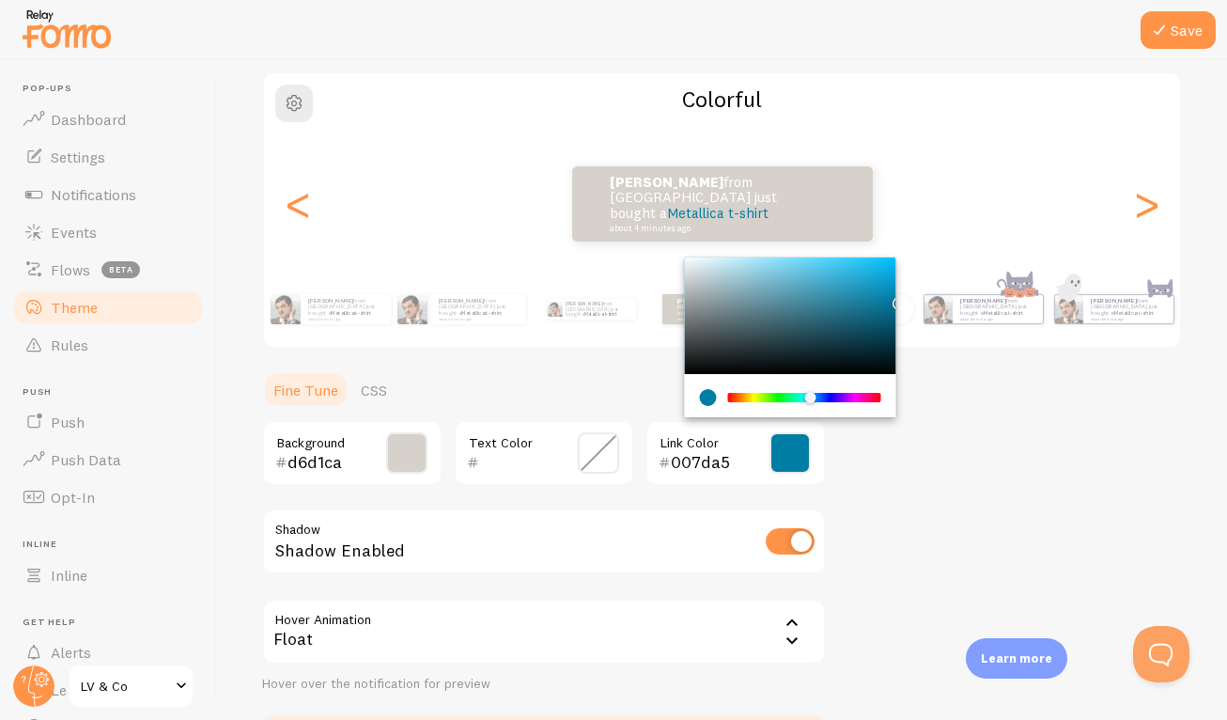
click at [709, 464] on input "007da5" at bounding box center [709, 462] width 76 height 23
click at [302, 470] on input "d6d1ca" at bounding box center [326, 462] width 76 height 23
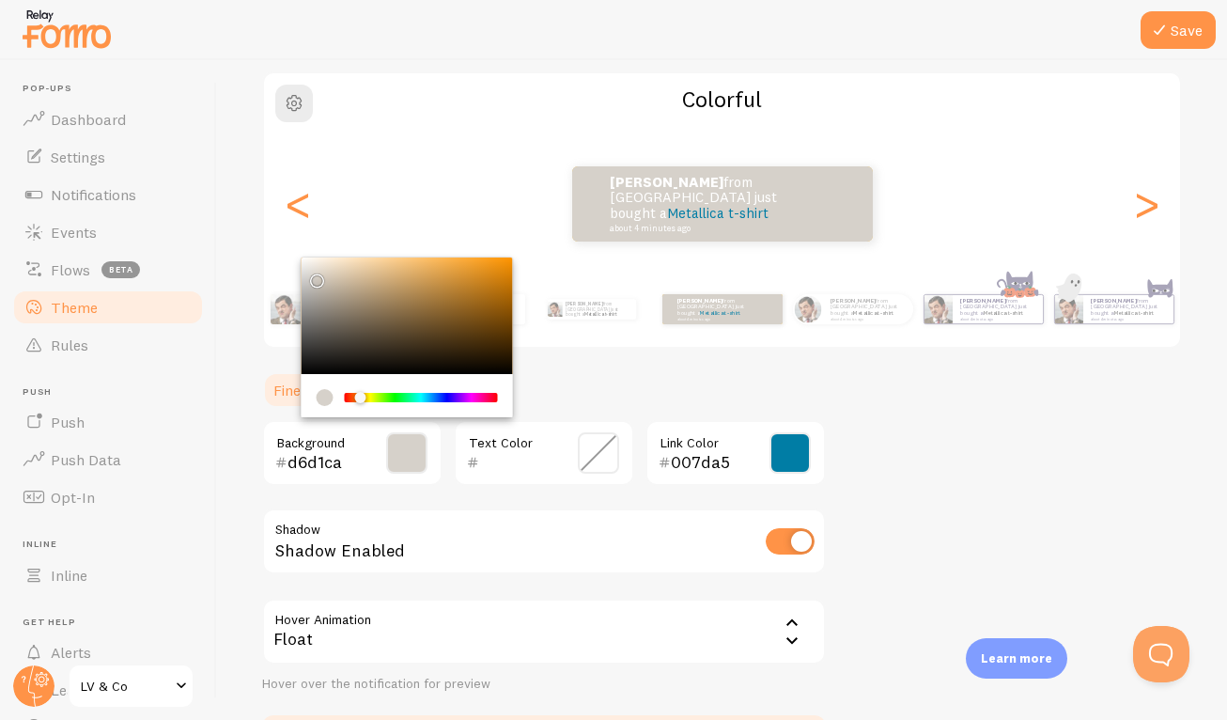
paste input "007da5"
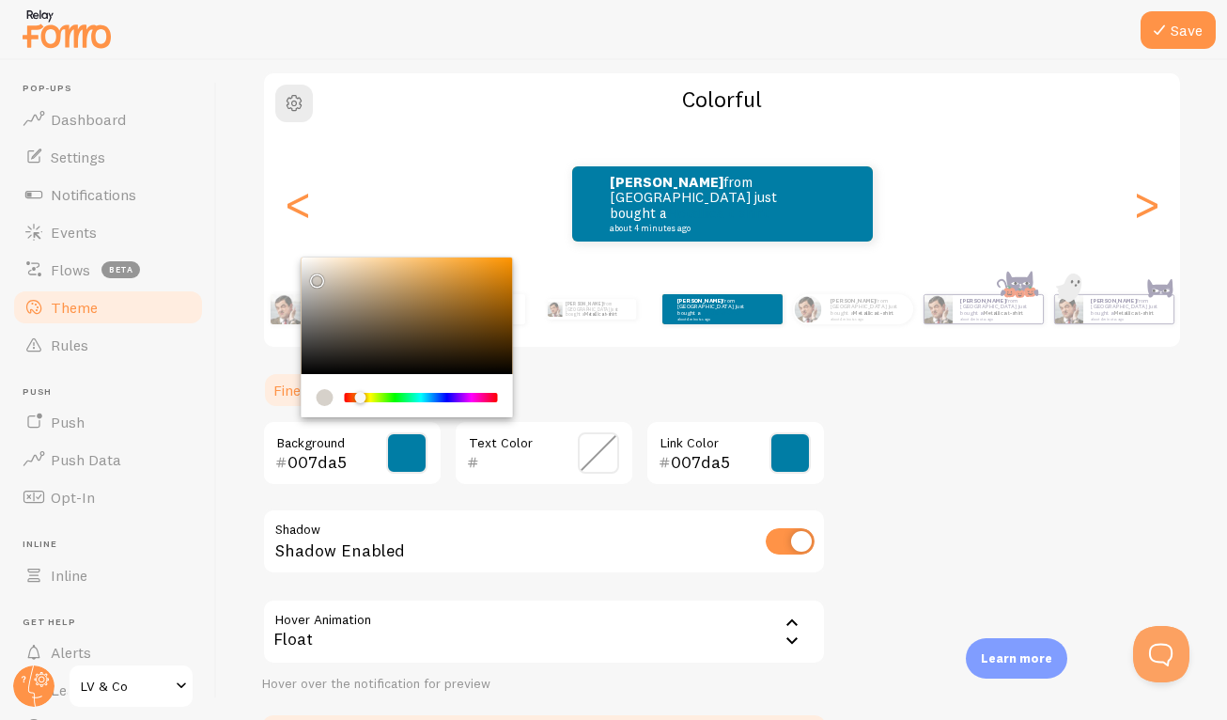
type input "007da5"
click at [718, 467] on input "007da5" at bounding box center [709, 462] width 76 height 23
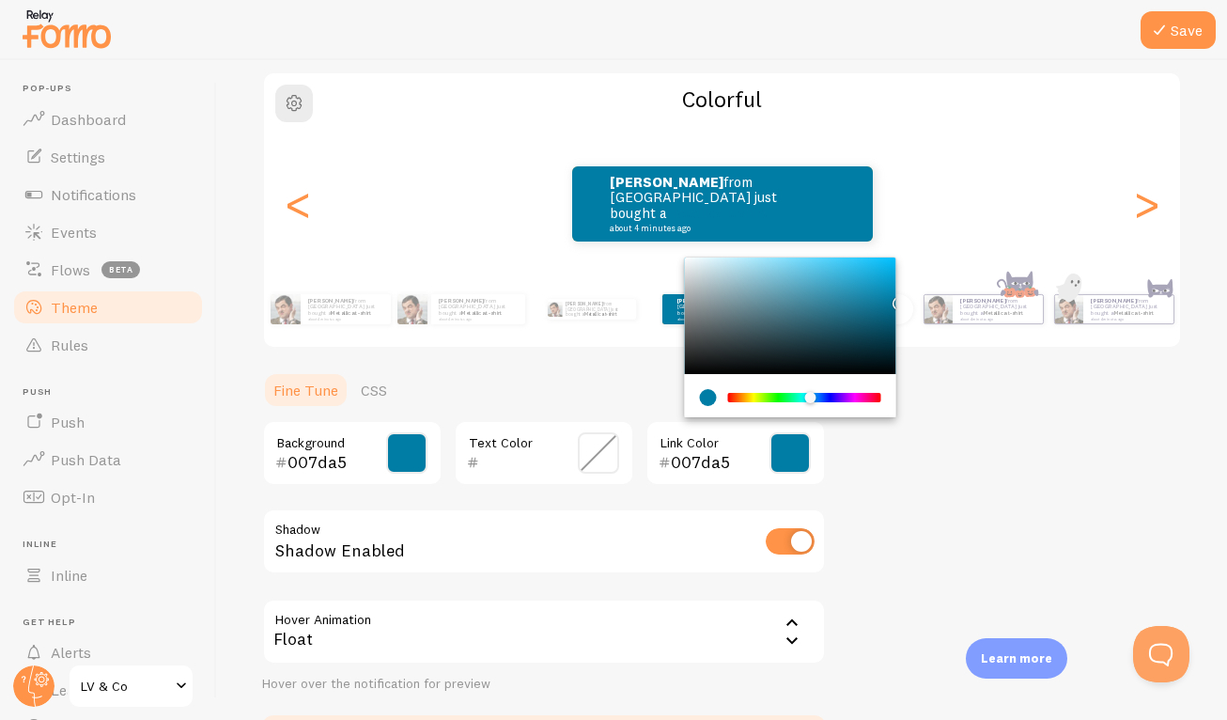
click at [718, 467] on input "007da5" at bounding box center [709, 462] width 76 height 23
paste input "f69287"
type input "f69287"
click at [921, 458] on div "Theme Choose a theme for your notifications Colorful [PERSON_NAME] from [GEOGRA…" at bounding box center [722, 363] width 920 height 804
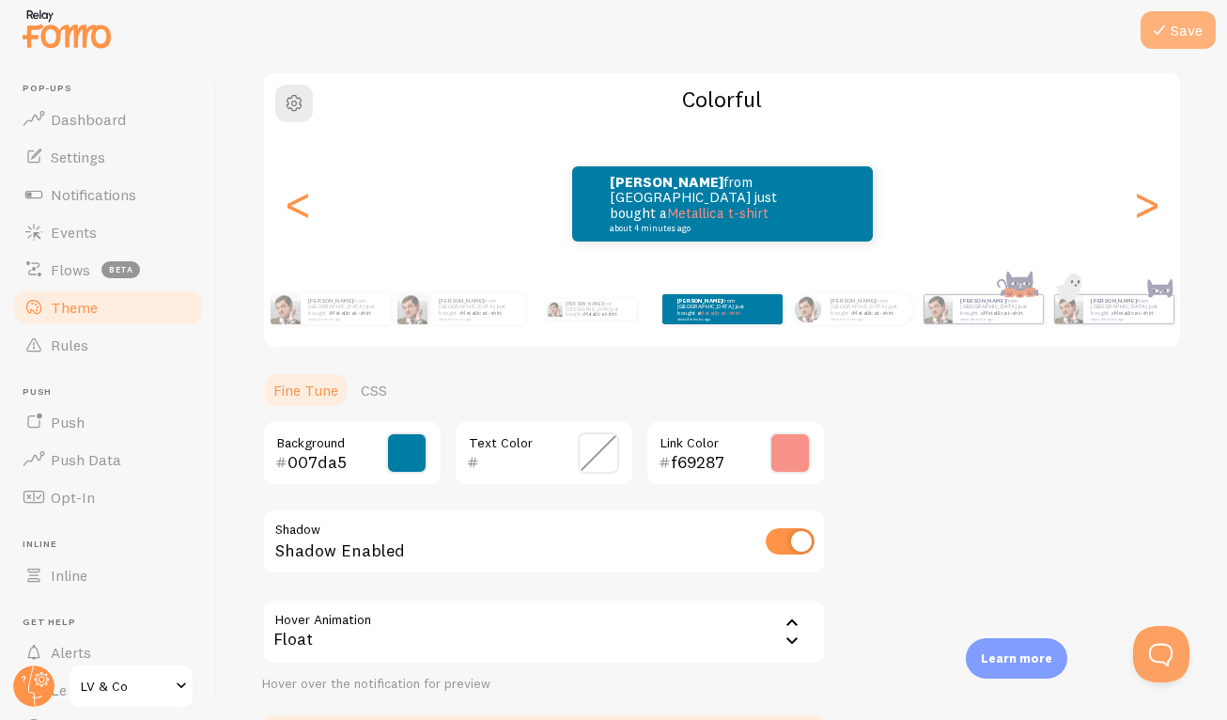
click at [1180, 30] on button "Save" at bounding box center [1178, 30] width 75 height 38
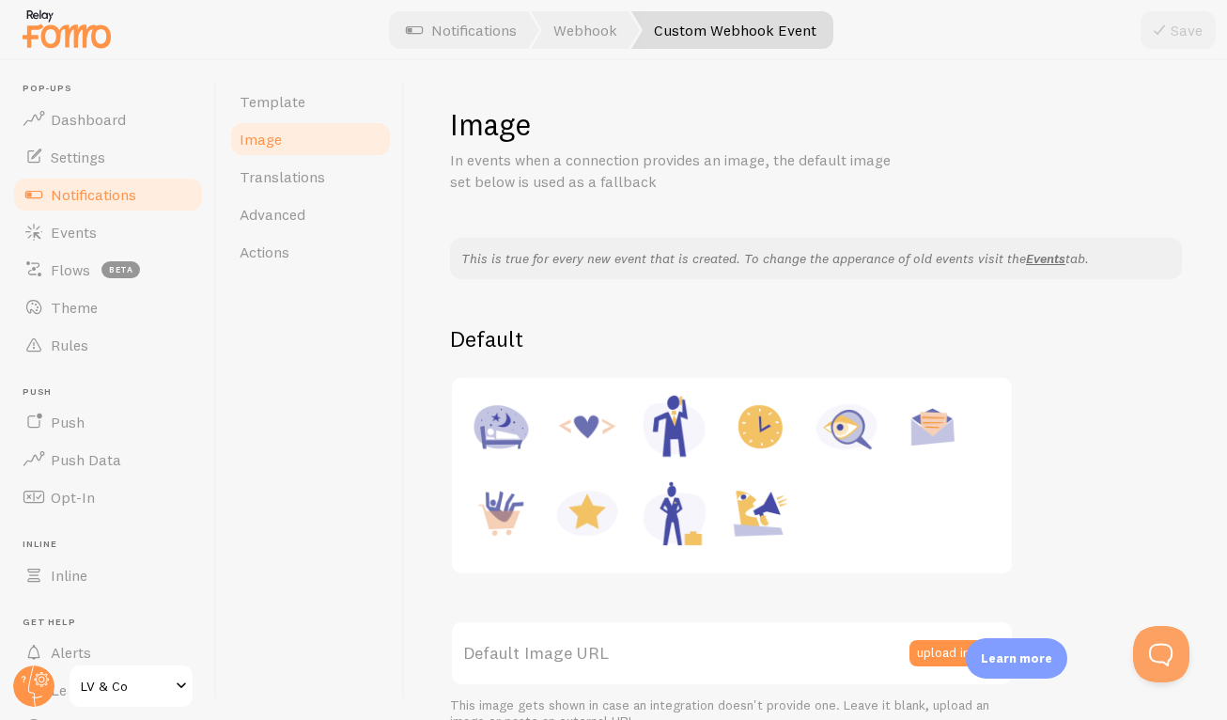
click at [131, 222] on link "Events" at bounding box center [108, 232] width 194 height 38
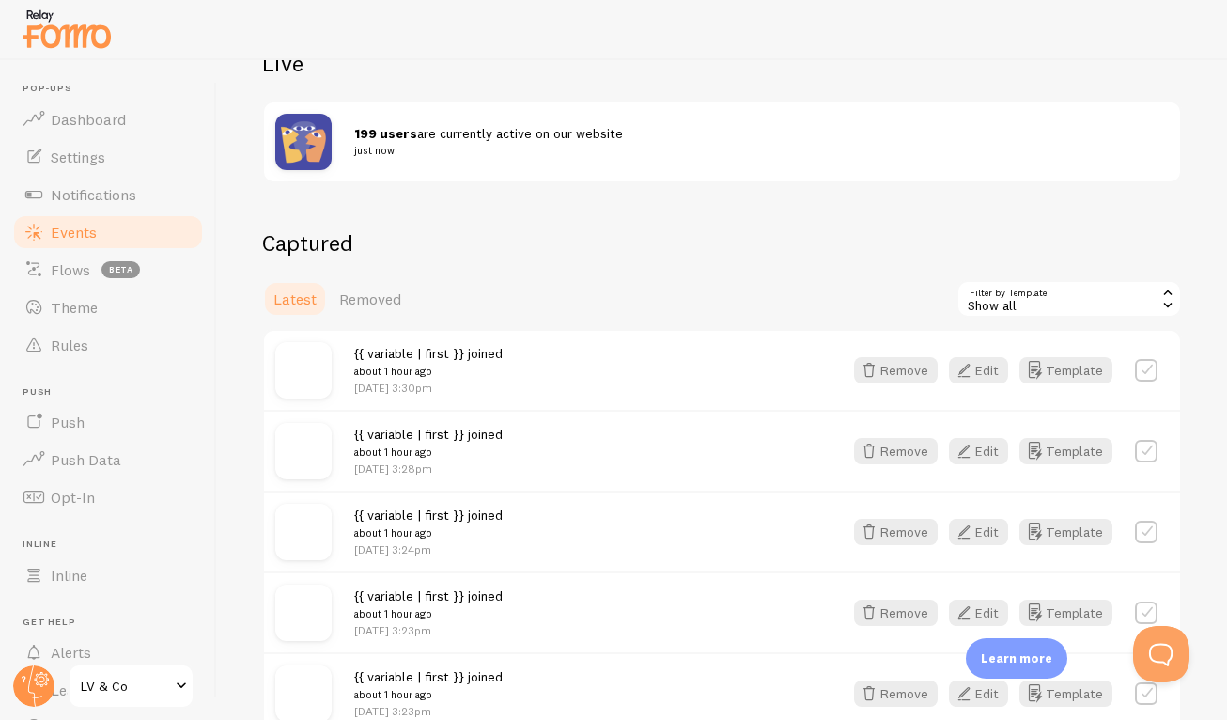
scroll to position [235, 0]
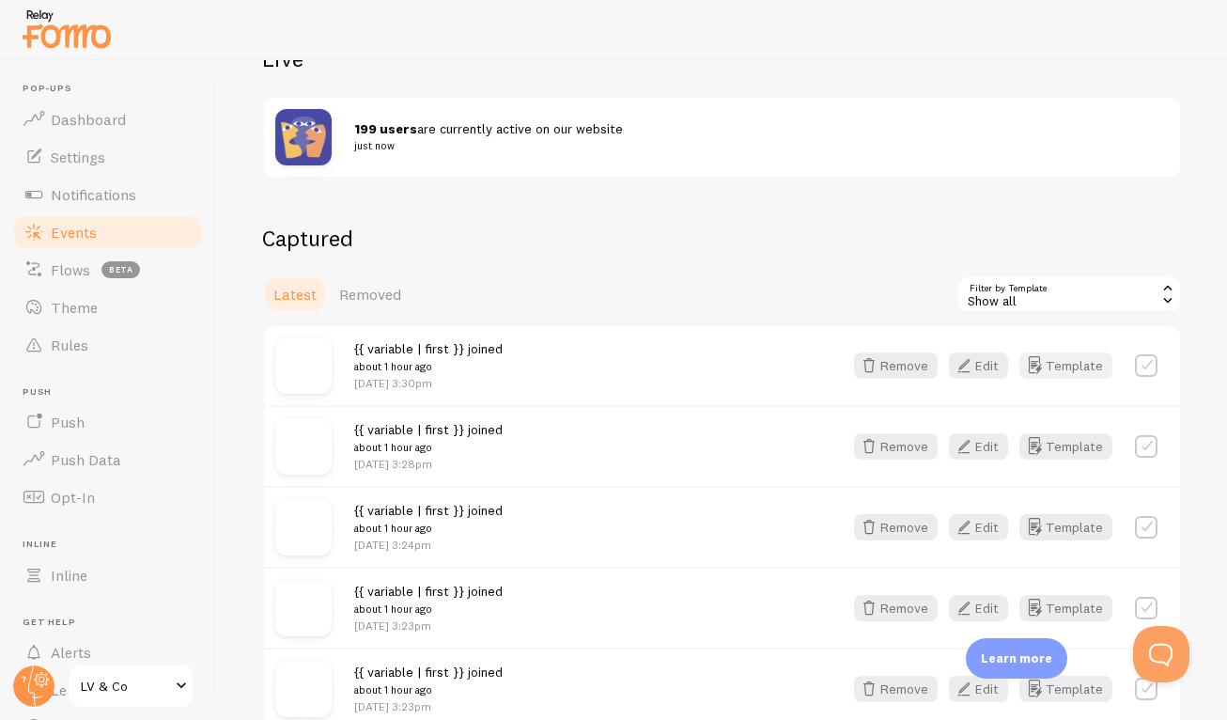
click at [1067, 366] on button "Template" at bounding box center [1066, 365] width 93 height 26
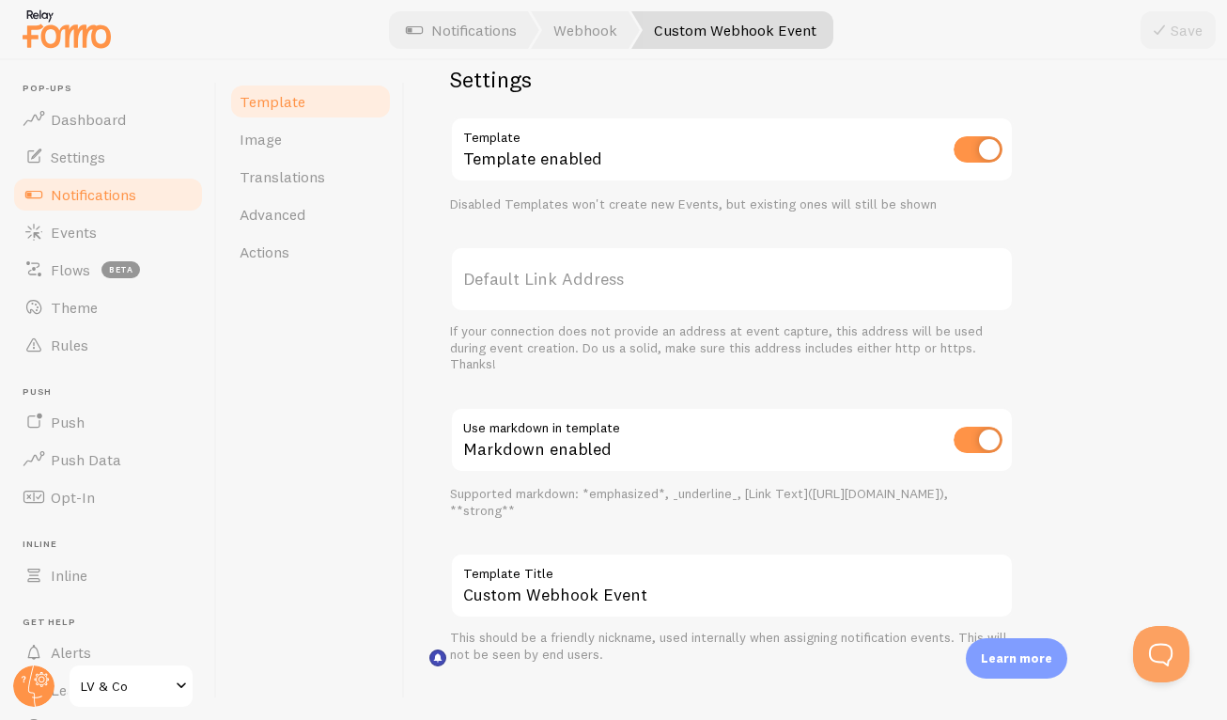
scroll to position [684, 0]
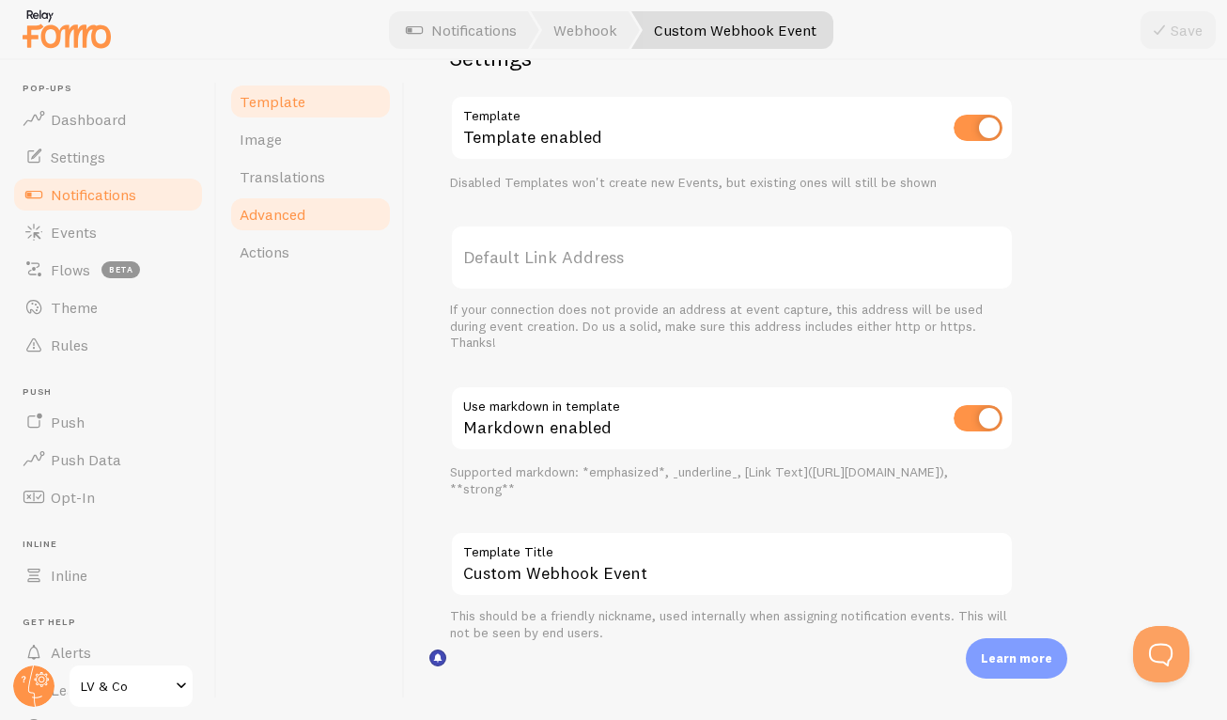
click at [281, 227] on link "Advanced" at bounding box center [310, 214] width 164 height 38
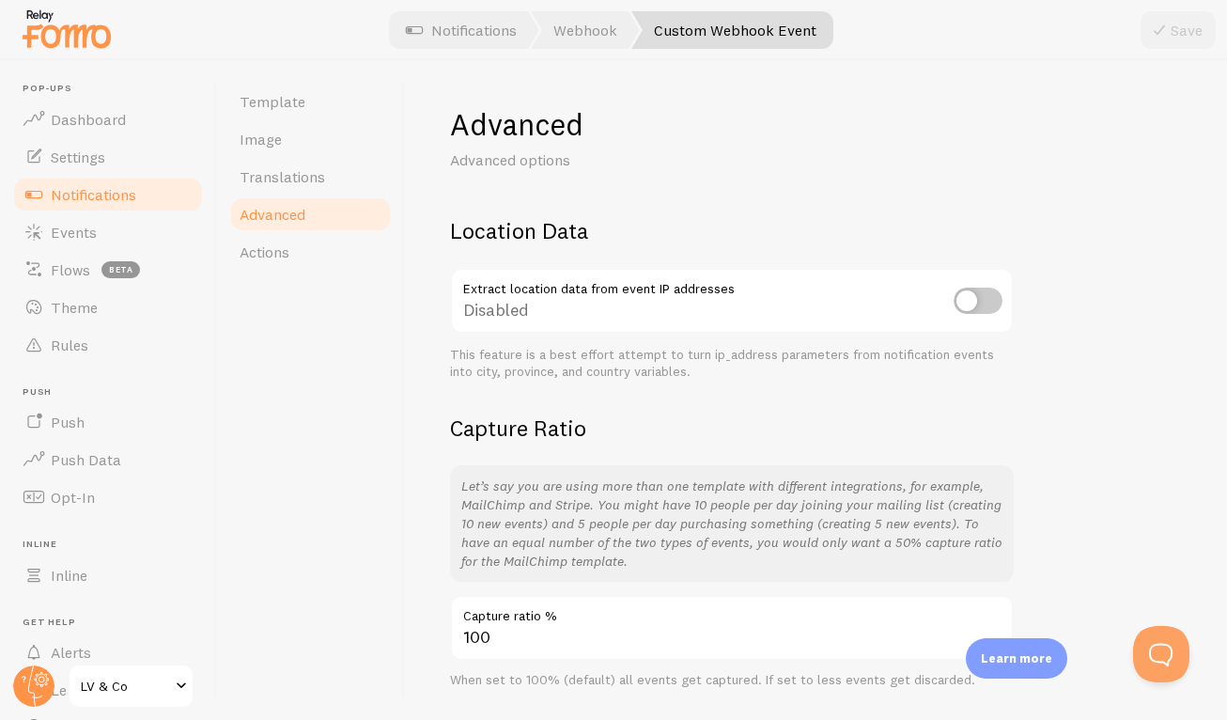
scroll to position [58, 0]
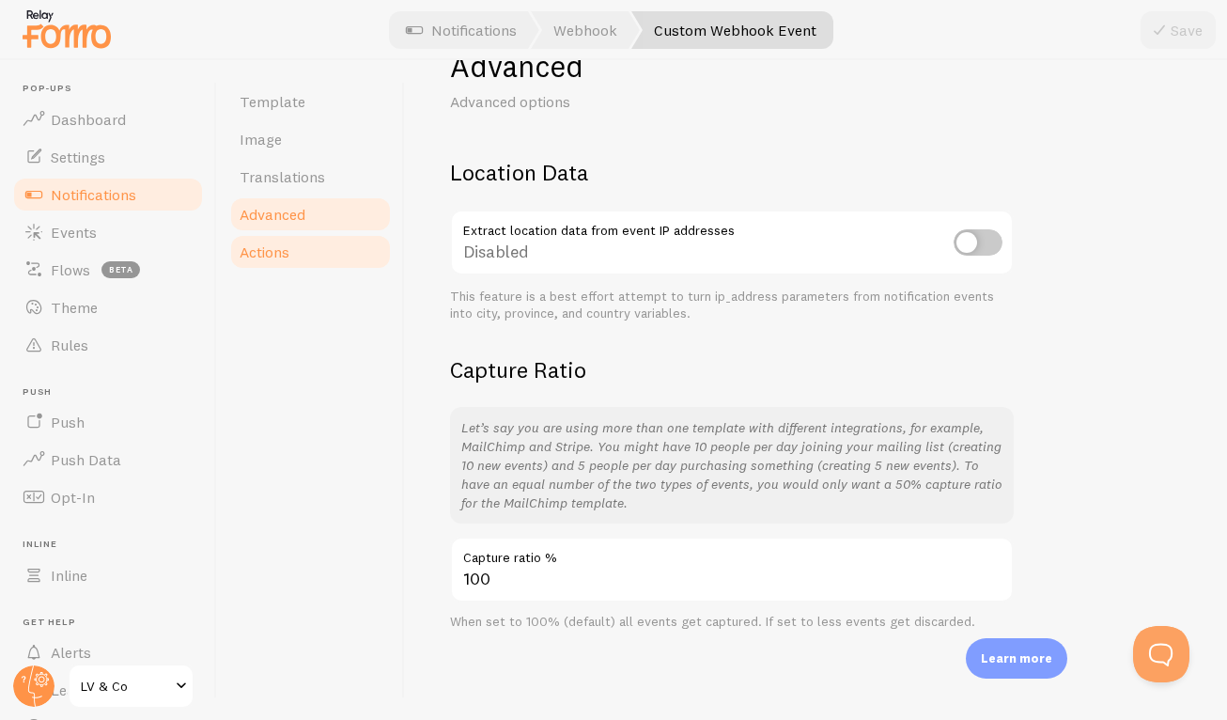
click at [307, 268] on link "Actions" at bounding box center [310, 252] width 164 height 38
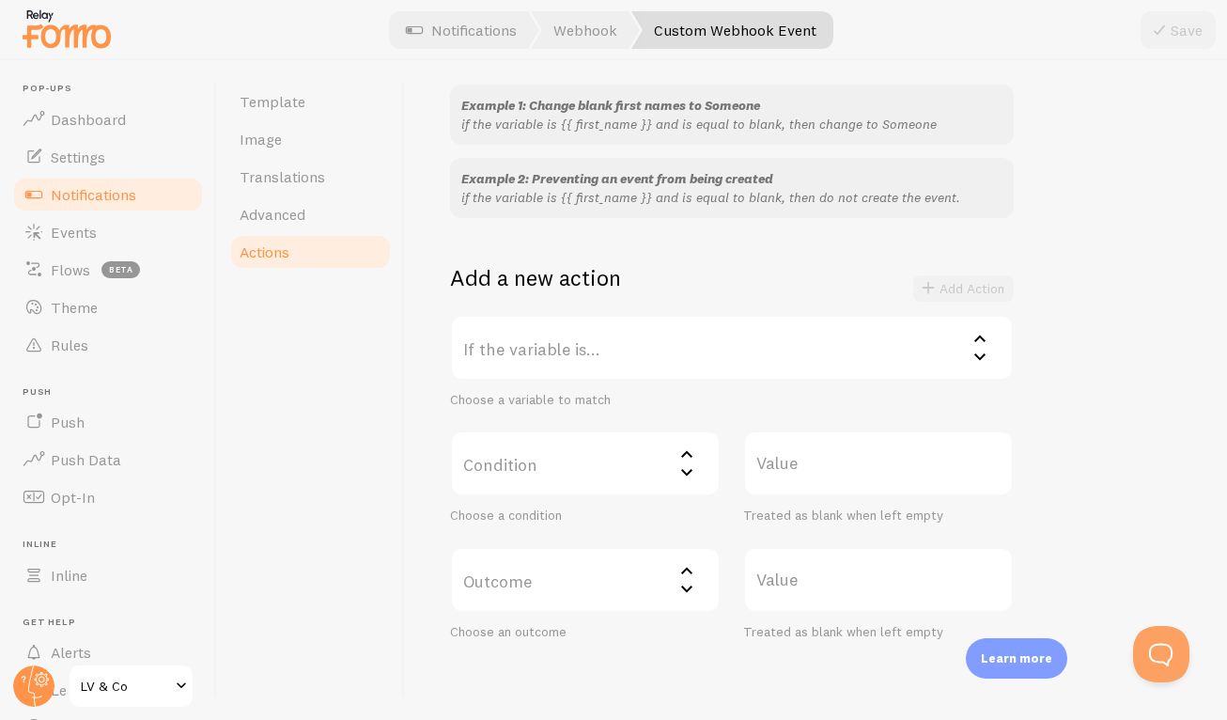
scroll to position [257, 0]
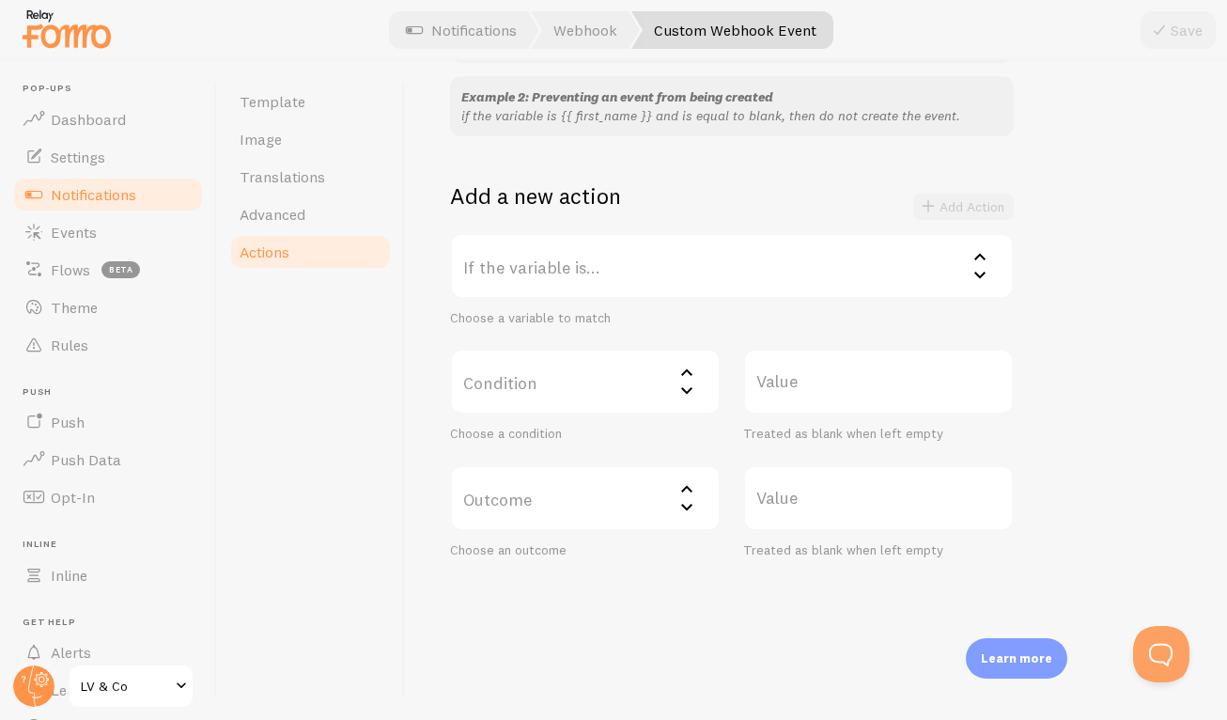
click at [580, 260] on label "If the variable is..." at bounding box center [732, 266] width 564 height 66
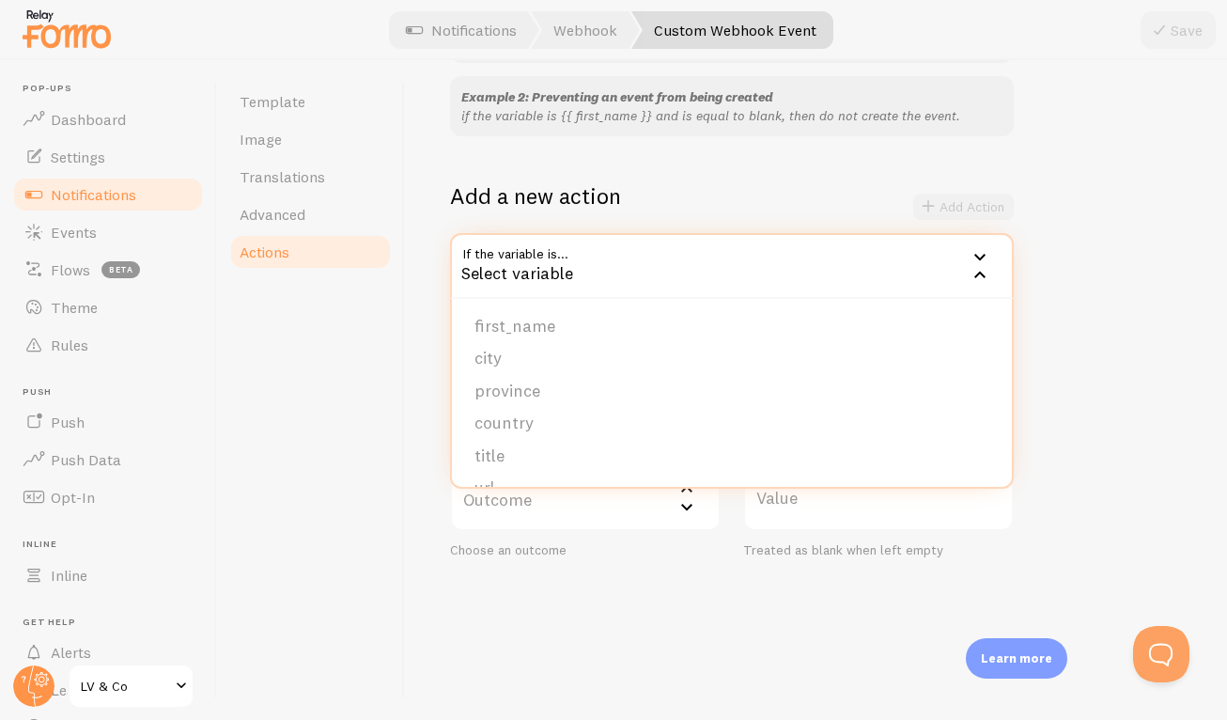
click at [601, 206] on h2 "Add a new action" at bounding box center [535, 195] width 171 height 29
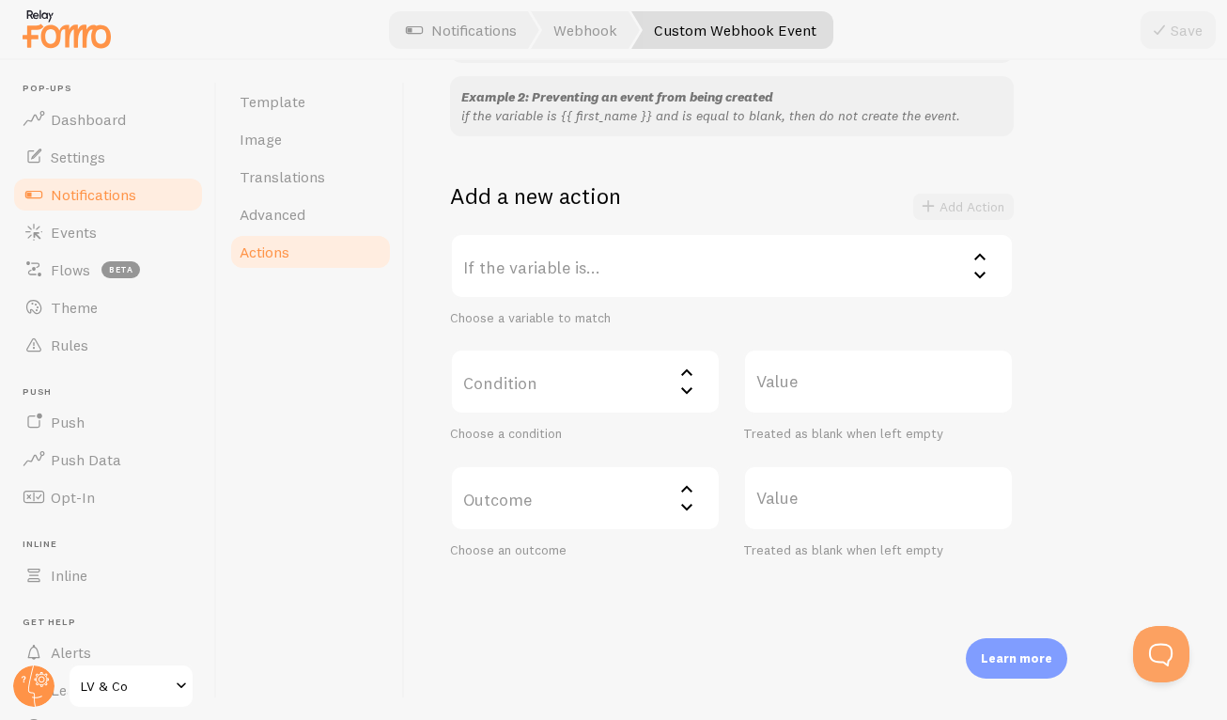
scroll to position [194, 0]
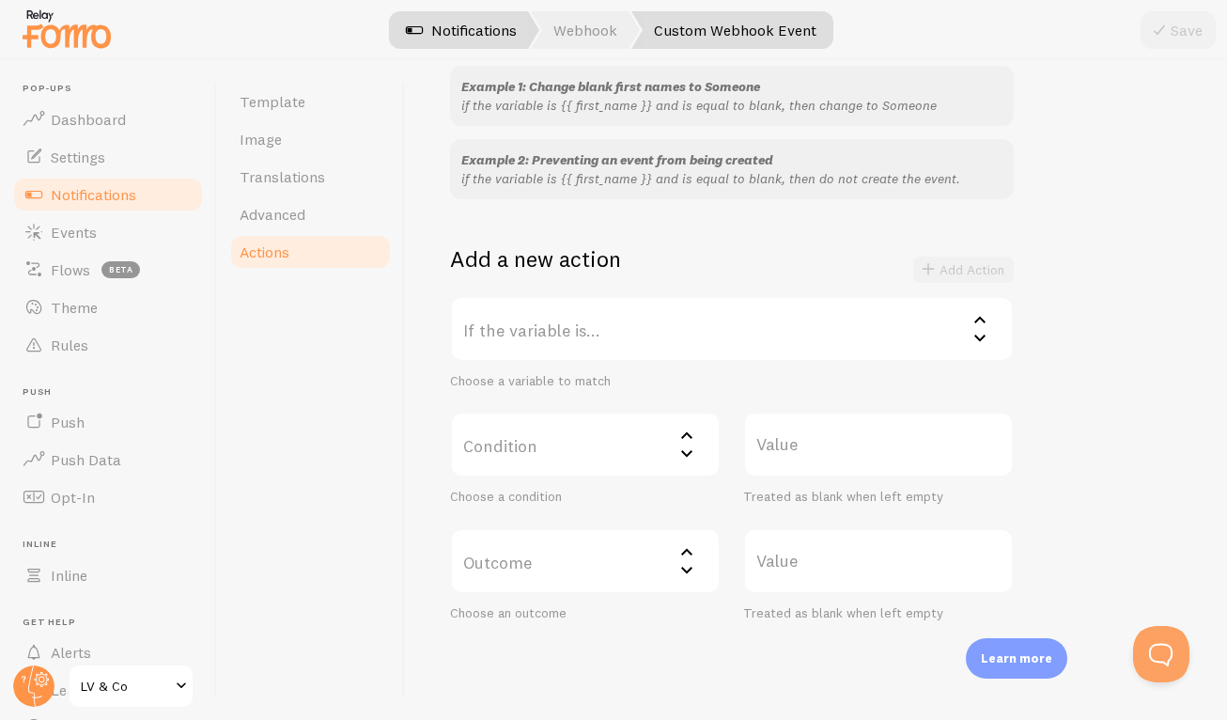
click at [494, 18] on link "Notifications" at bounding box center [461, 30] width 156 height 38
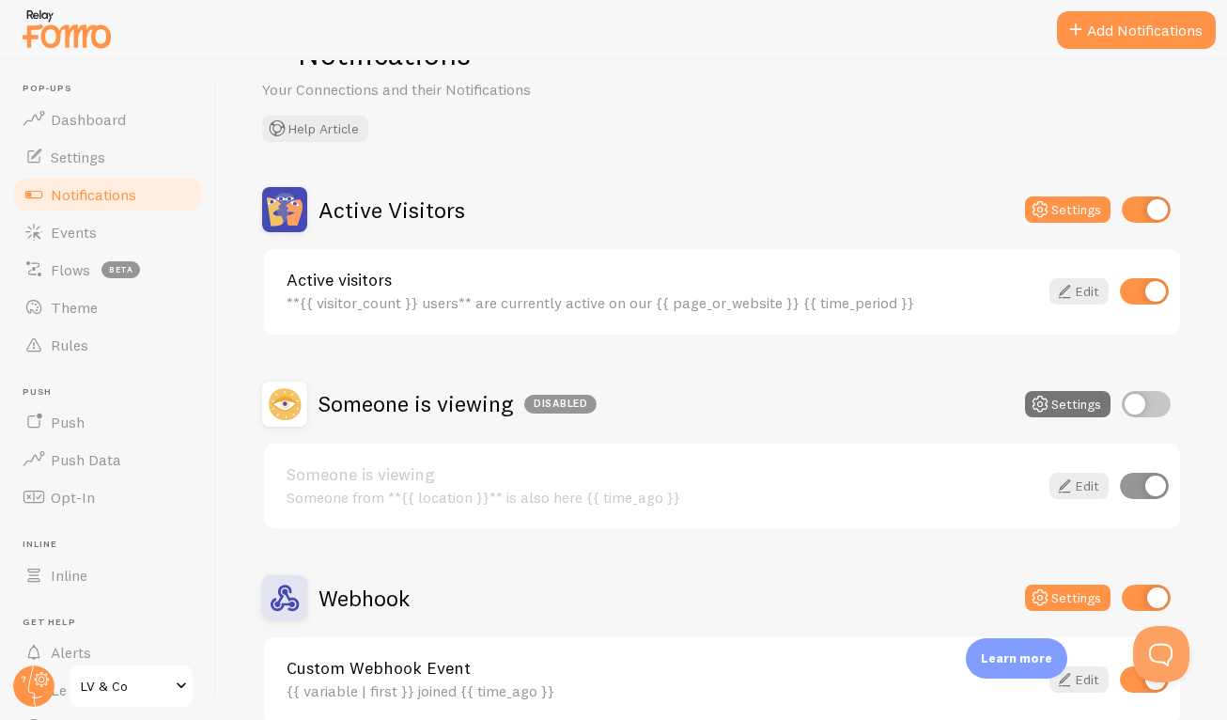
scroll to position [164, 0]
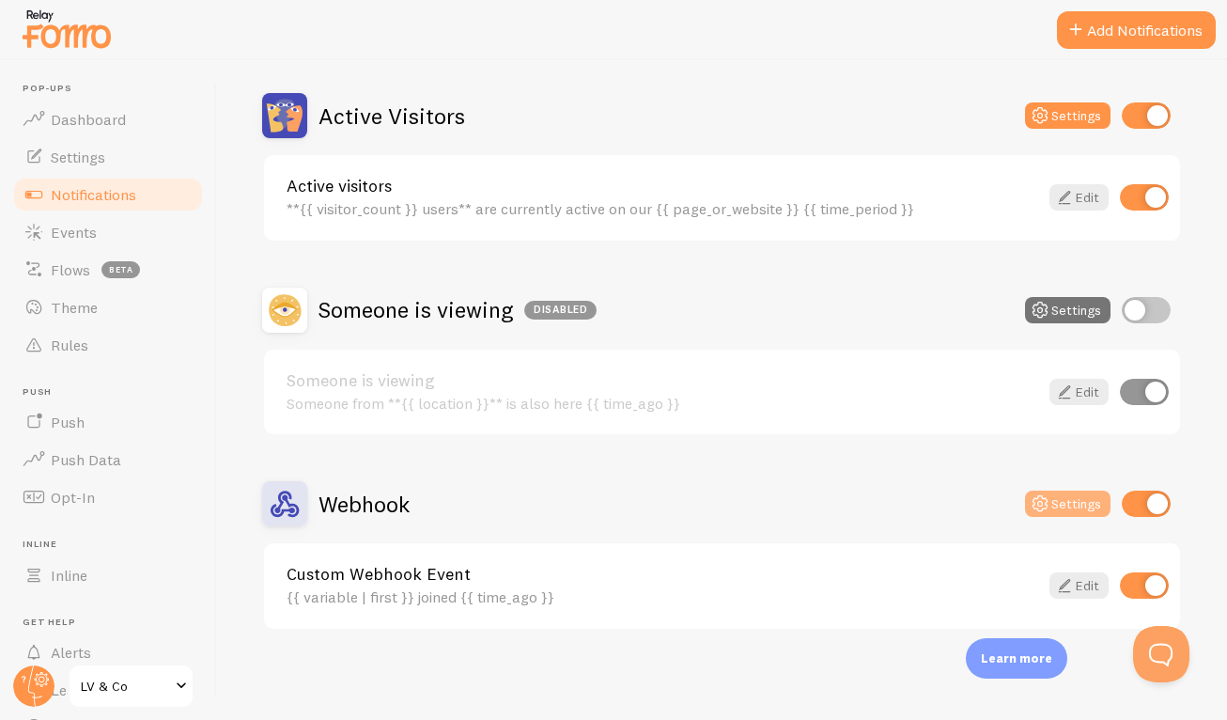
click at [1031, 507] on icon at bounding box center [1040, 503] width 23 height 23
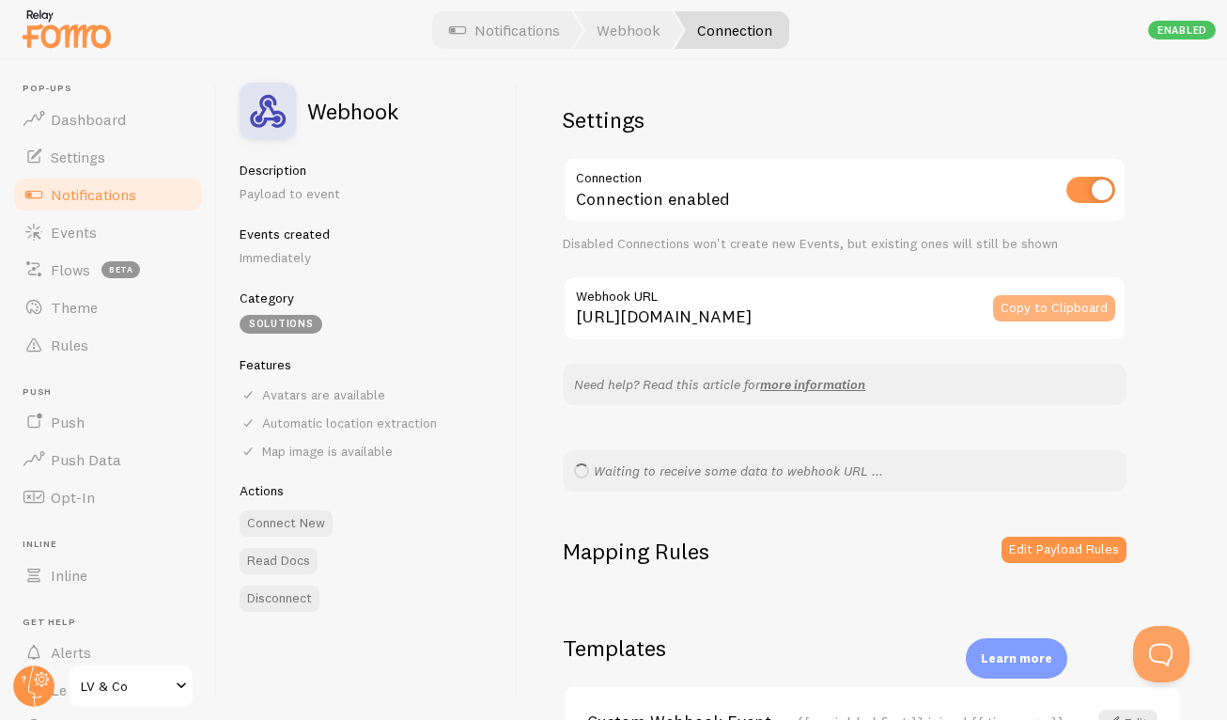
click at [1056, 311] on button "Copy to Clipboard" at bounding box center [1054, 308] width 122 height 26
click at [100, 454] on span "Push Data" at bounding box center [86, 459] width 70 height 19
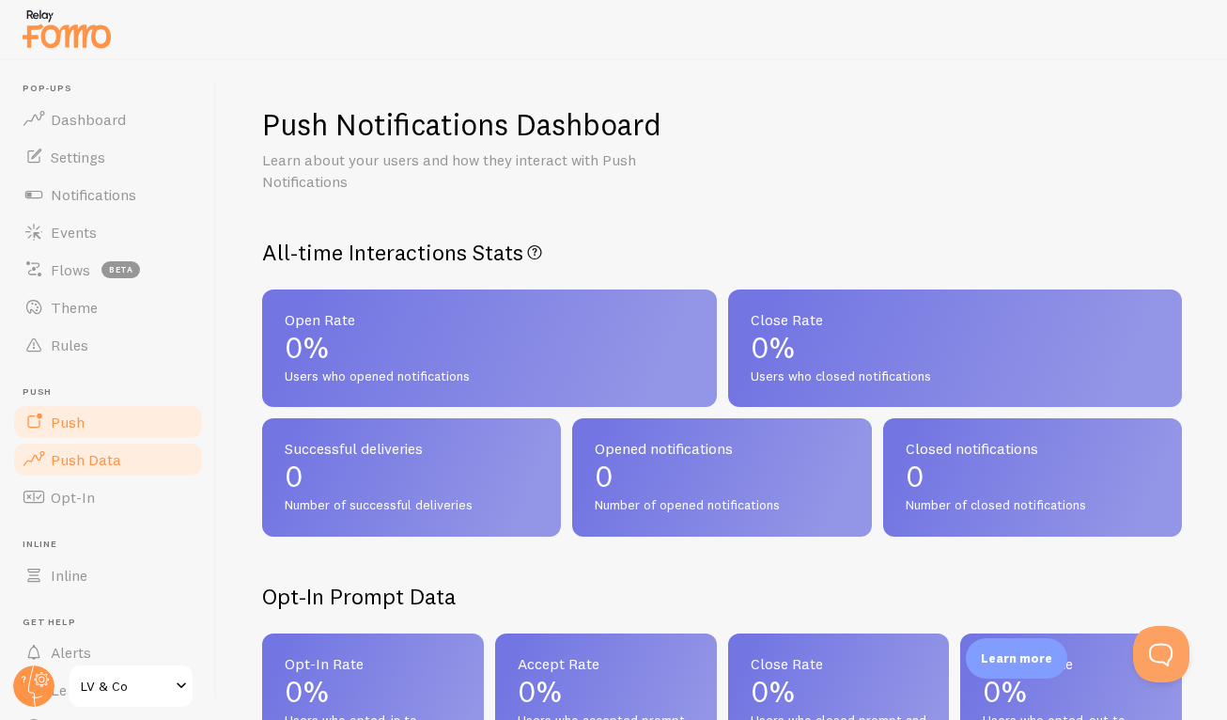
click at [96, 427] on link "Push" at bounding box center [108, 422] width 194 height 38
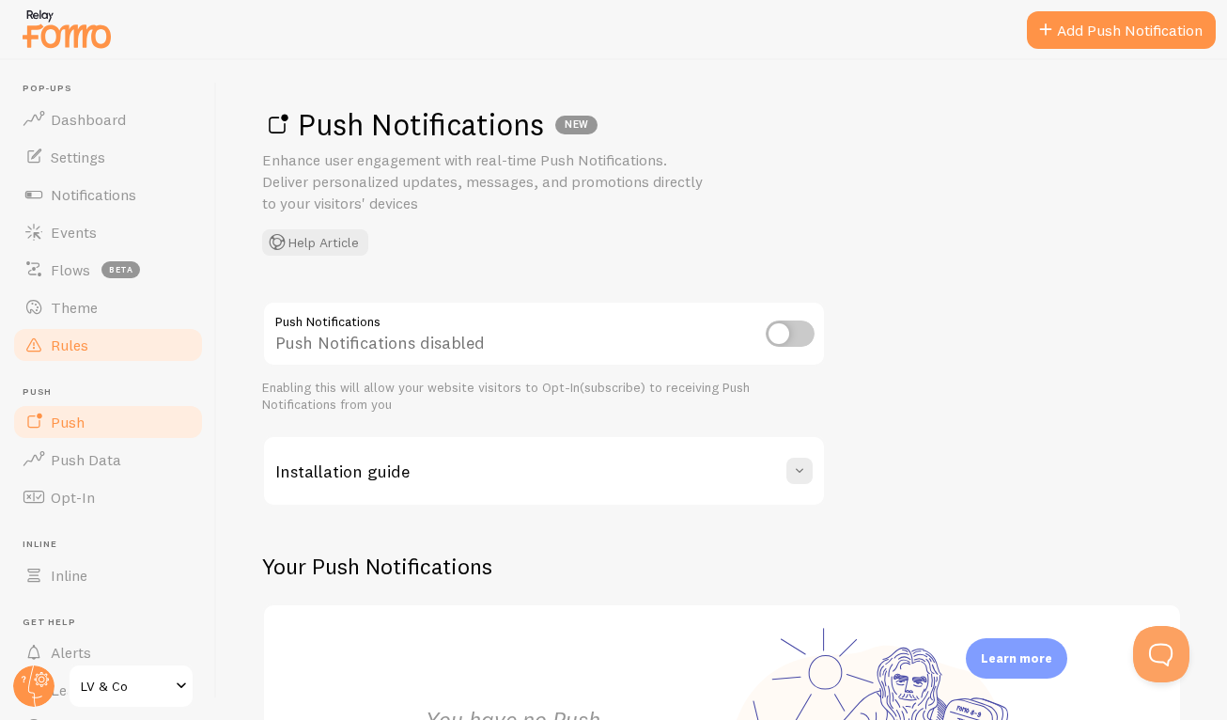
click at [95, 350] on link "Rules" at bounding box center [108, 345] width 194 height 38
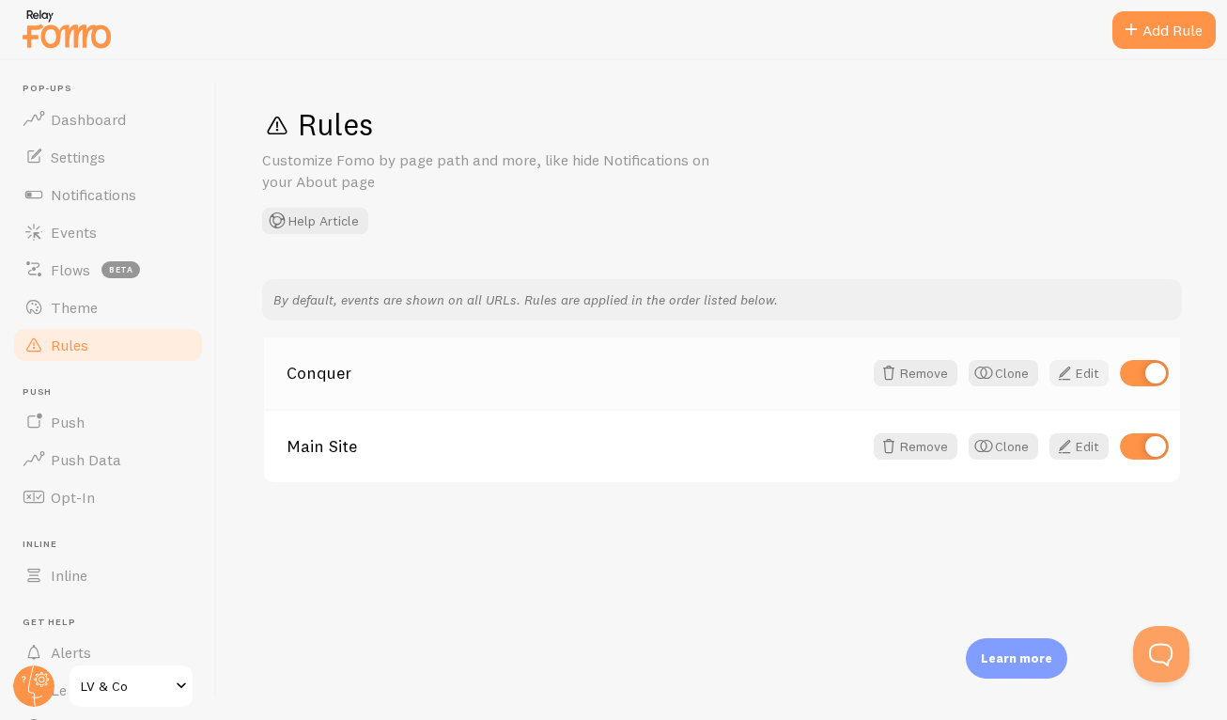
click at [1080, 378] on link "Edit" at bounding box center [1079, 373] width 59 height 26
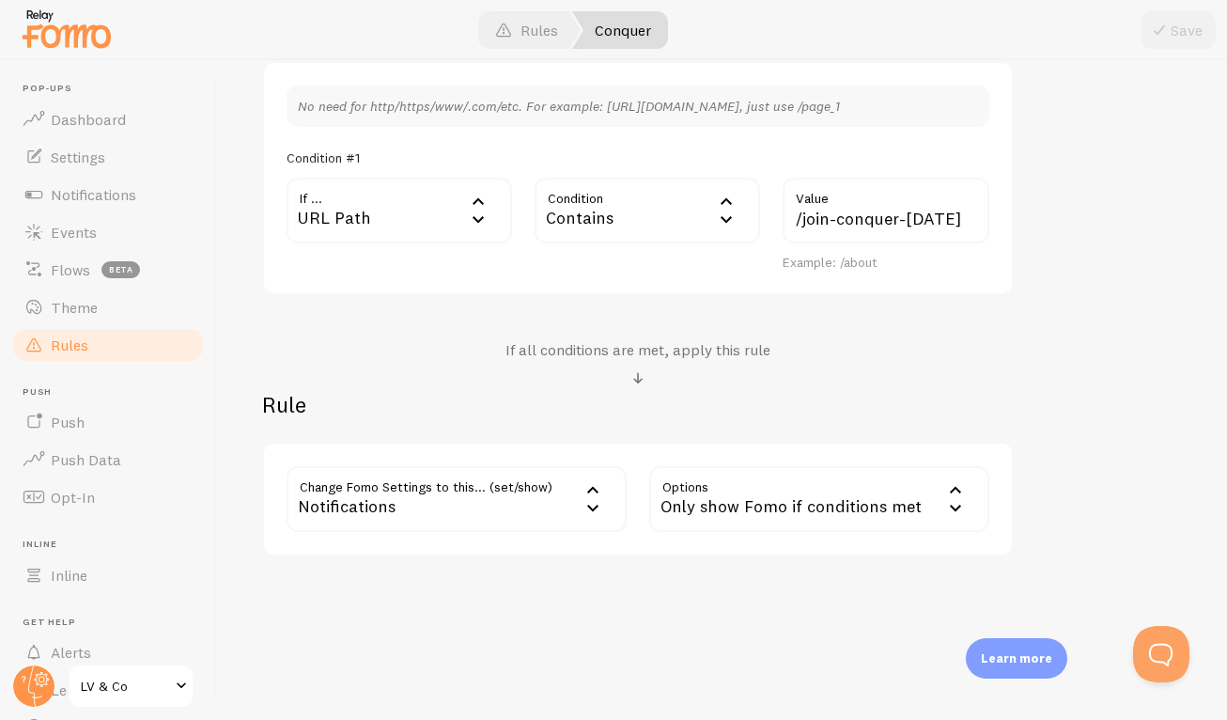
scroll to position [525, 0]
click at [569, 511] on div "Notifications" at bounding box center [457, 498] width 340 height 66
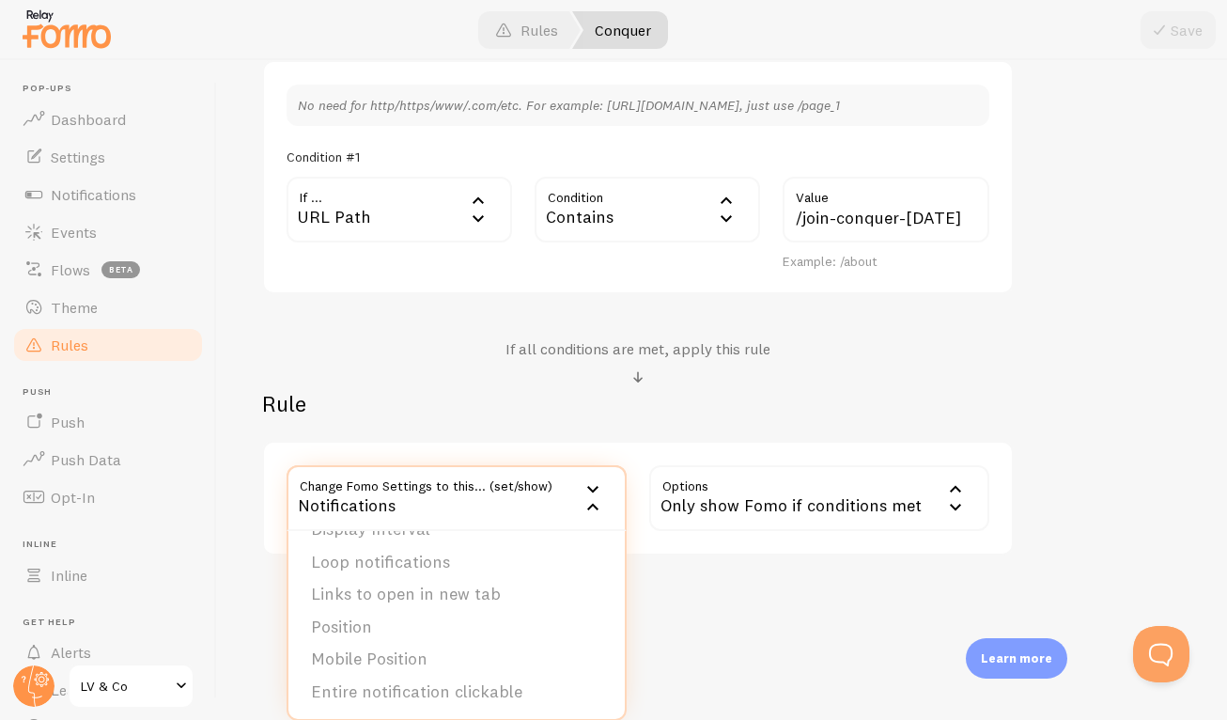
scroll to position [0, 0]
click at [532, 565] on li "Notifications" at bounding box center [457, 558] width 336 height 33
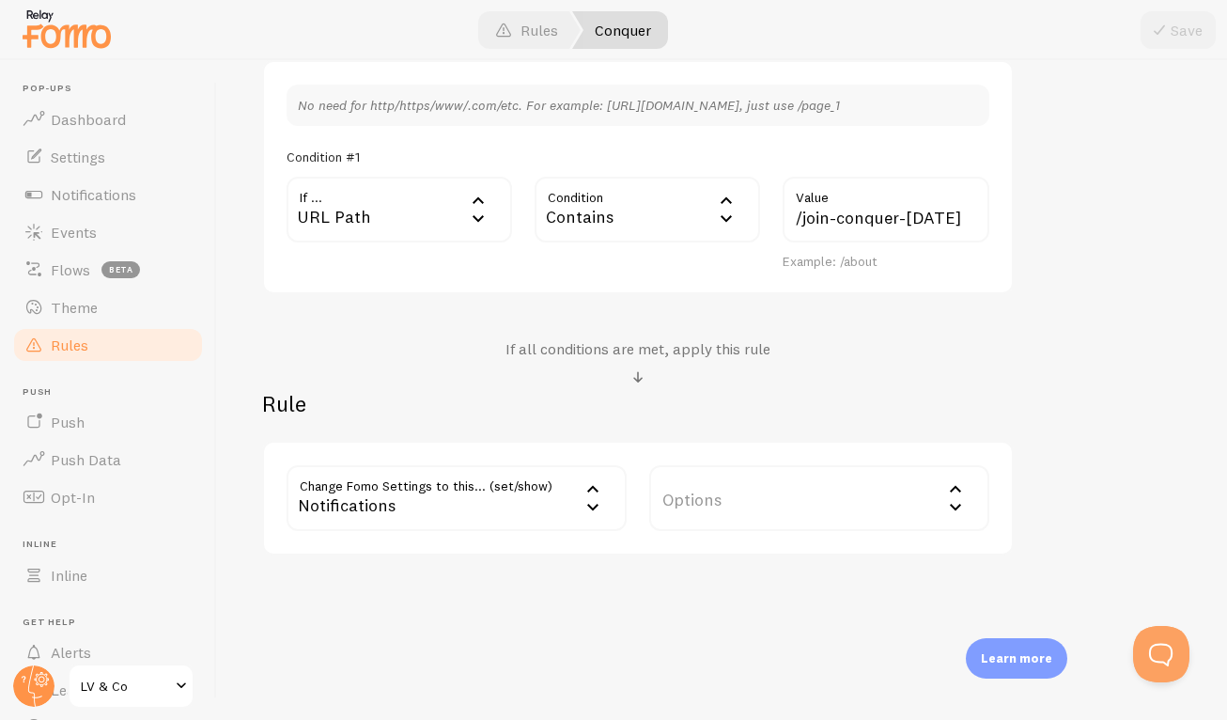
click at [753, 495] on label "Options" at bounding box center [819, 498] width 340 height 66
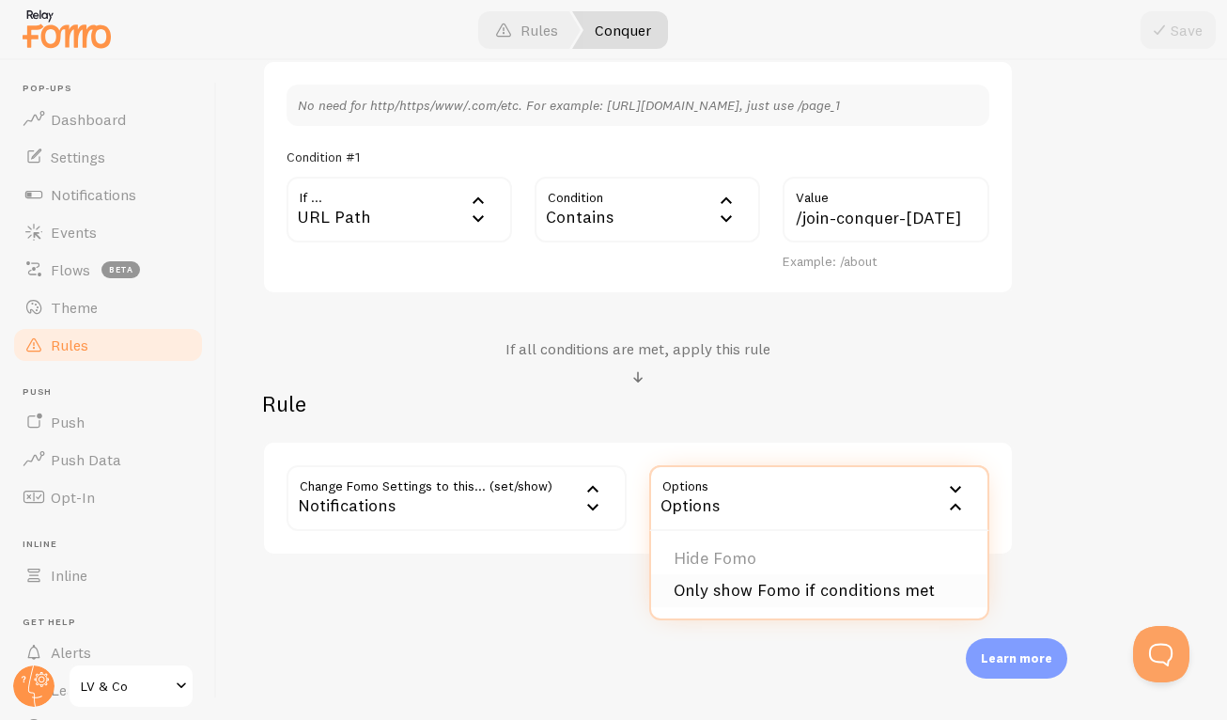
click at [735, 584] on li "Only show Fomo if conditions met" at bounding box center [819, 590] width 336 height 33
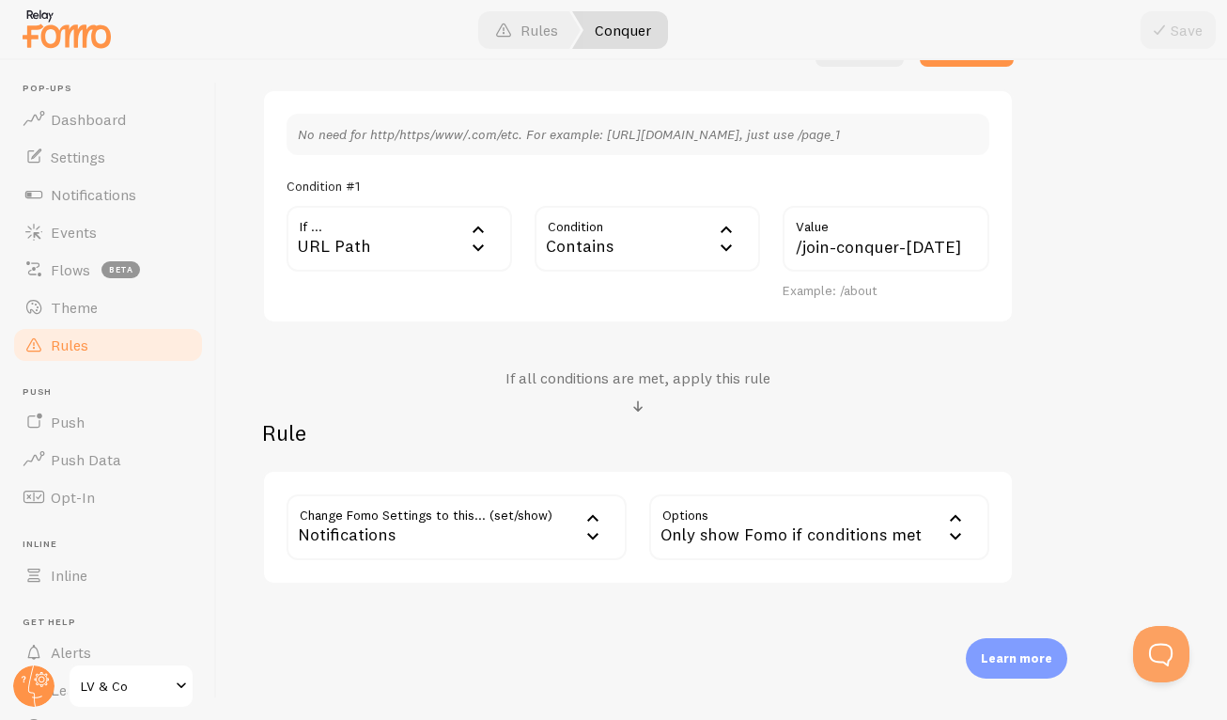
scroll to position [495, 0]
click at [575, 524] on div "Notifications" at bounding box center [457, 528] width 340 height 66
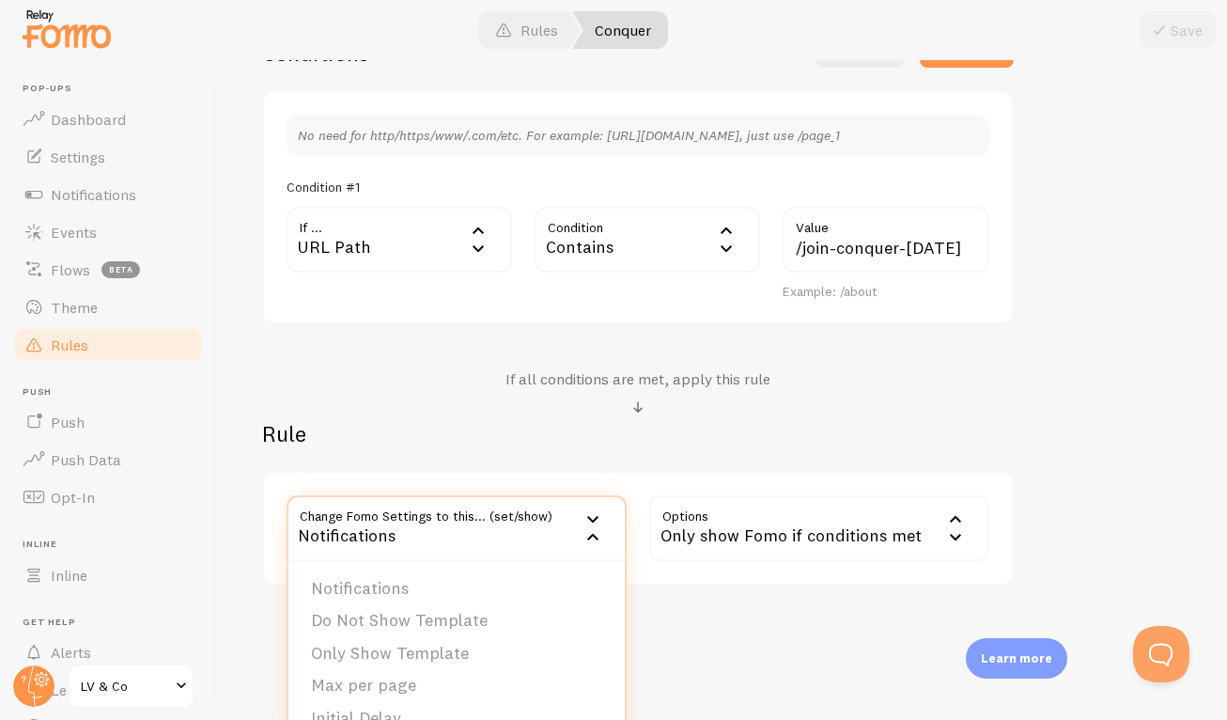
scroll to position [525, 0]
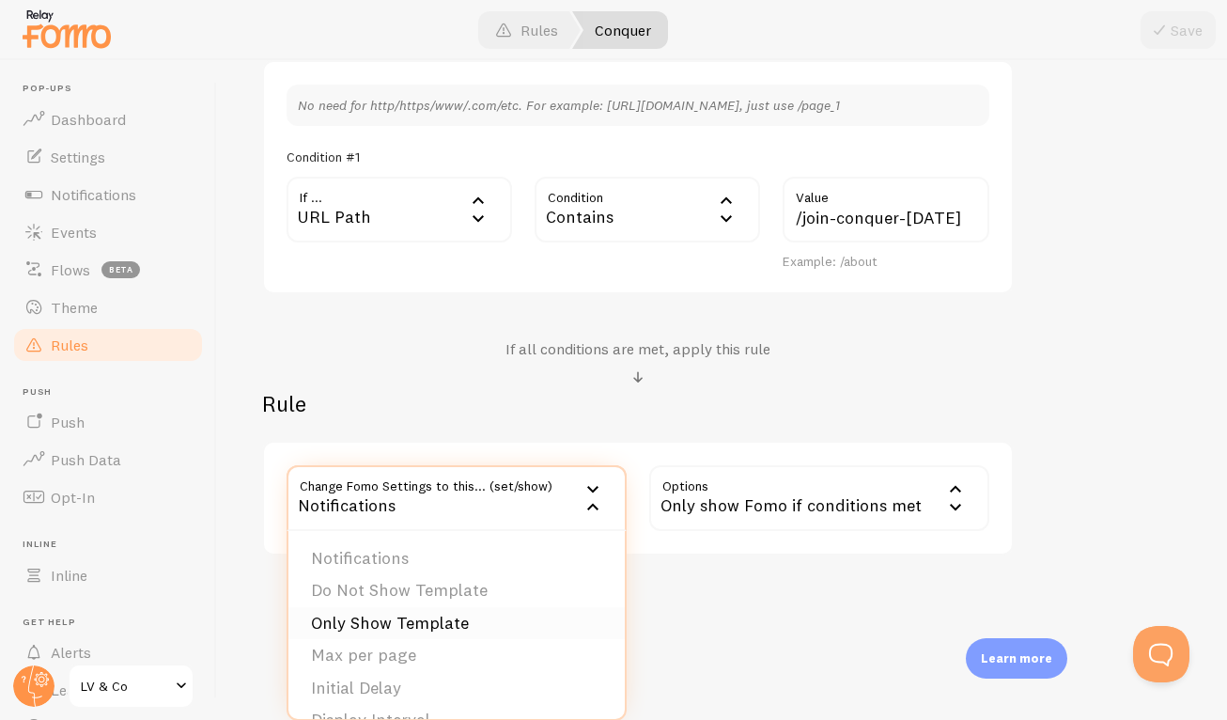
click at [537, 632] on li "Only Show Template" at bounding box center [457, 623] width 336 height 33
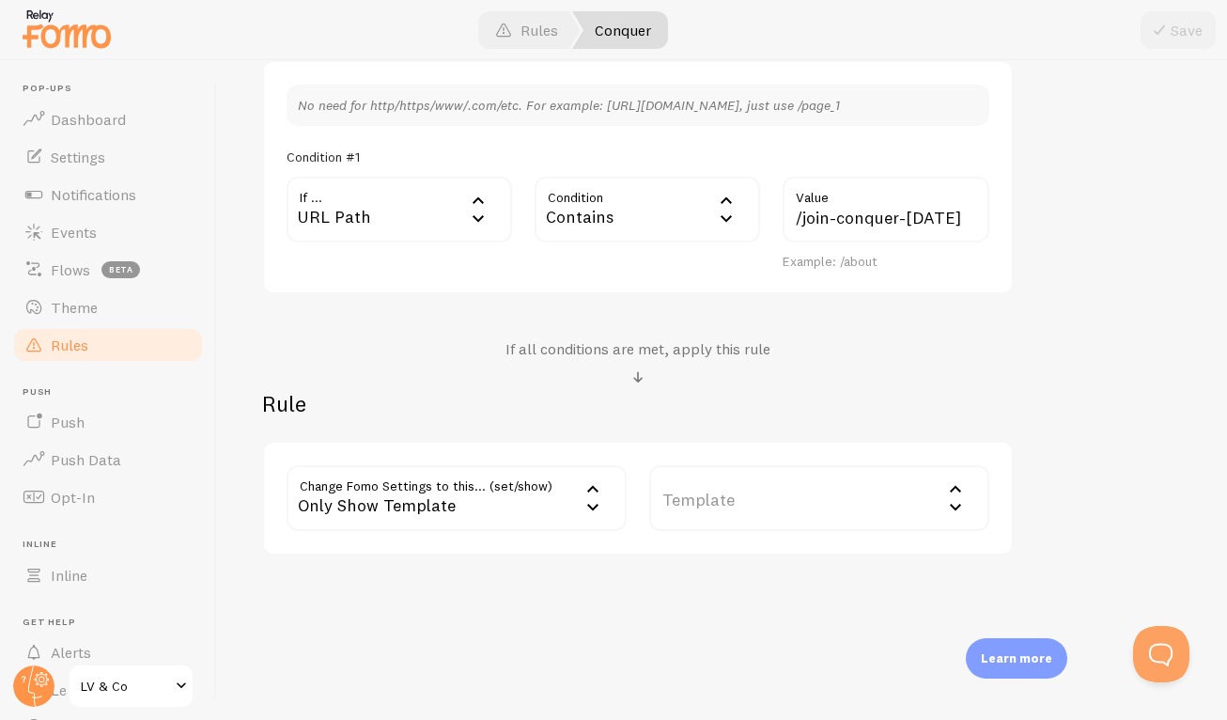
click at [735, 507] on label "Template" at bounding box center [819, 498] width 340 height 66
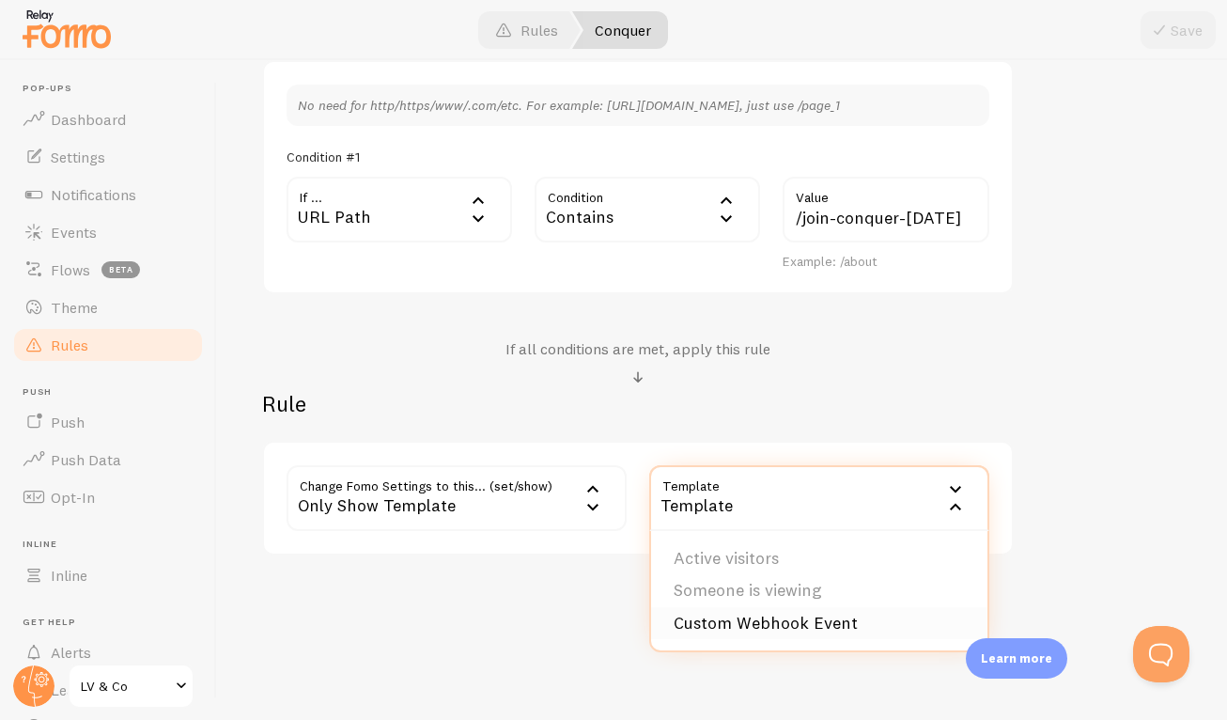
click at [734, 615] on li "Custom Webhook Event" at bounding box center [819, 623] width 336 height 33
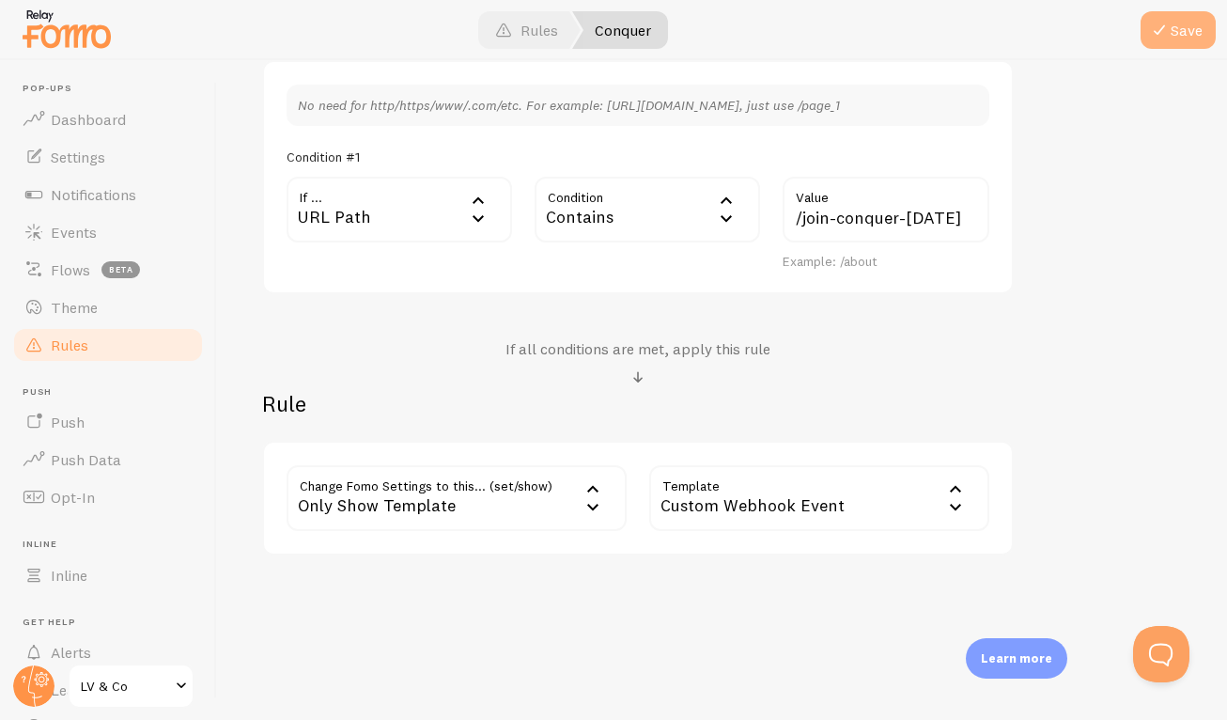
click at [1198, 43] on button "Save" at bounding box center [1178, 30] width 75 height 38
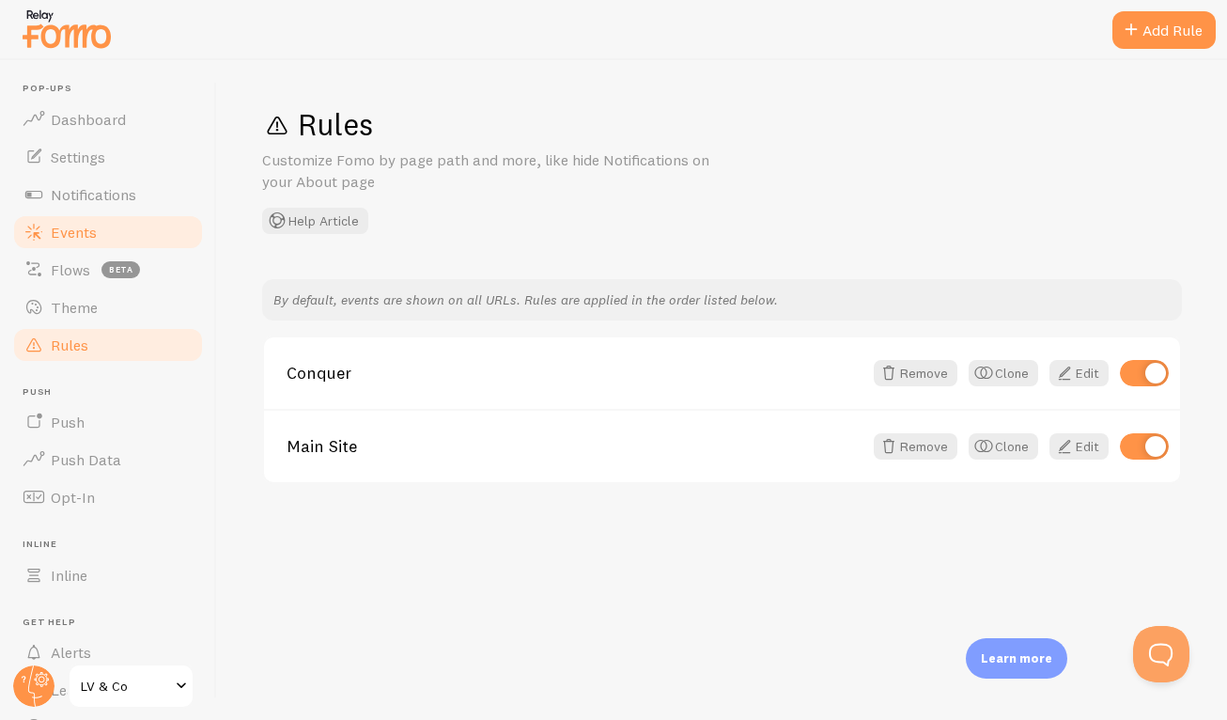
click at [101, 246] on link "Events" at bounding box center [108, 232] width 194 height 38
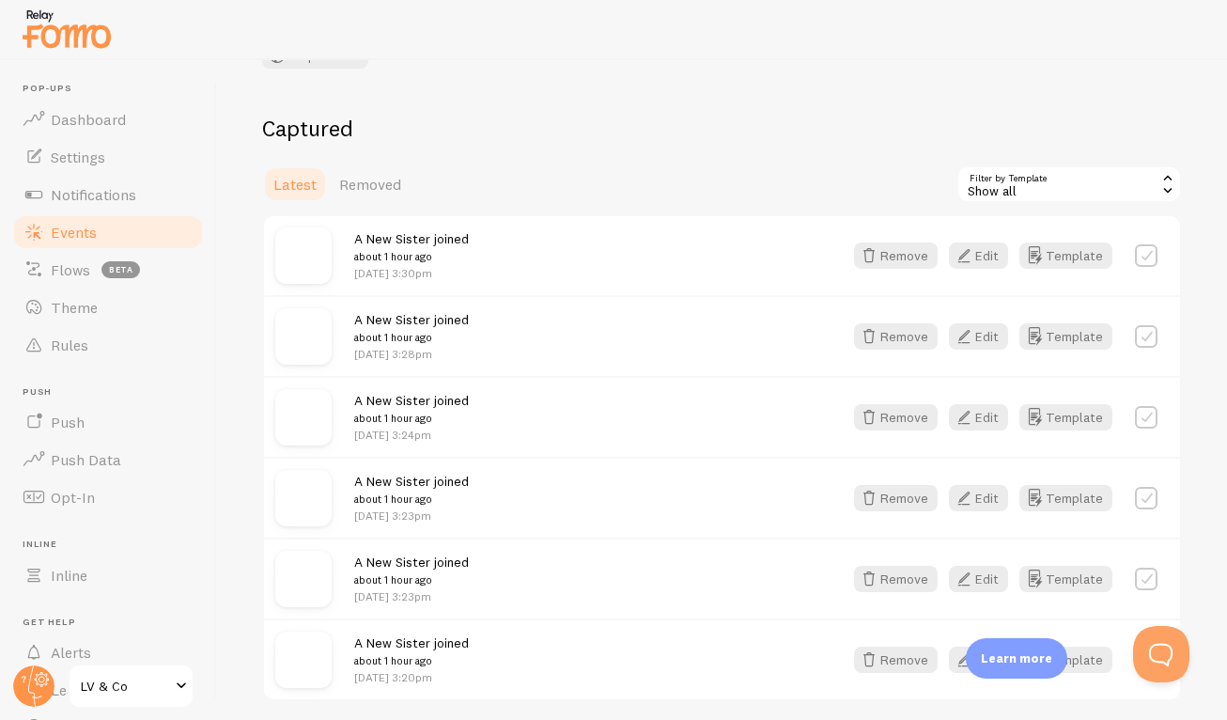
scroll to position [174, 0]
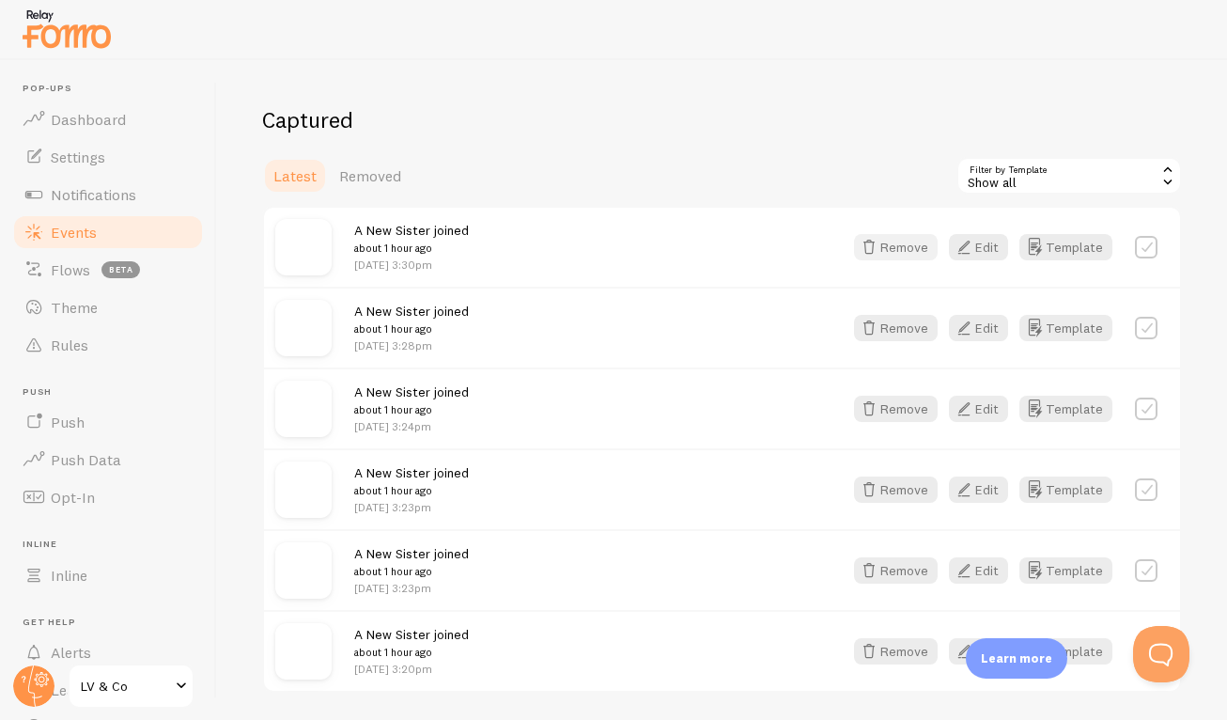
click at [898, 249] on button "Remove" at bounding box center [896, 247] width 84 height 26
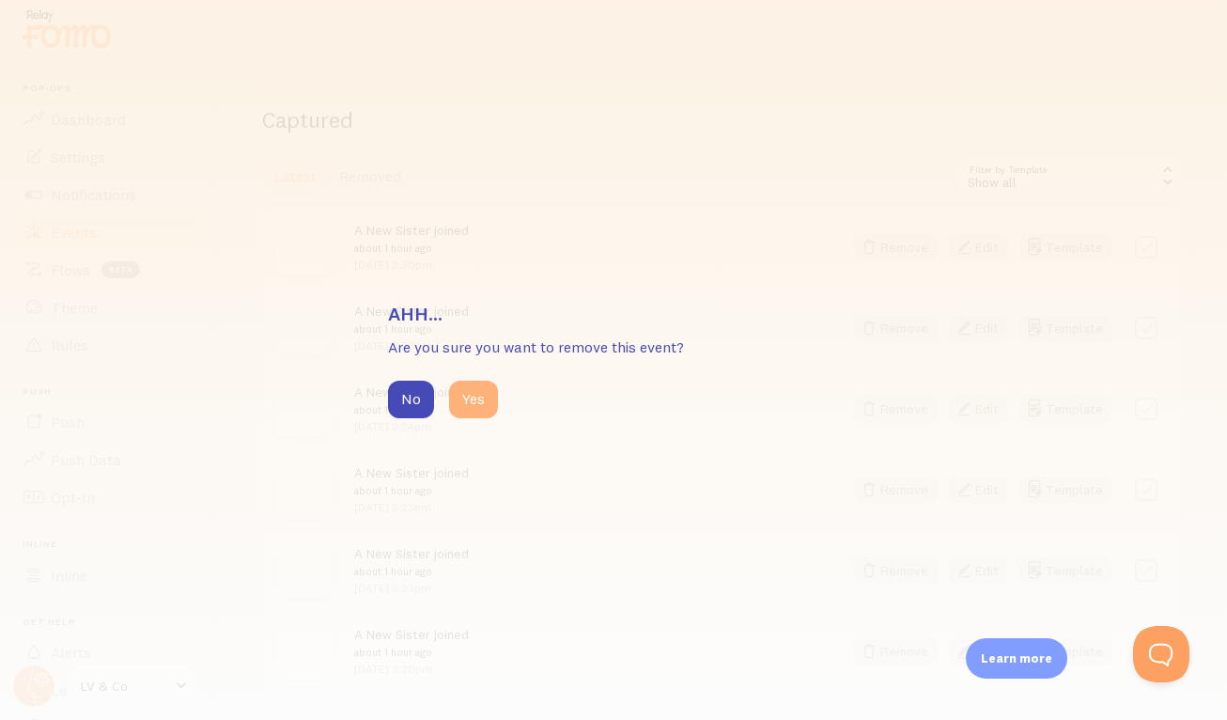
click at [463, 412] on button "Yes" at bounding box center [473, 400] width 49 height 38
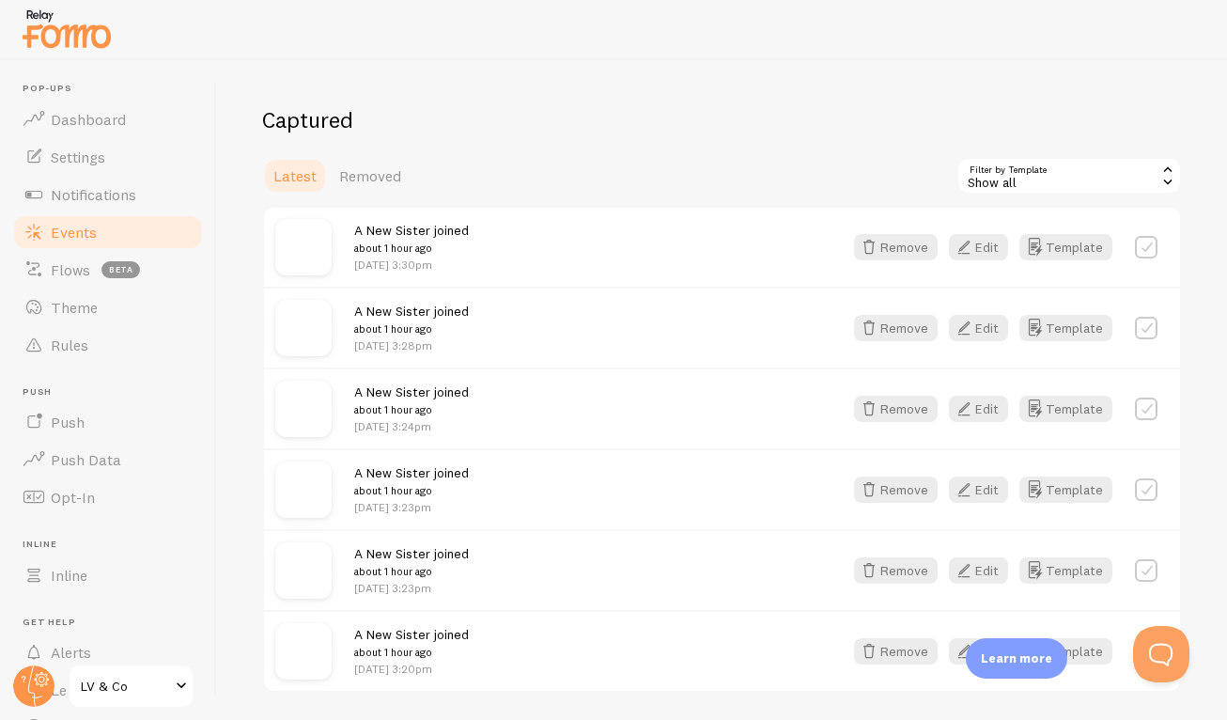
scroll to position [155, 0]
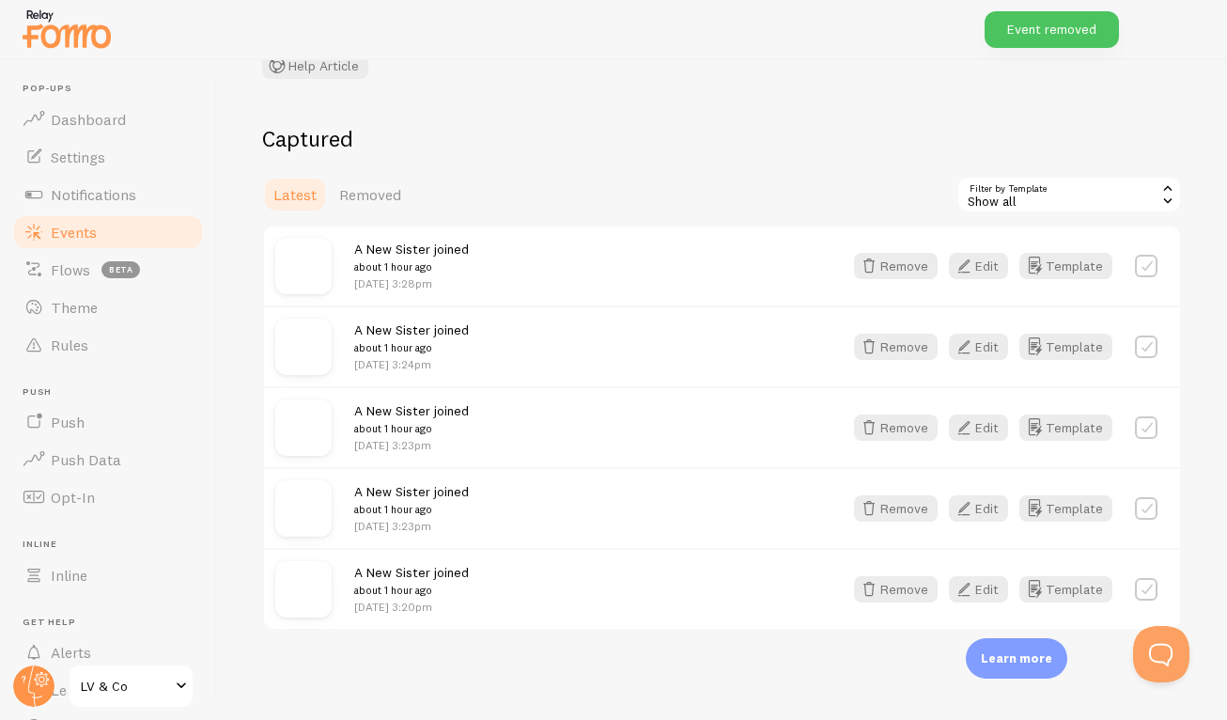
click at [1139, 261] on label at bounding box center [1146, 266] width 23 height 23
checkbox input "true"
click at [994, 194] on button "Select All" at bounding box center [993, 194] width 73 height 26
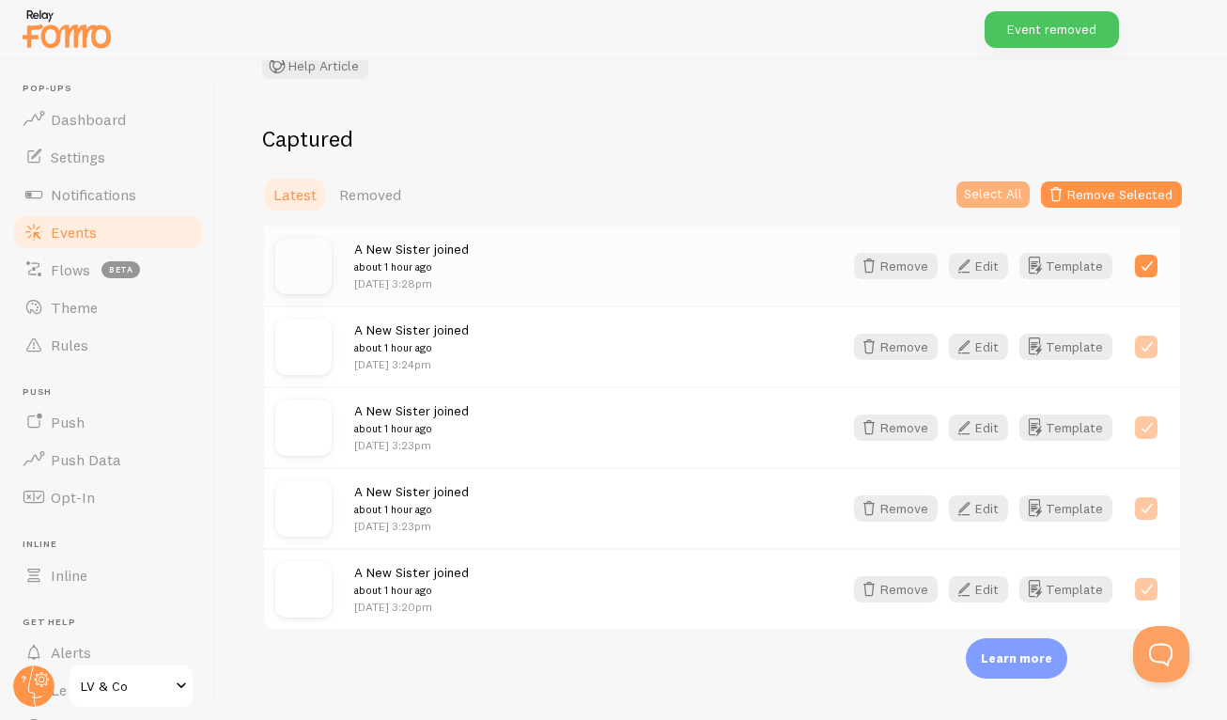
checkbox input "true"
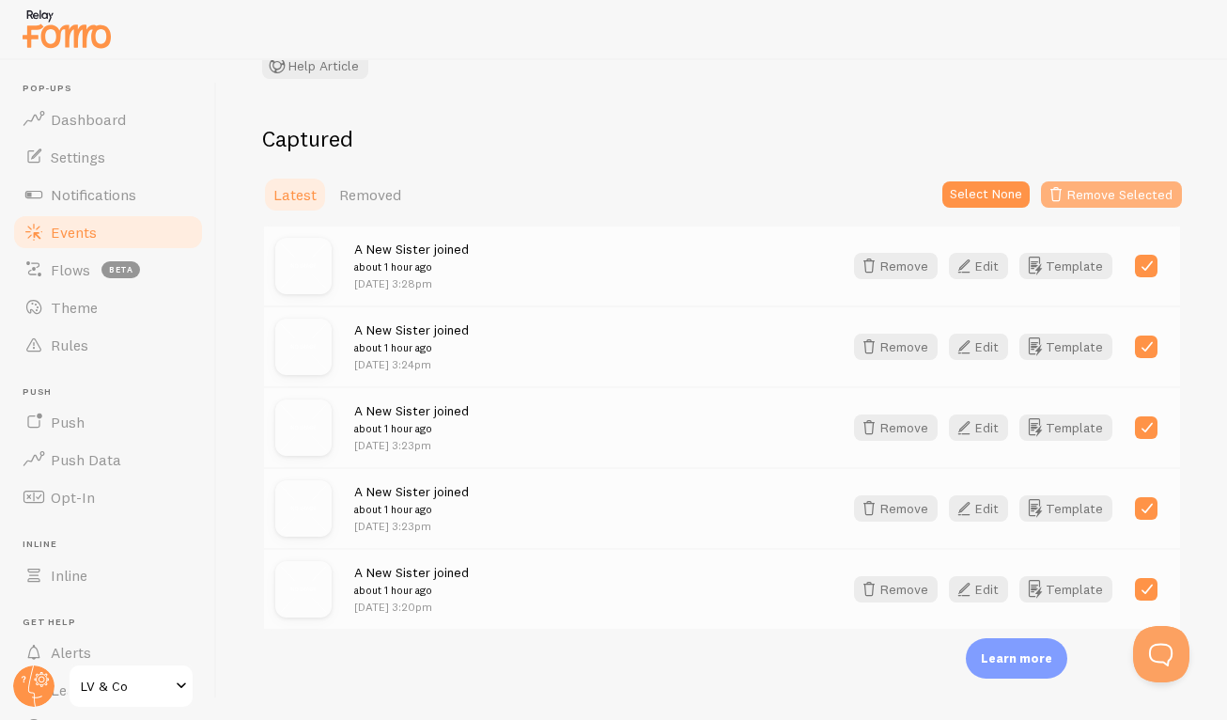
click at [1077, 195] on button "Remove Selected" at bounding box center [1111, 194] width 141 height 26
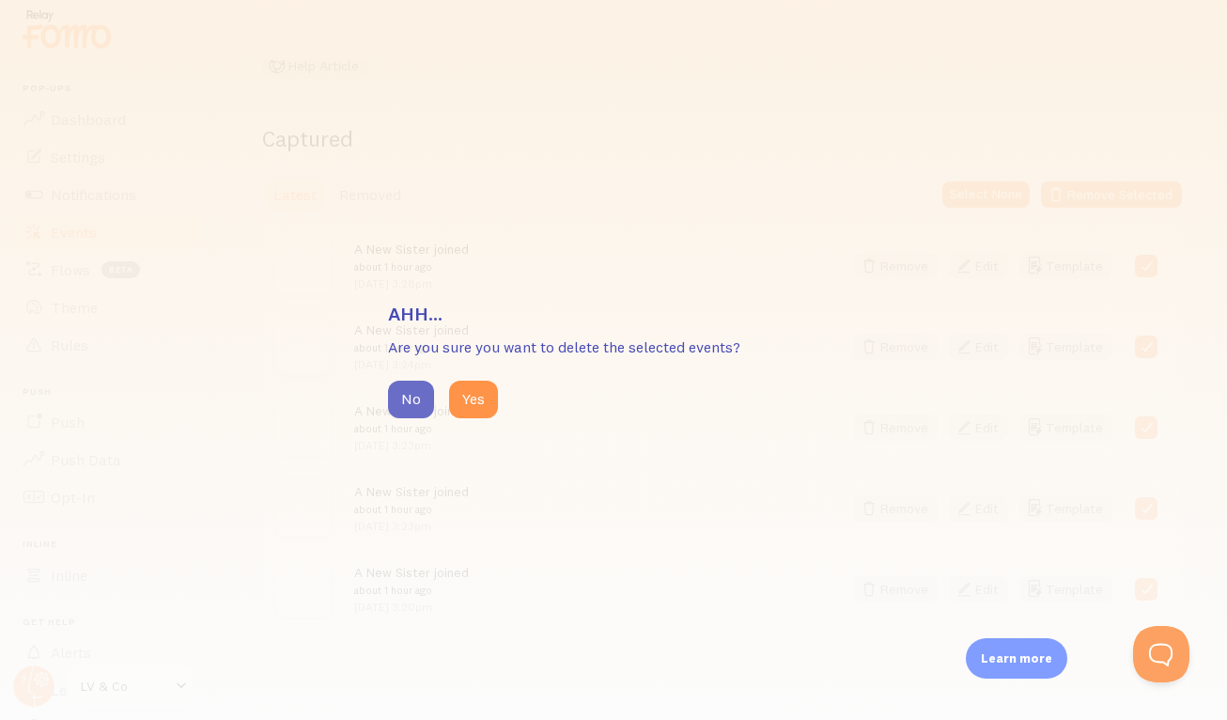
click at [423, 398] on button "No" at bounding box center [411, 400] width 46 height 38
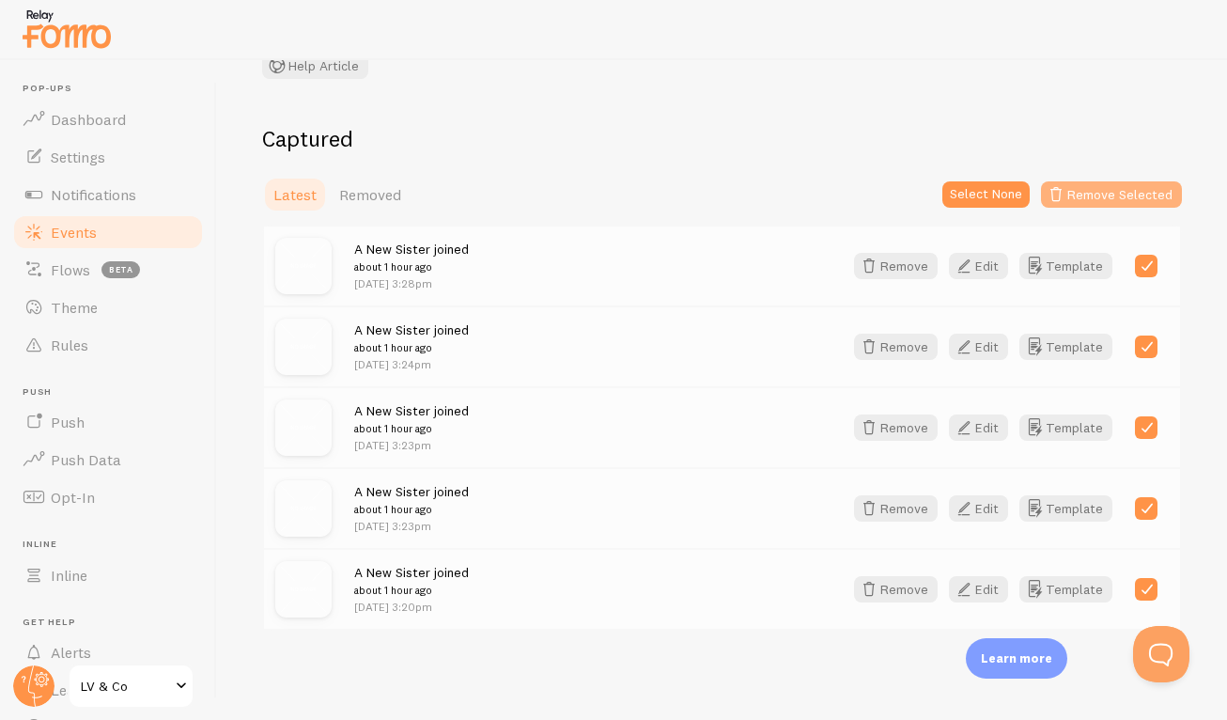
click at [1099, 190] on button "Remove Selected" at bounding box center [1111, 194] width 141 height 26
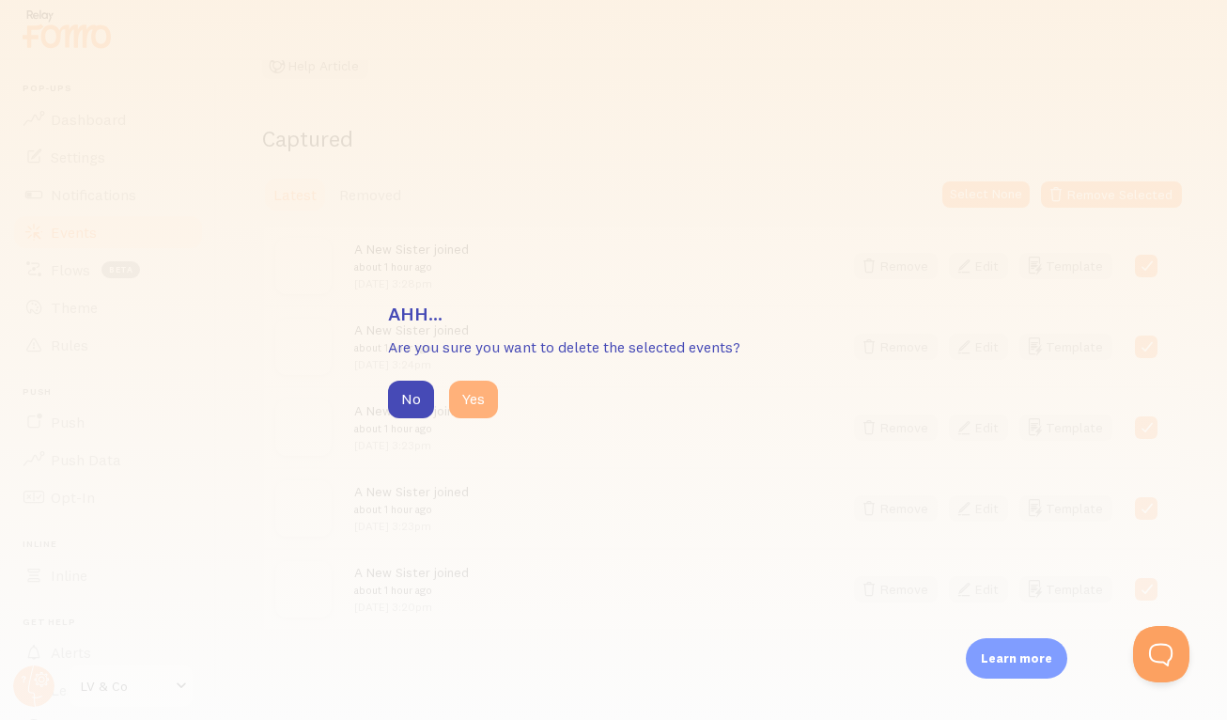
click at [487, 406] on button "Yes" at bounding box center [473, 400] width 49 height 38
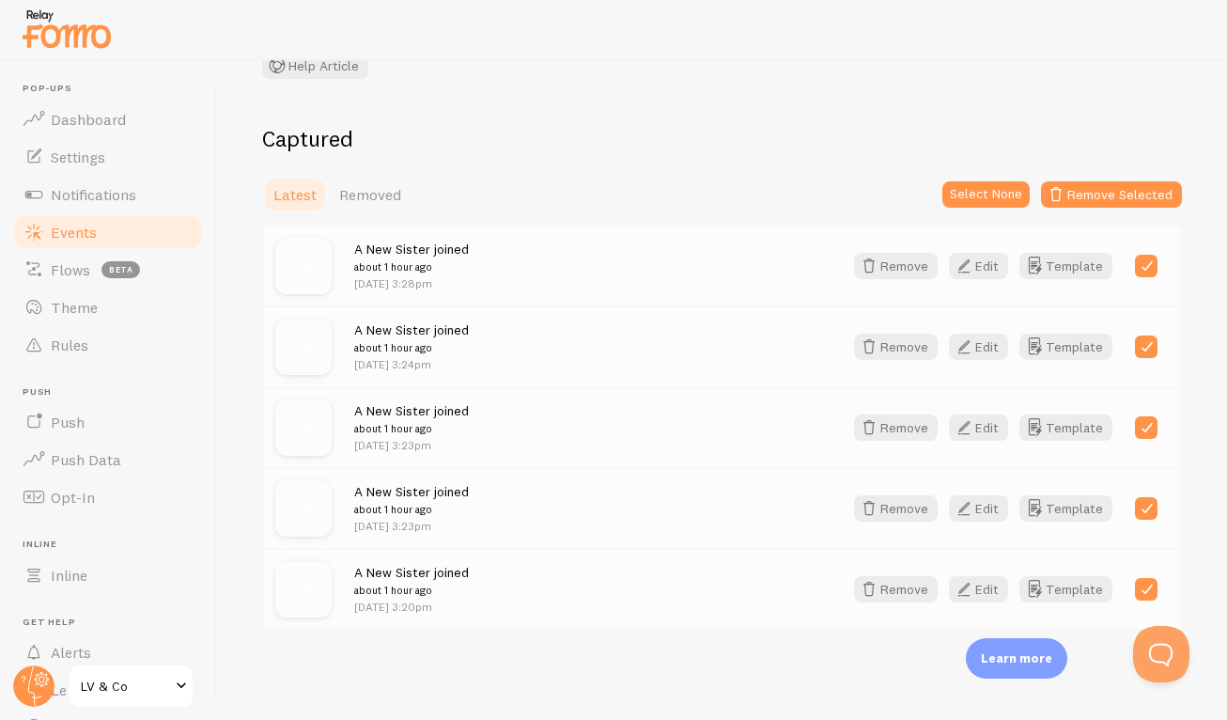
scroll to position [51, 0]
